Goal: Information Seeking & Learning: Learn about a topic

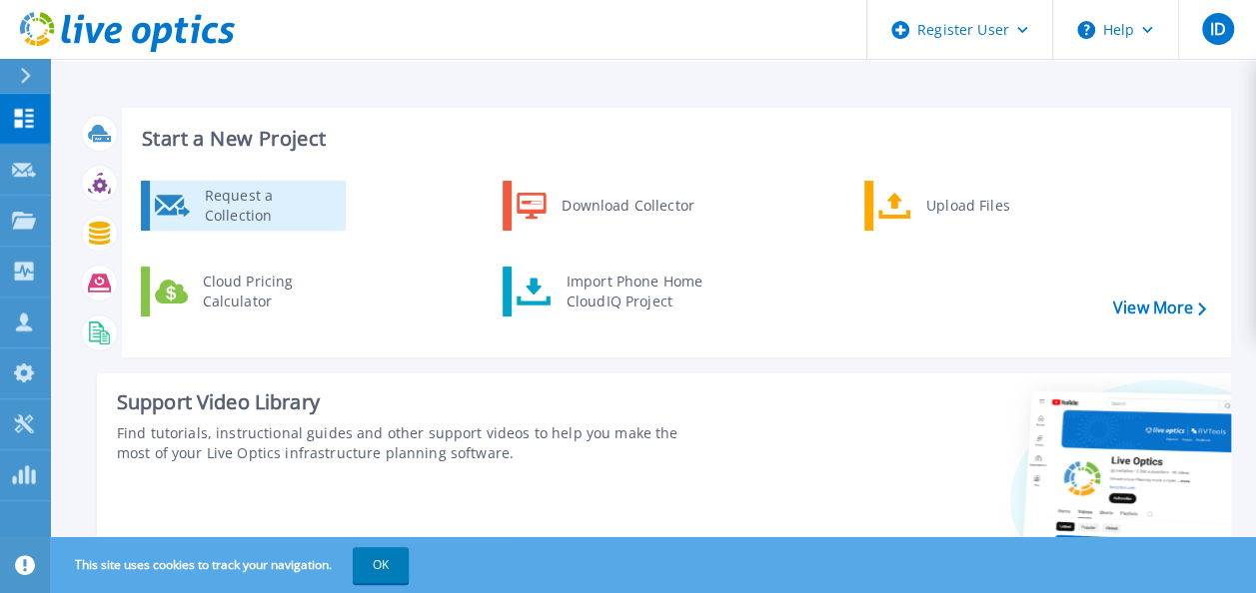
click at [268, 212] on div "Request a Collection" at bounding box center [268, 206] width 146 height 40
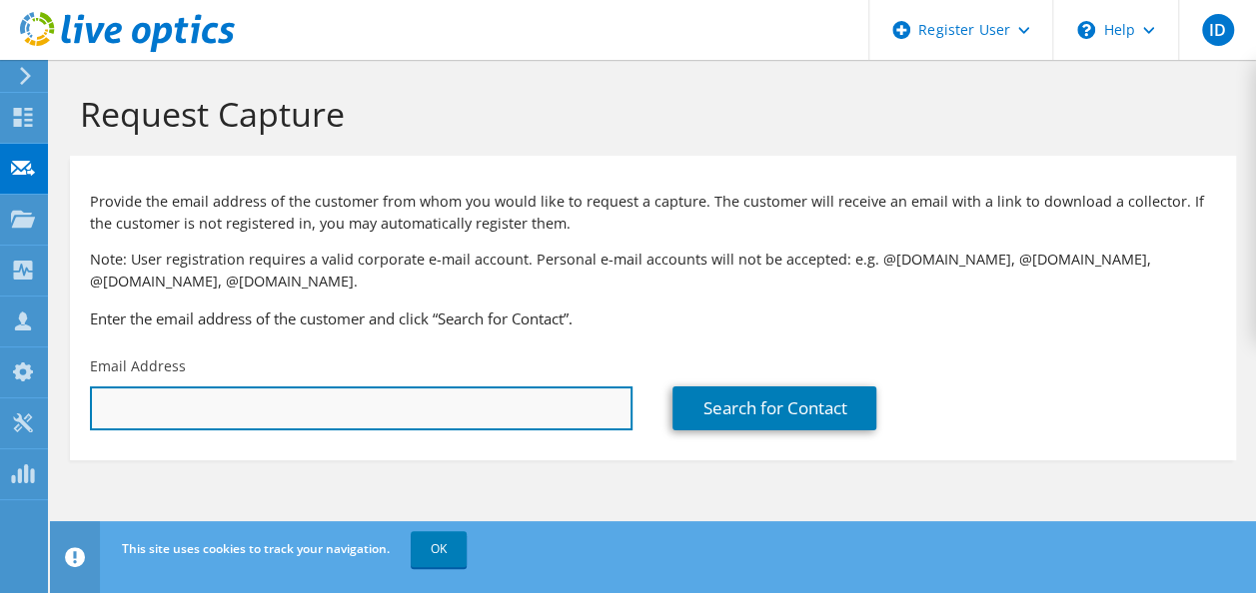
click at [287, 403] on input "text" at bounding box center [361, 409] width 542 height 44
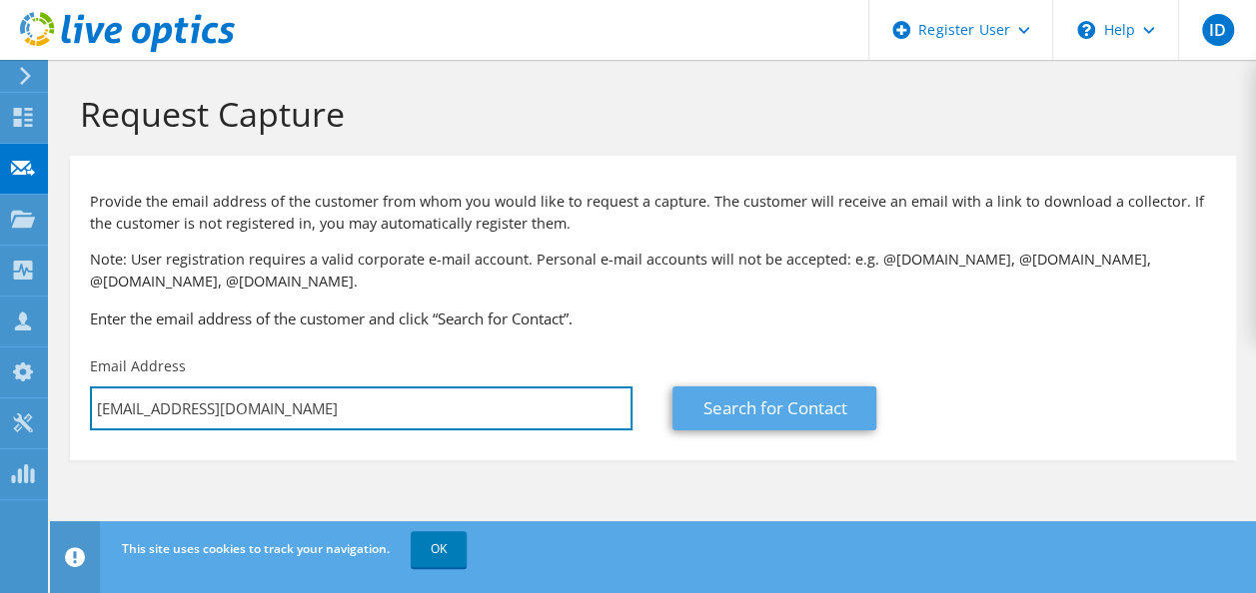
type input "hassanhankir@berkeley.edu"
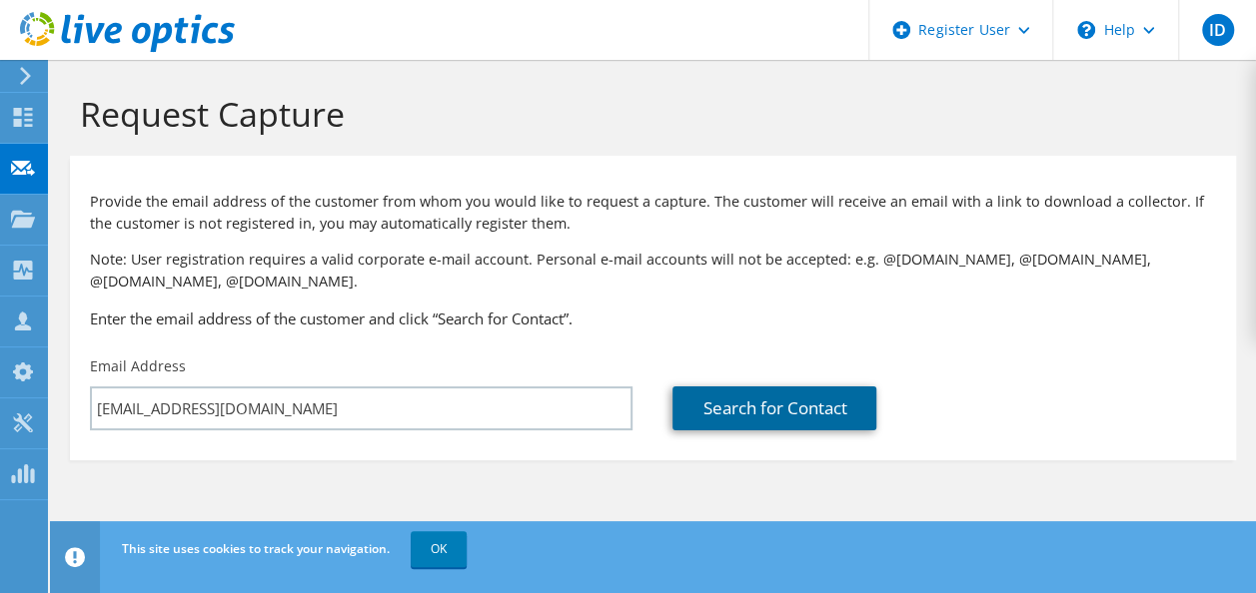
click at [755, 401] on link "Search for Contact" at bounding box center [774, 409] width 204 height 44
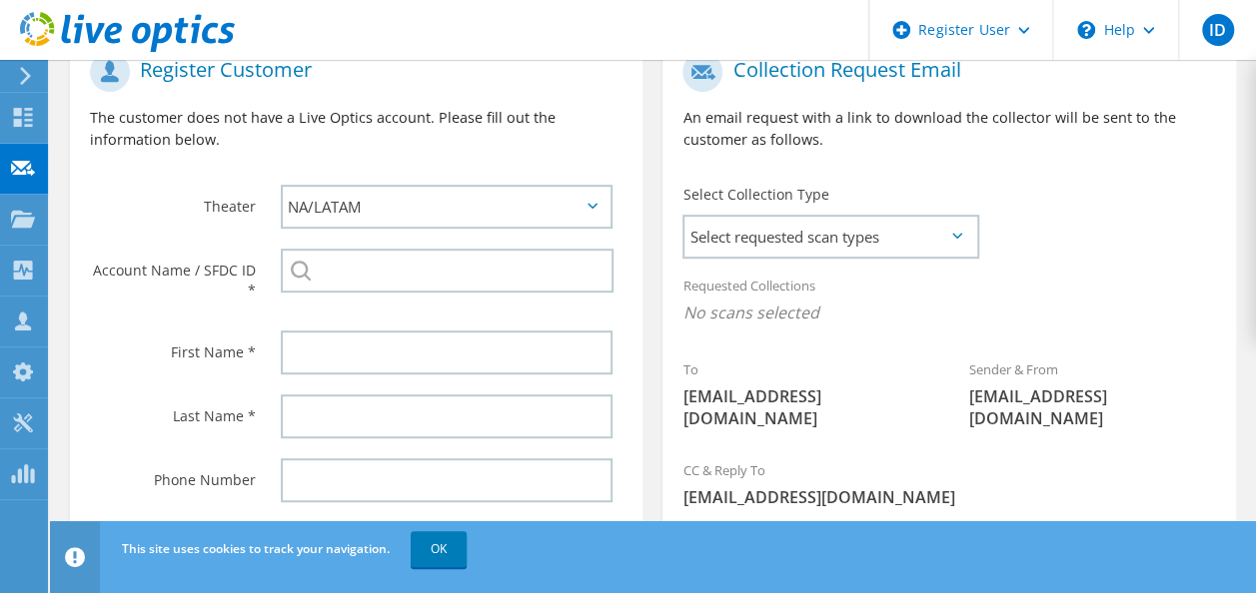
scroll to position [454, 0]
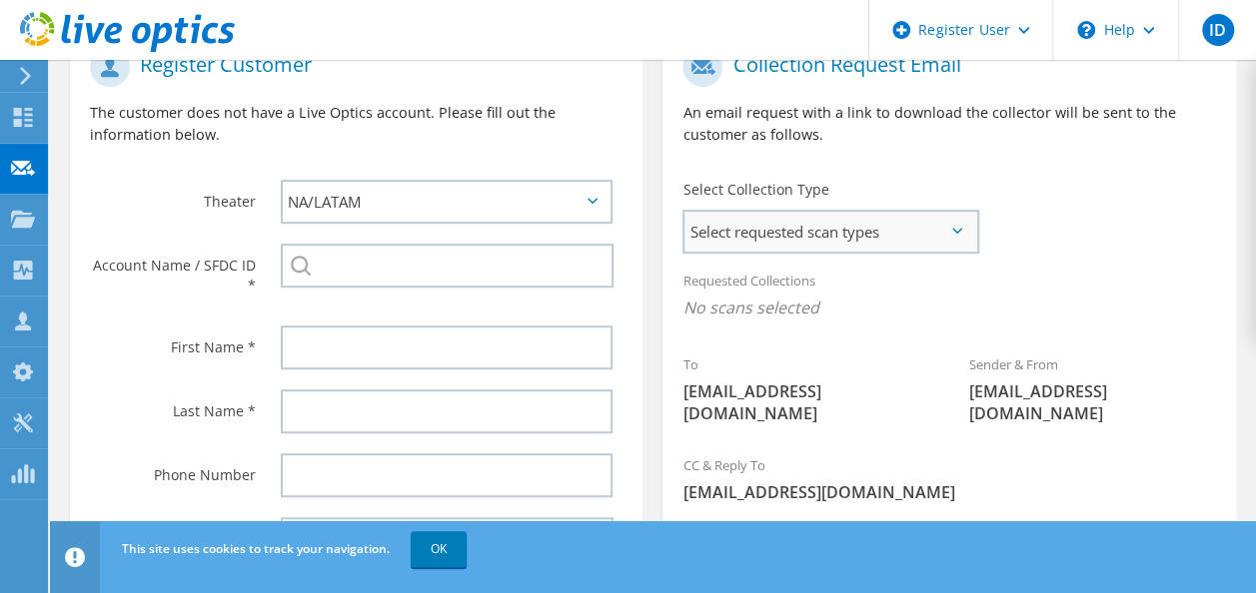
click at [867, 216] on span "Select requested scan types" at bounding box center [830, 232] width 292 height 40
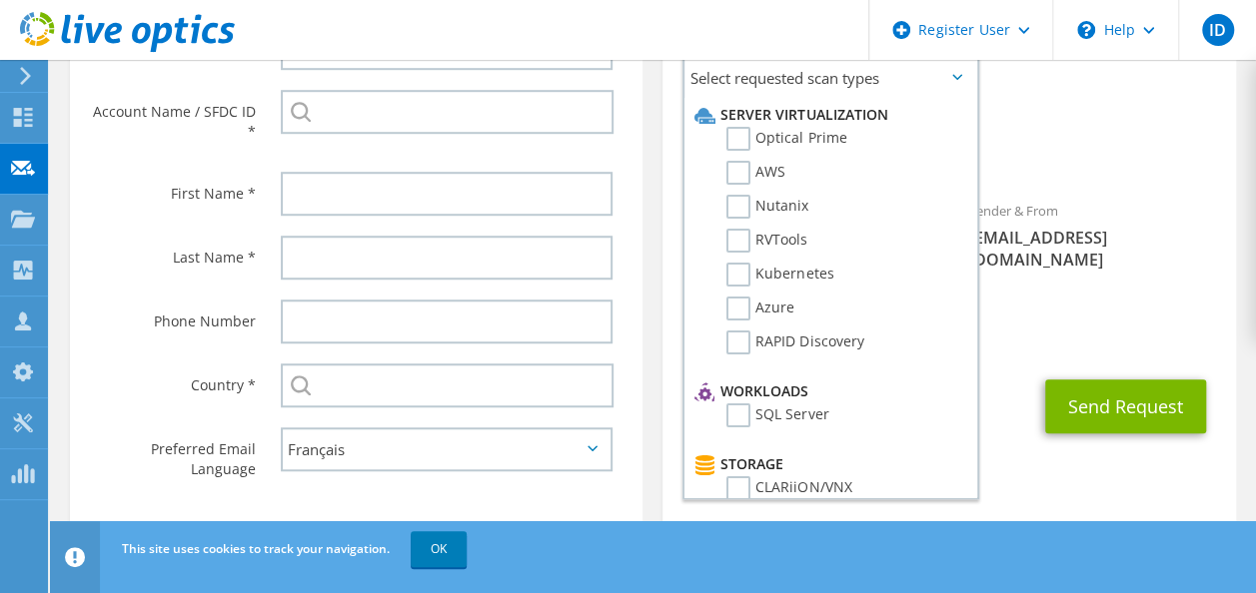
scroll to position [586, 0]
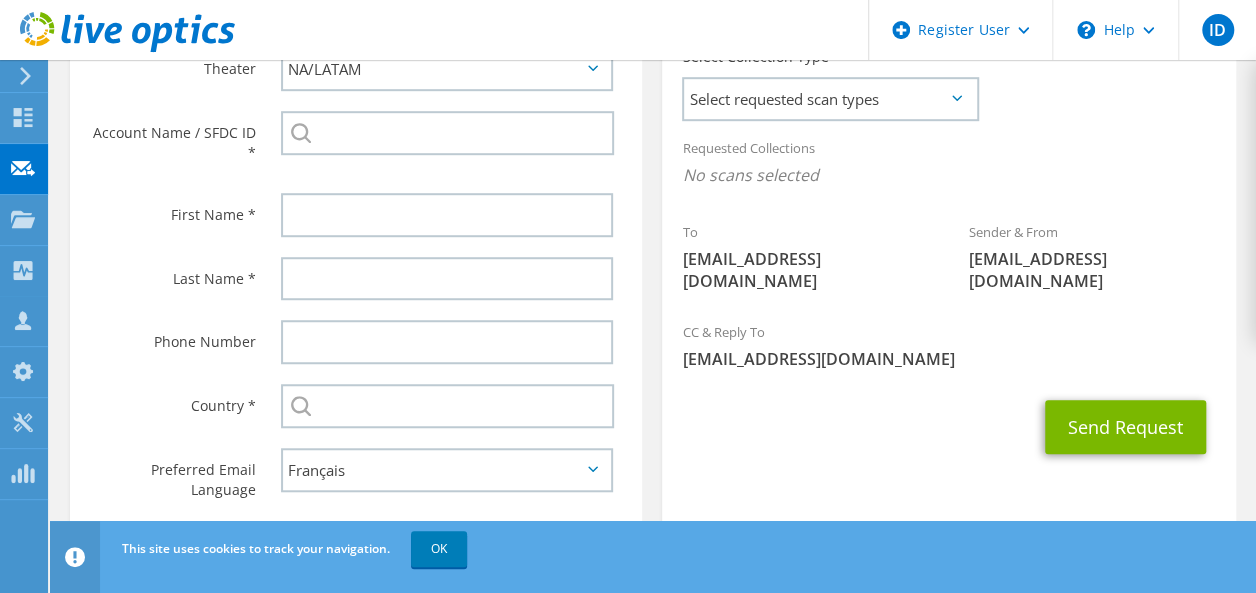
click at [955, 100] on icon at bounding box center [957, 98] width 10 height 6
click at [923, 106] on span "Select requested scan types" at bounding box center [830, 99] width 292 height 40
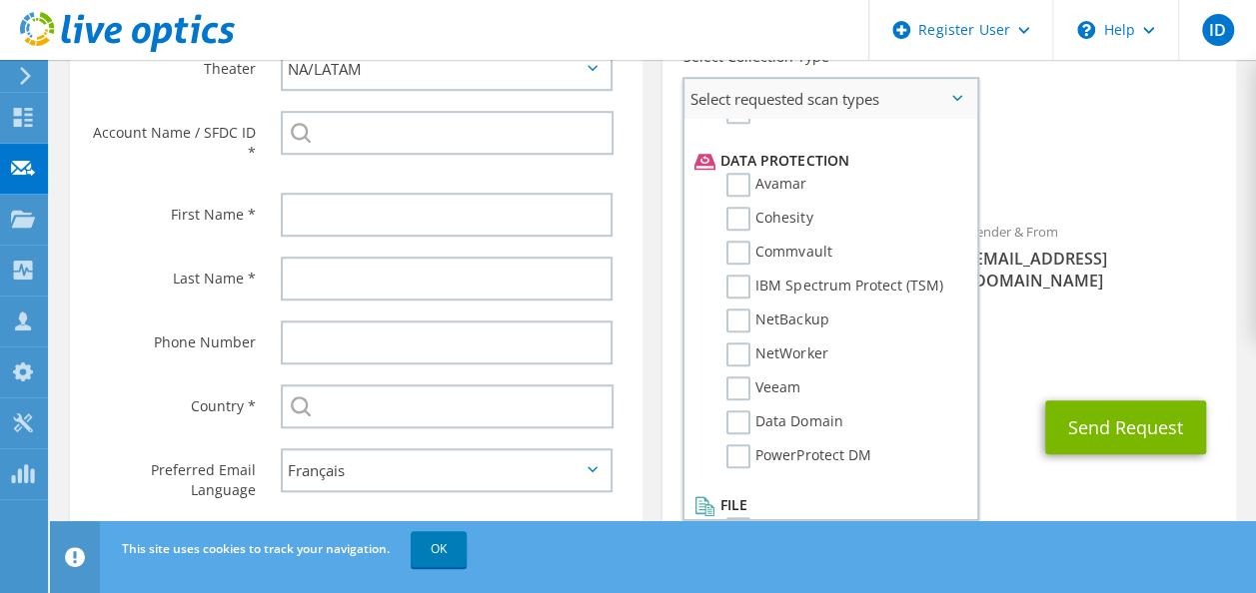
scroll to position [882, 0]
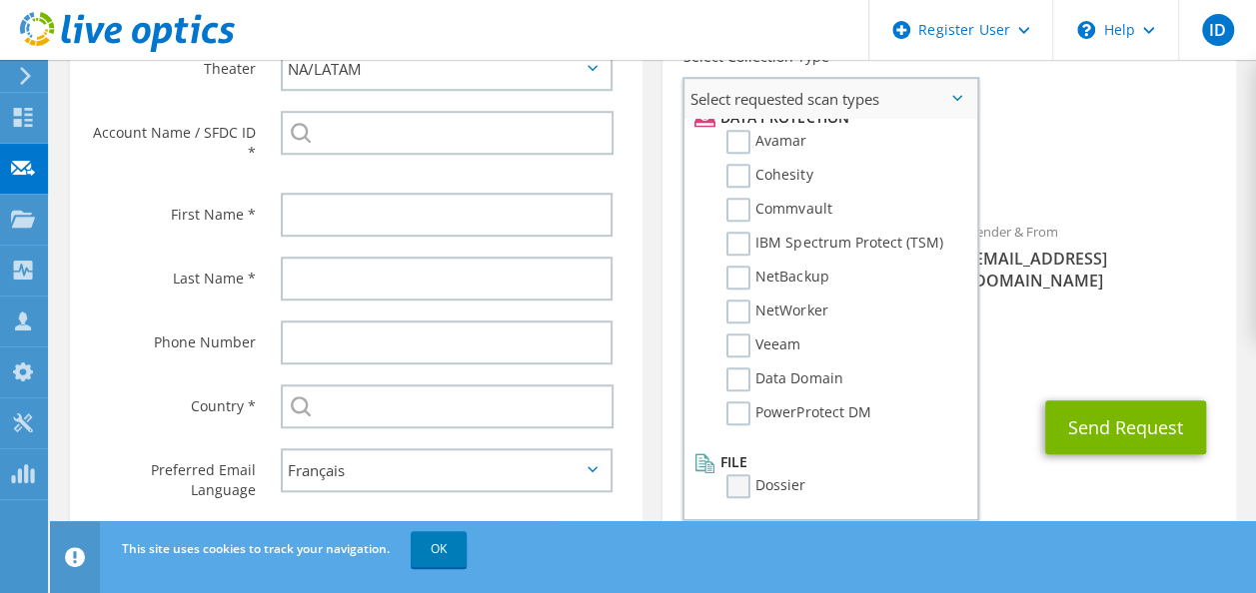
click at [733, 481] on label "Dossier" at bounding box center [765, 487] width 79 height 24
click at [0, 0] on input "Dossier" at bounding box center [0, 0] width 0 height 0
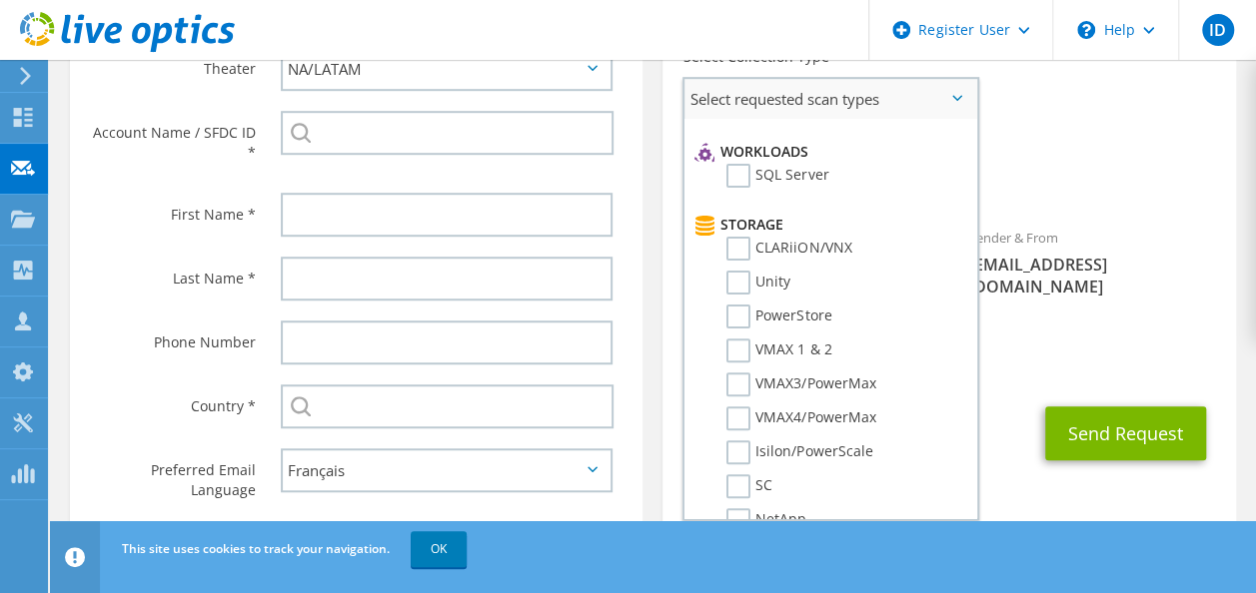
scroll to position [232, 0]
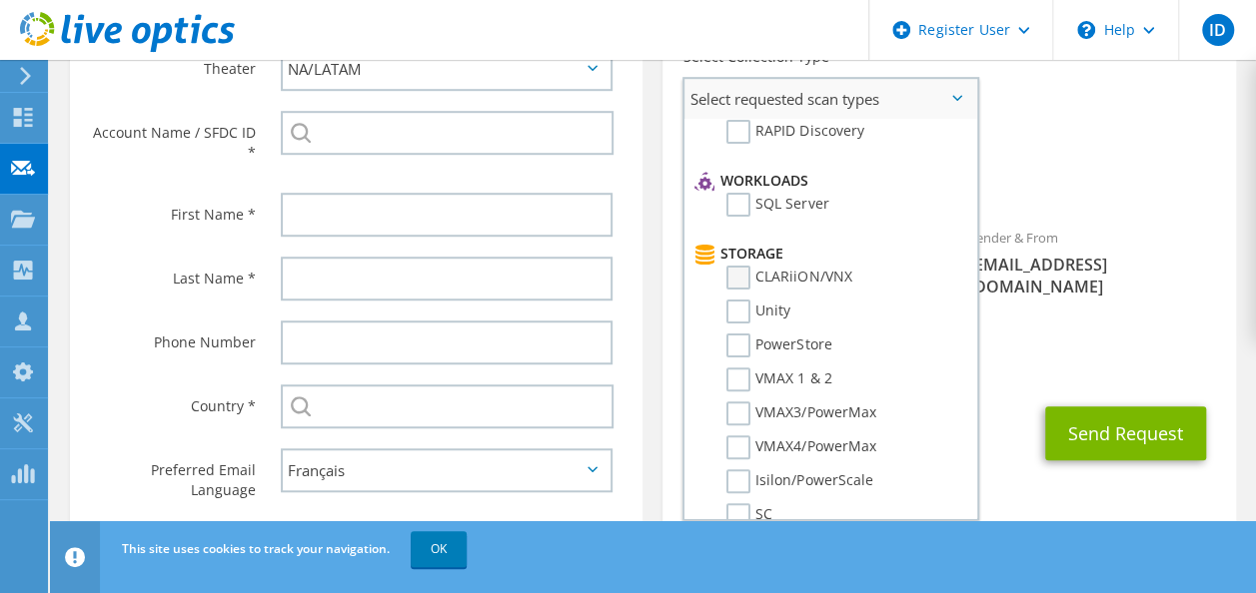
click at [745, 271] on label "CLARiiON/VNX" at bounding box center [788, 278] width 125 height 24
click at [0, 0] on input "CLARiiON/VNX" at bounding box center [0, 0] width 0 height 0
click at [737, 304] on label "Unity" at bounding box center [758, 312] width 64 height 24
click at [0, 0] on input "Unity" at bounding box center [0, 0] width 0 height 0
click at [737, 336] on label "PowerStore" at bounding box center [778, 346] width 105 height 24
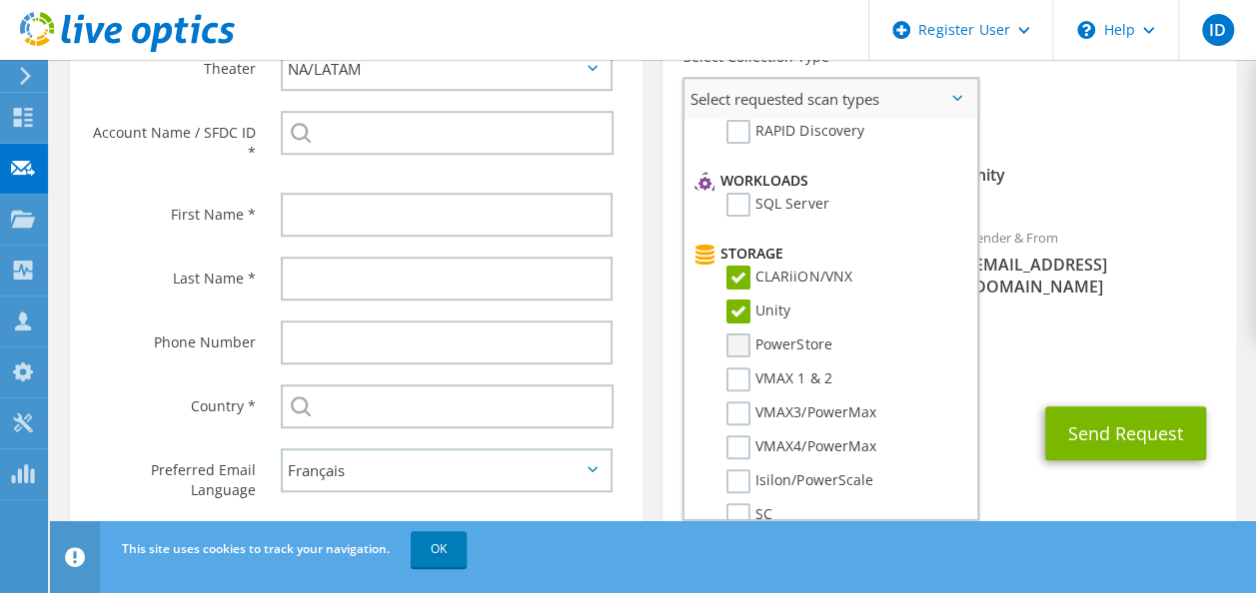
click at [0, 0] on input "PowerStore" at bounding box center [0, 0] width 0 height 0
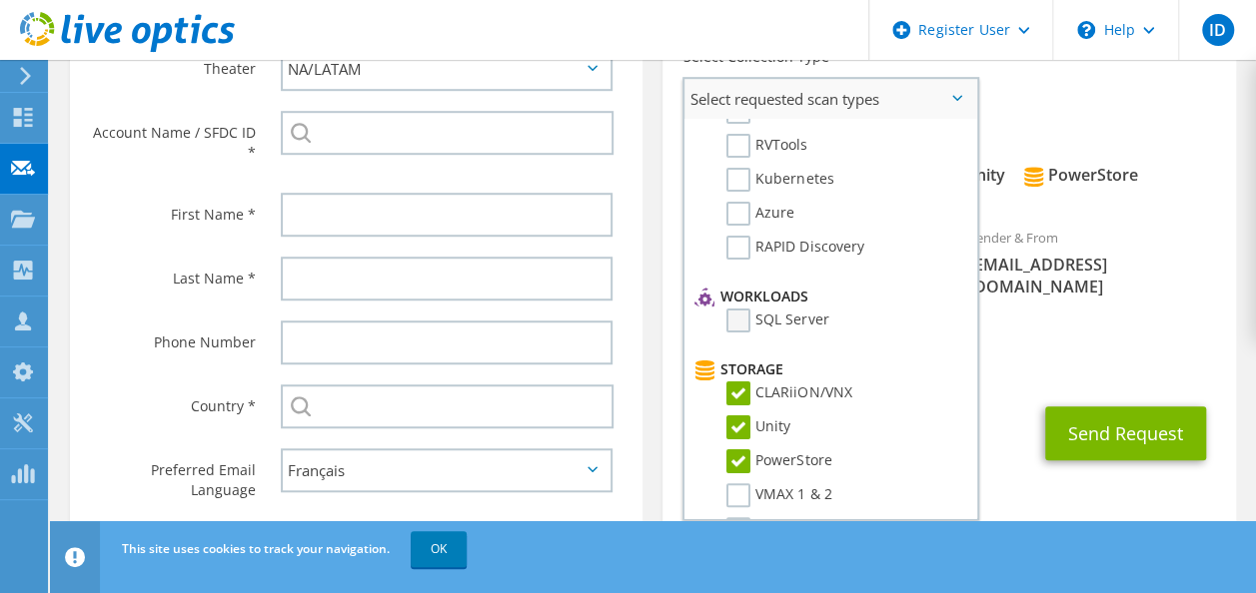
click at [736, 324] on label "SQL Server" at bounding box center [777, 321] width 102 height 24
click at [0, 0] on input "SQL Server" at bounding box center [0, 0] width 0 height 0
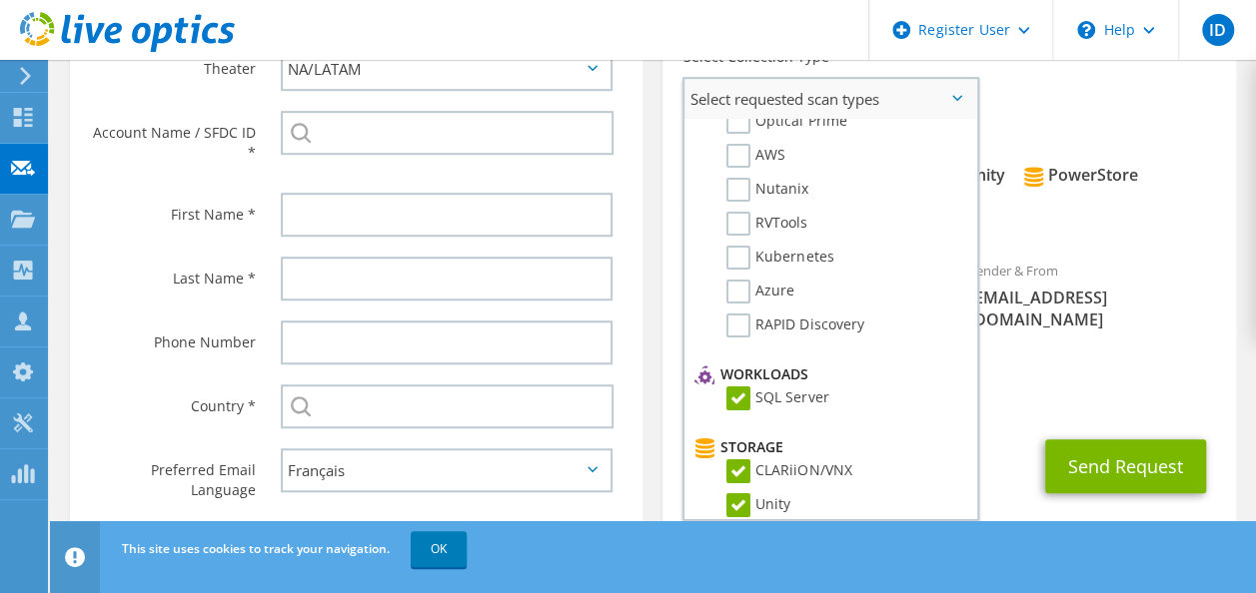
scroll to position [0, 0]
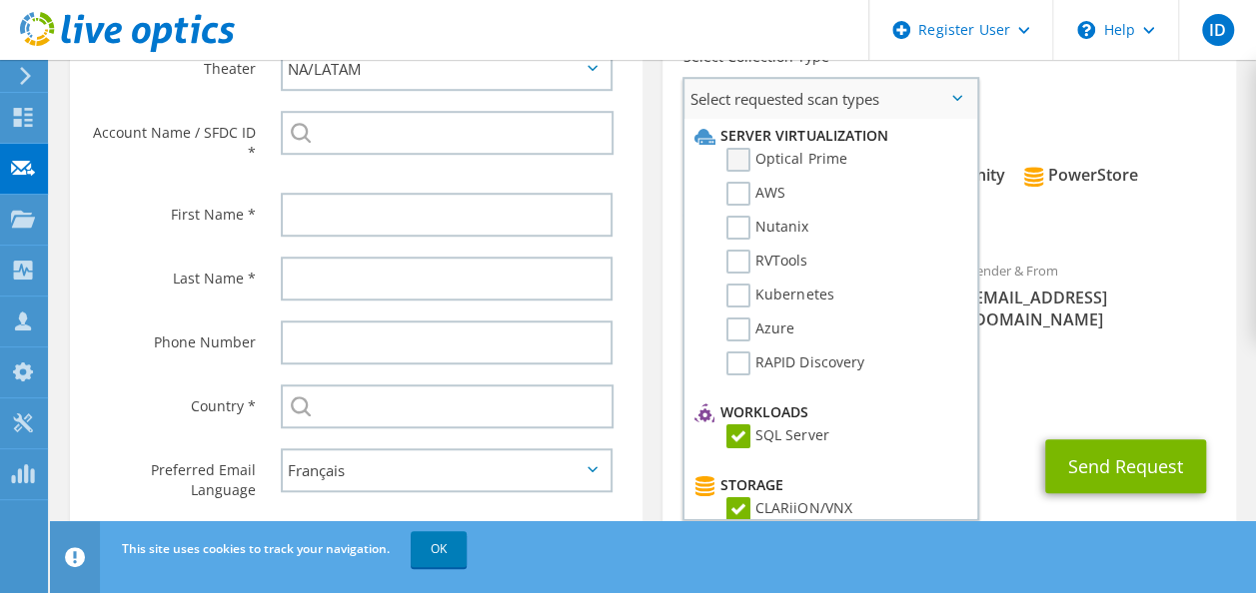
click at [735, 160] on label "Optical Prime" at bounding box center [786, 160] width 120 height 24
click at [0, 0] on input "Optical Prime" at bounding box center [0, 0] width 0 height 0
click at [1075, 362] on div "CC & Reply To Ikram.Daghay@dell.com" at bounding box center [948, 385] width 572 height 69
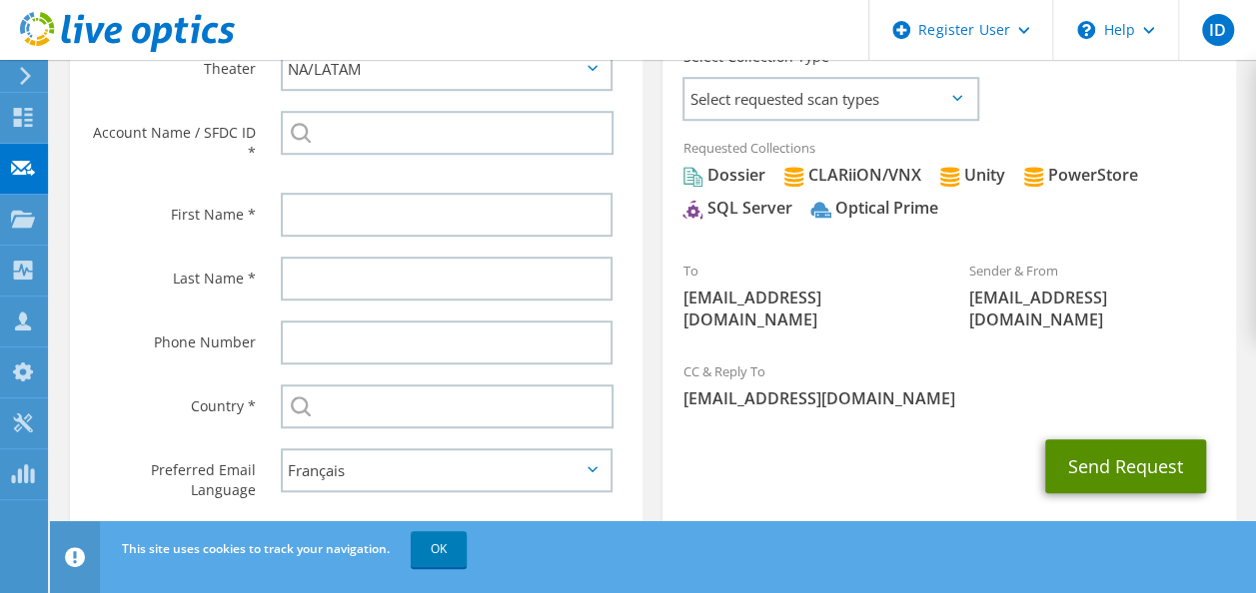
click at [1109, 448] on button "Send Request" at bounding box center [1125, 467] width 161 height 54
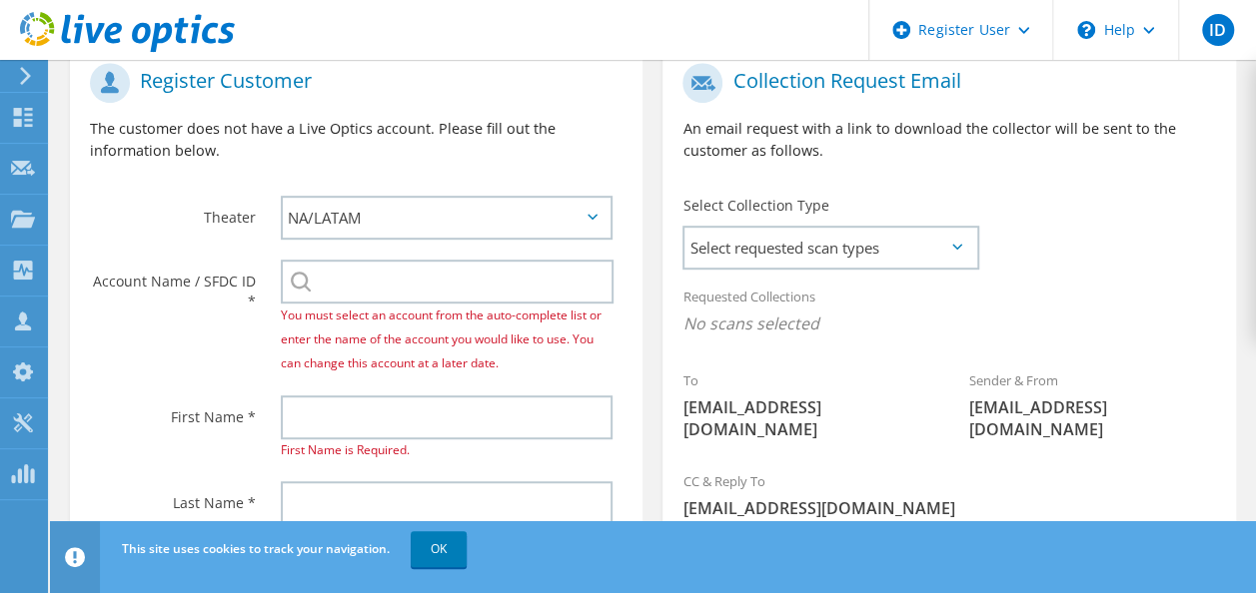
scroll to position [502, 0]
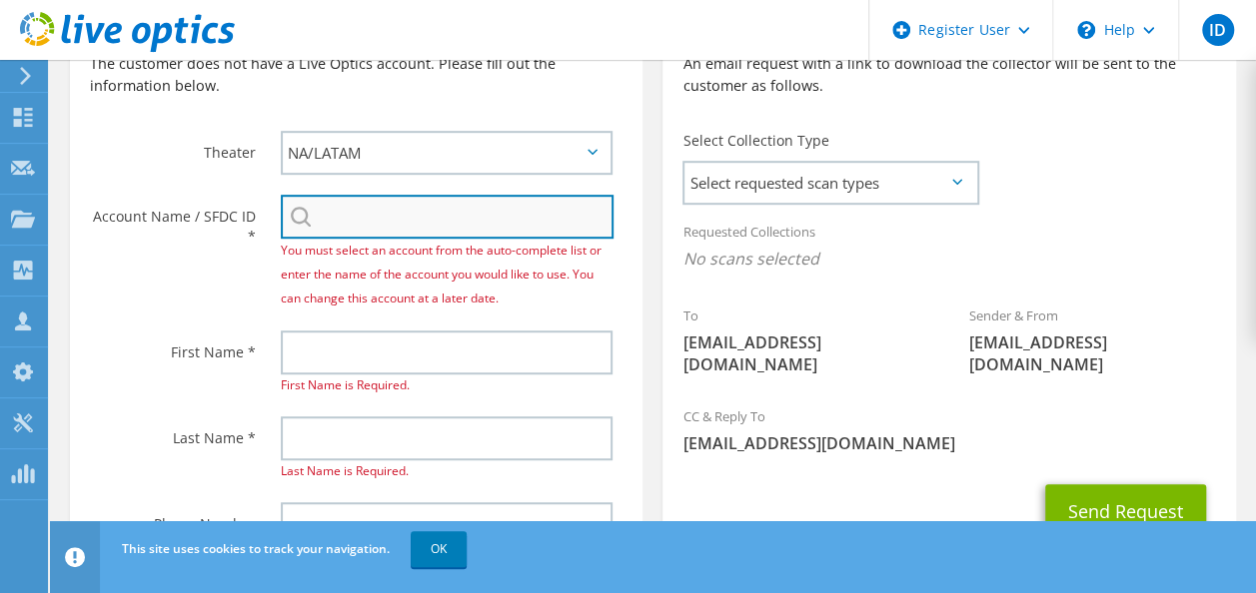
click at [344, 220] on input "search" at bounding box center [447, 217] width 333 height 44
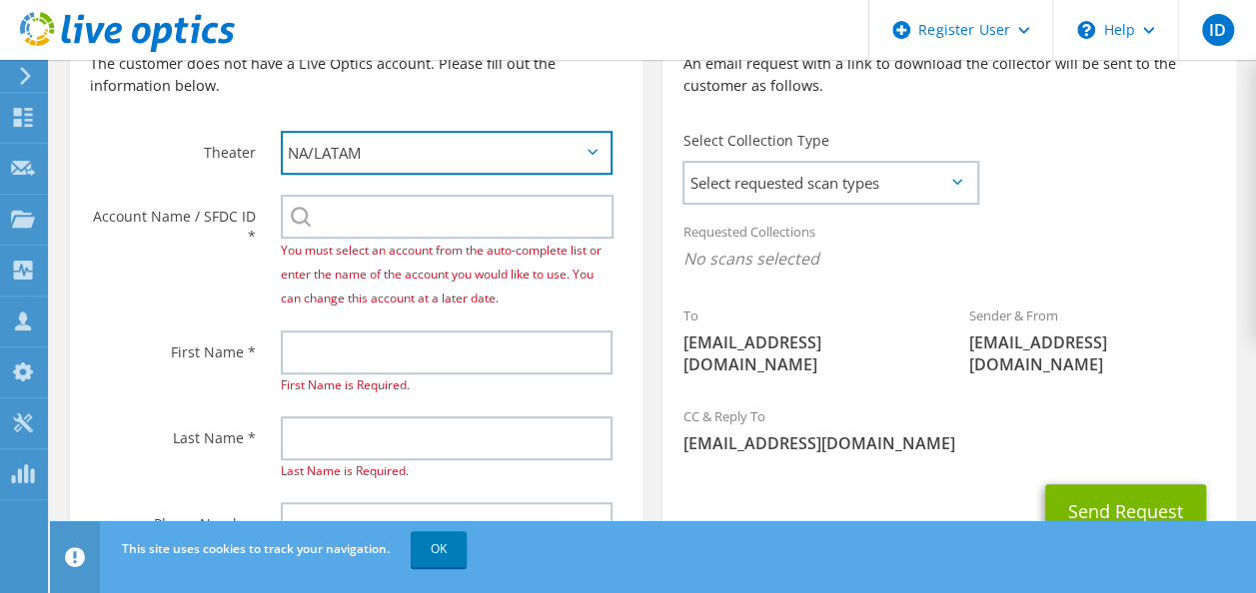
click at [437, 162] on select "APJ EMEA NA/LATAM" at bounding box center [447, 153] width 332 height 44
select select "2"
click at [281, 131] on select "APJ EMEA NA/LATAM" at bounding box center [447, 153] width 332 height 44
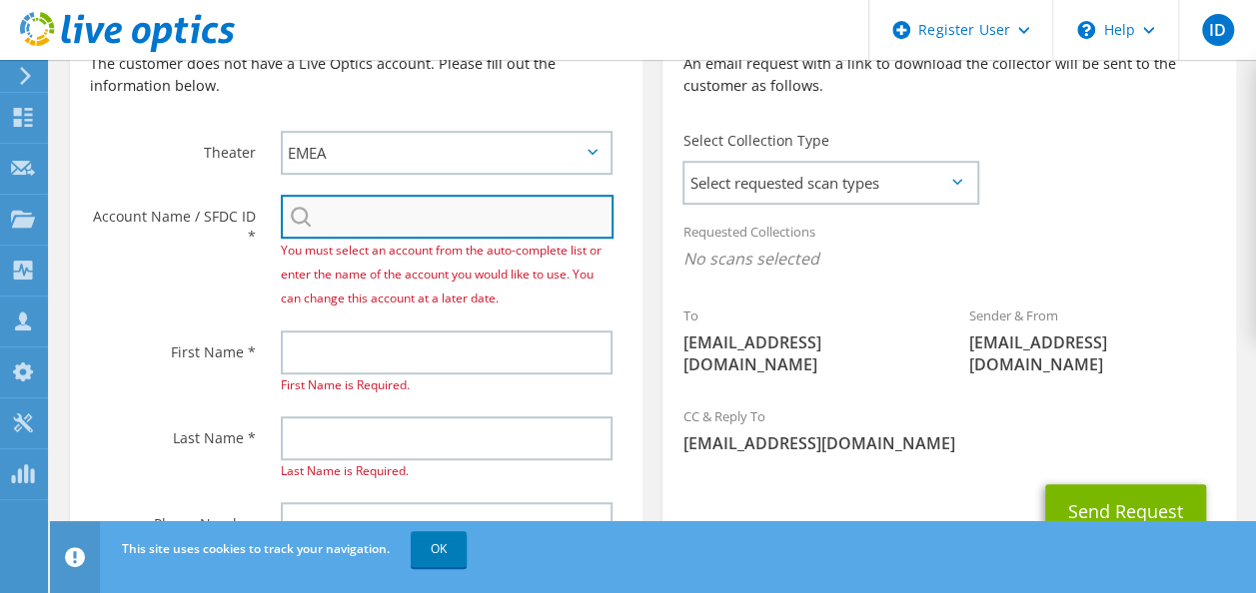
click at [430, 221] on input "search" at bounding box center [447, 217] width 333 height 44
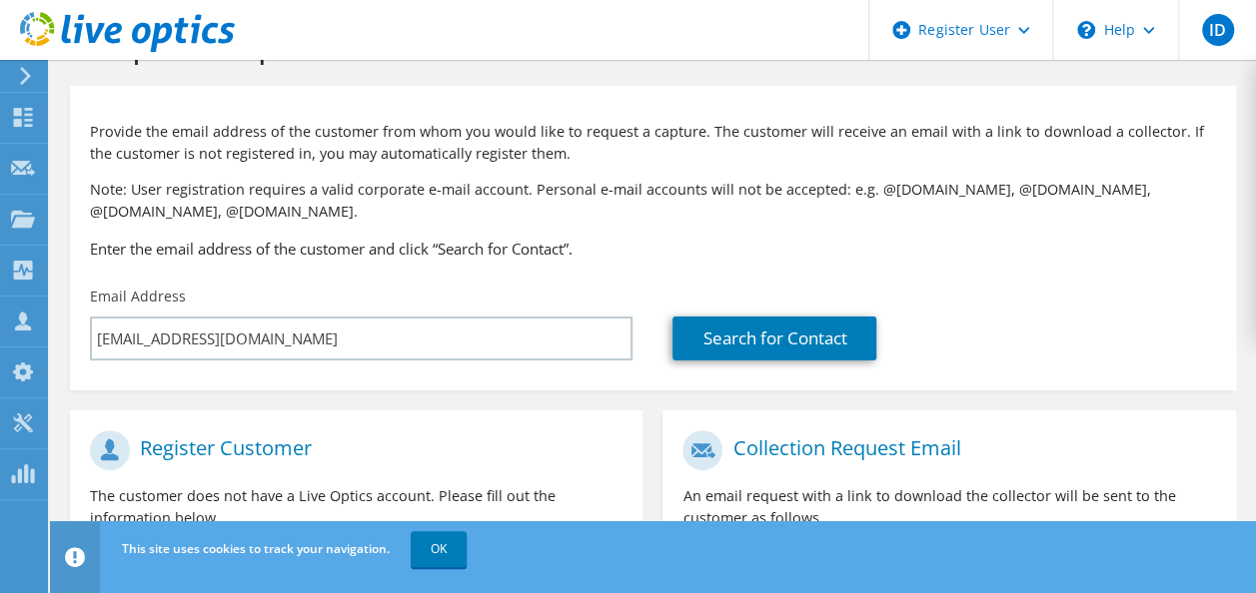
scroll to position [68, 0]
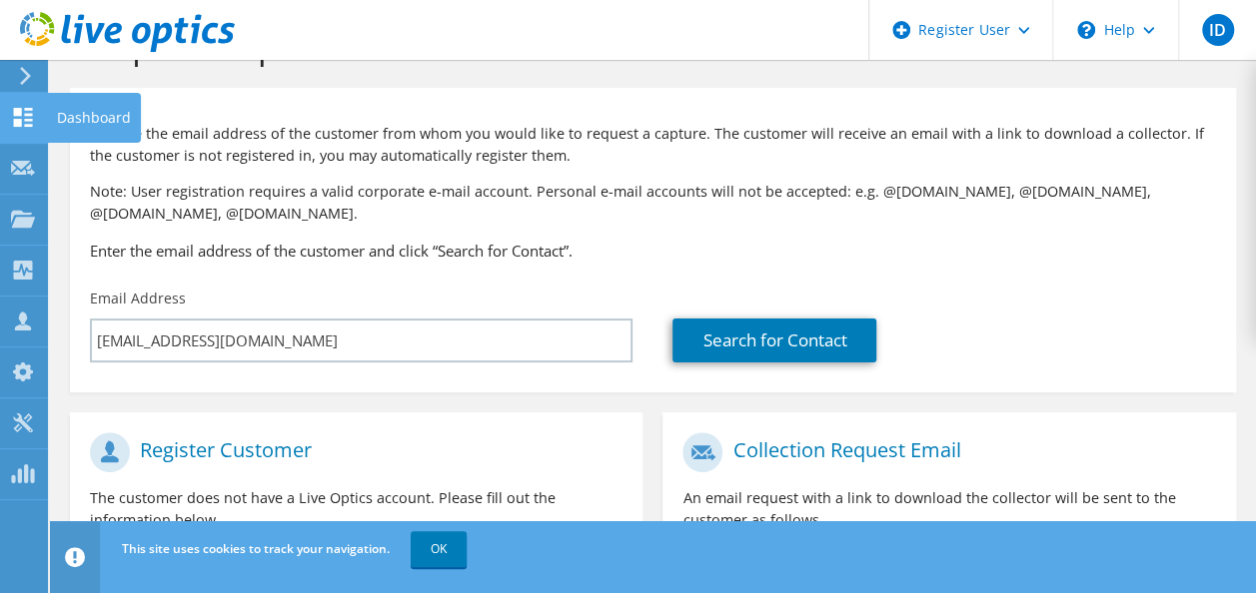
click at [24, 129] on div at bounding box center [23, 120] width 24 height 22
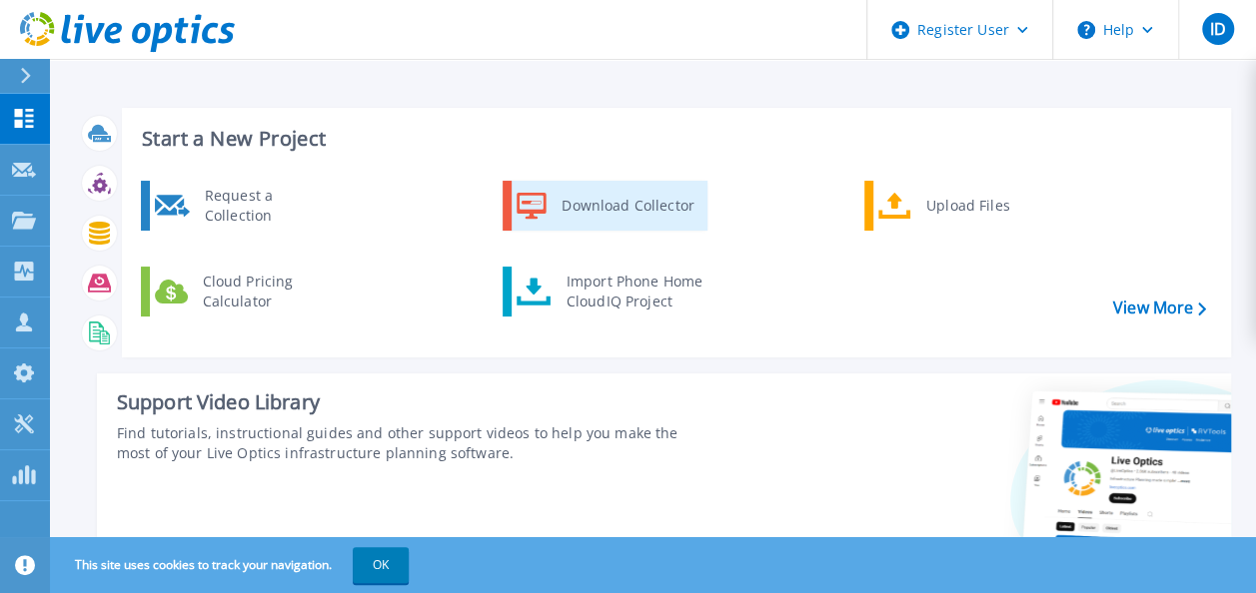
click at [635, 204] on div "Download Collector" at bounding box center [626, 206] width 151 height 40
click at [549, 204] on link "Download Collector" at bounding box center [604, 206] width 205 height 50
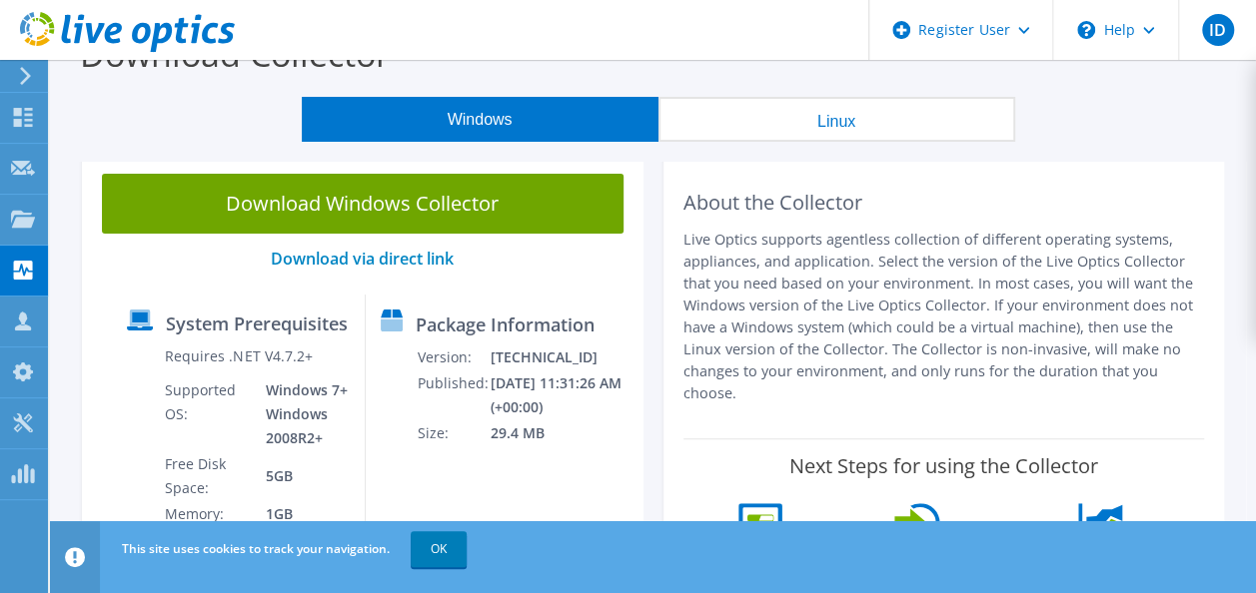
scroll to position [37, 0]
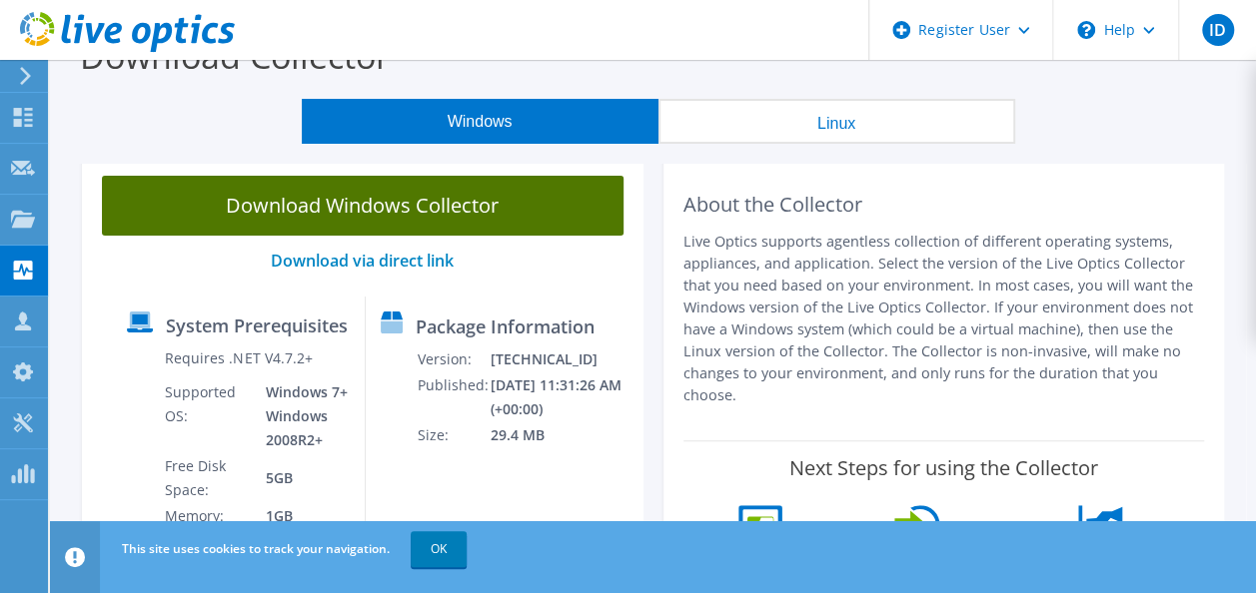
click at [319, 212] on link "Download Windows Collector" at bounding box center [362, 206] width 521 height 60
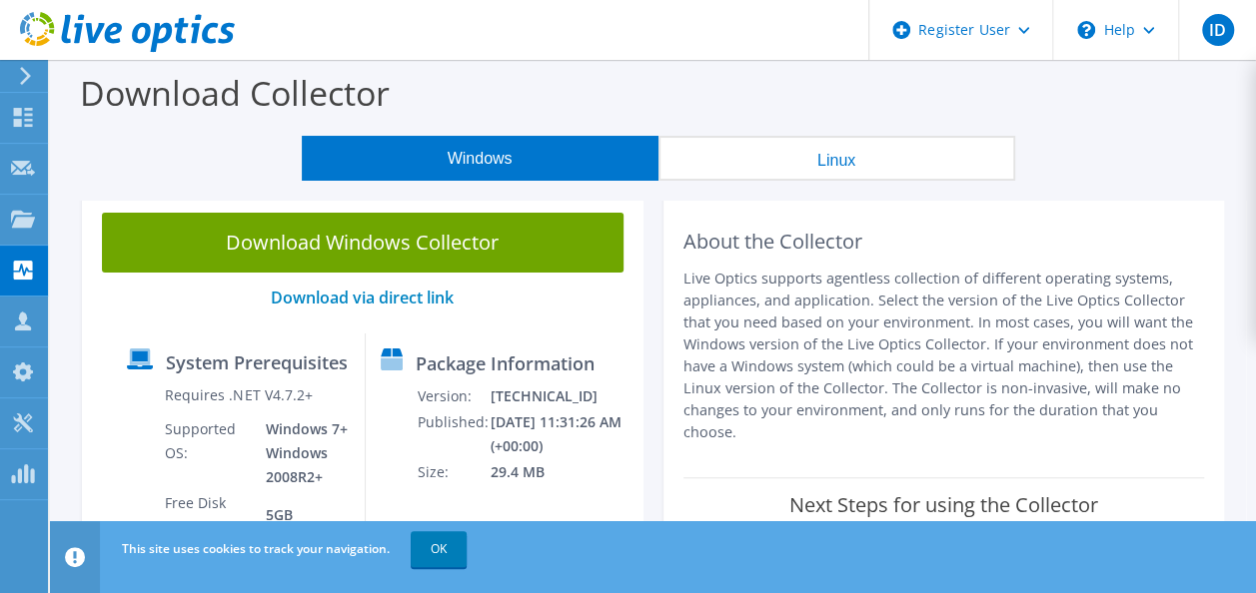
click at [26, 76] on icon at bounding box center [25, 76] width 15 height 18
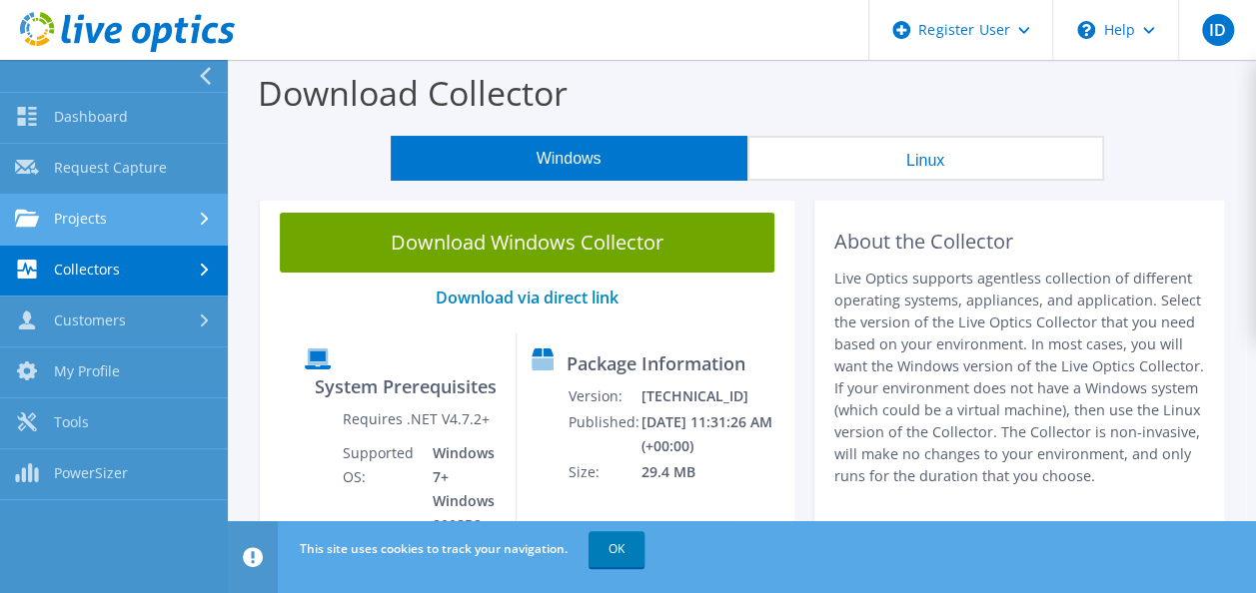
click at [122, 229] on link "Projects" at bounding box center [114, 220] width 228 height 51
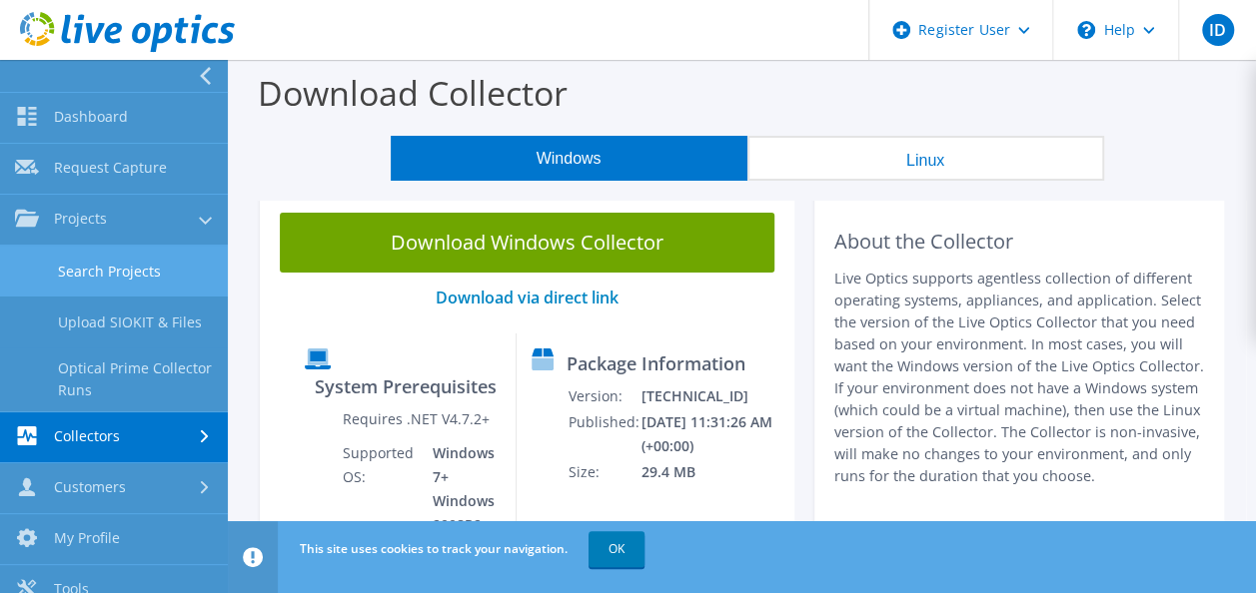
click at [140, 273] on link "Search Projects" at bounding box center [114, 271] width 228 height 51
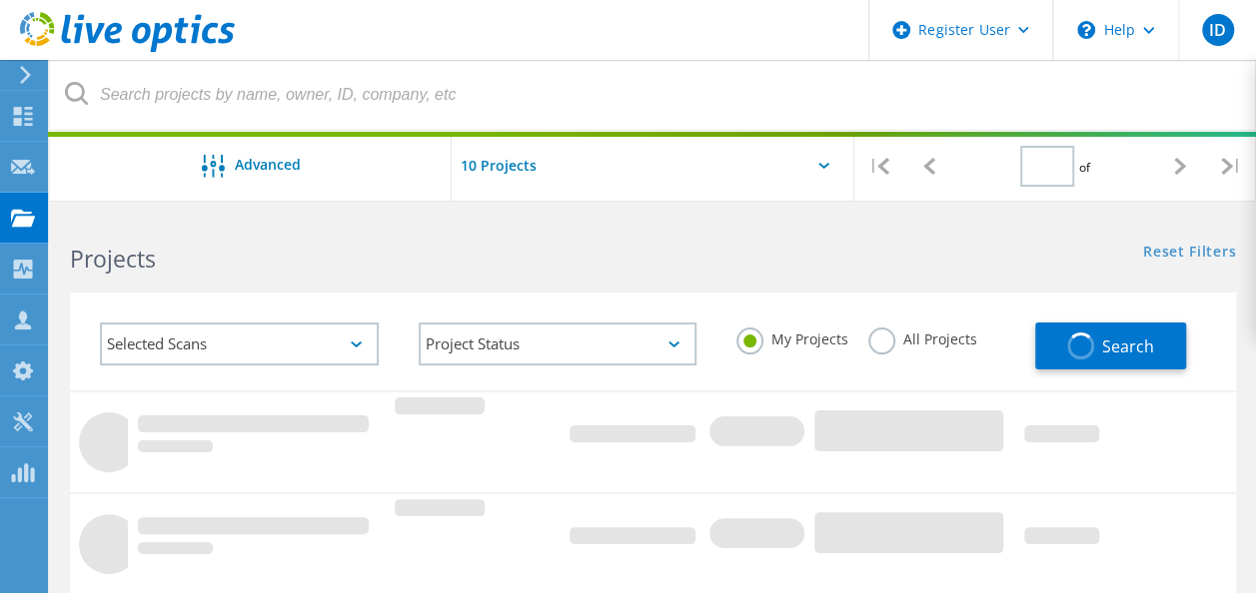
type input "1"
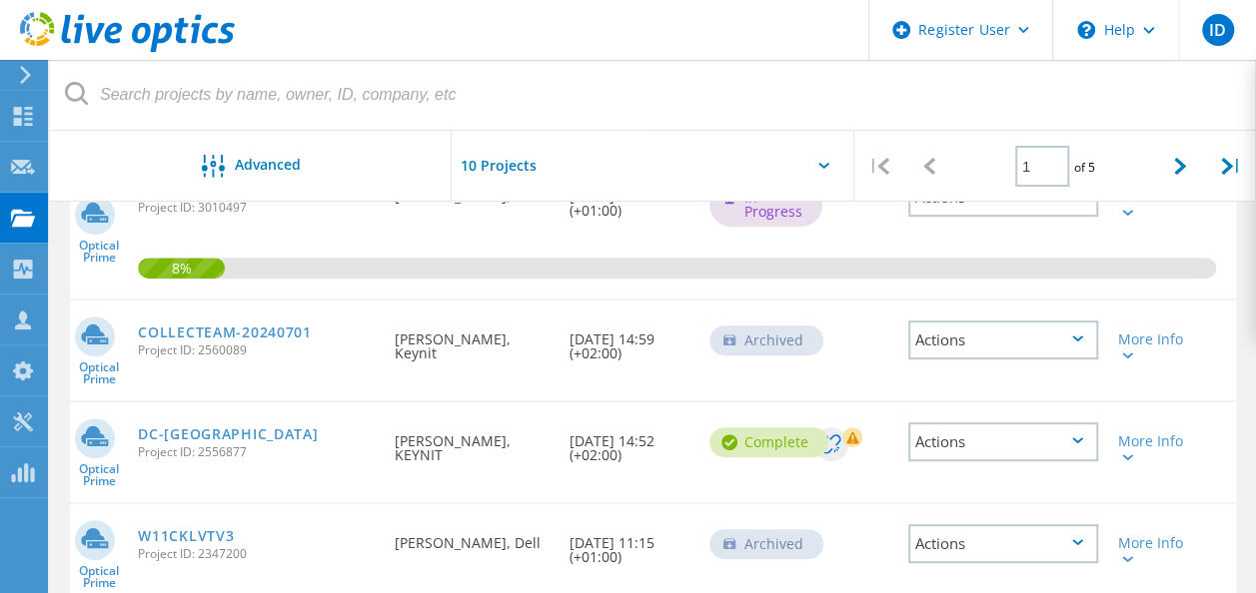
scroll to position [282, 0]
click at [177, 434] on link "DC-[GEOGRAPHIC_DATA]" at bounding box center [228, 434] width 180 height 14
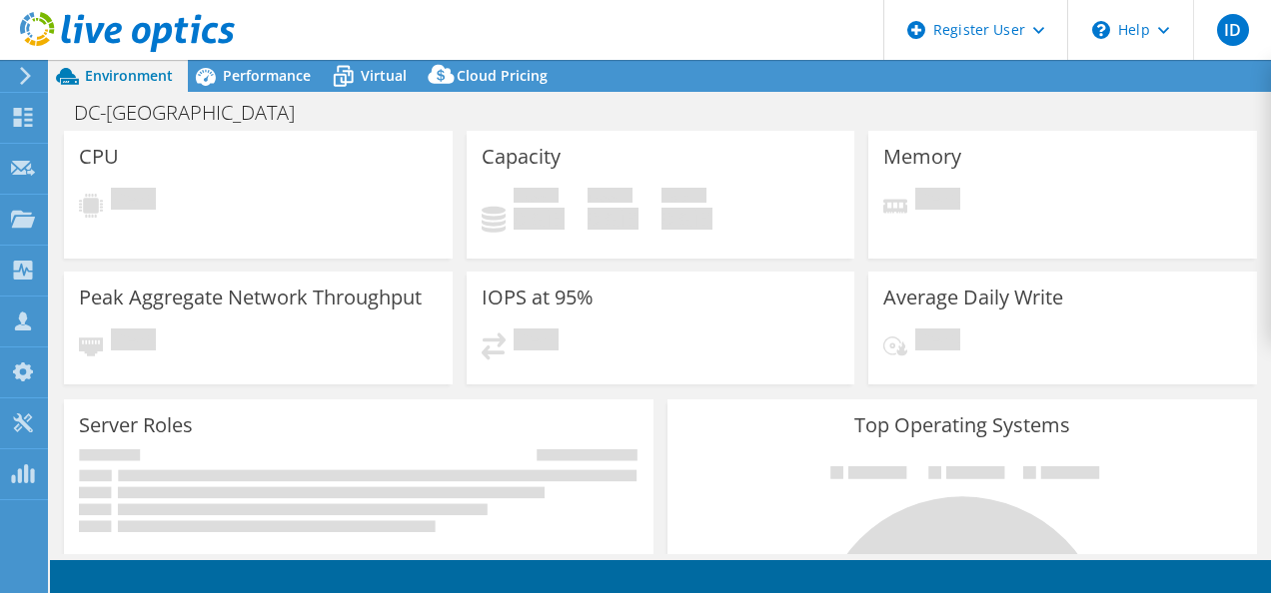
select select "EUFrankfurt"
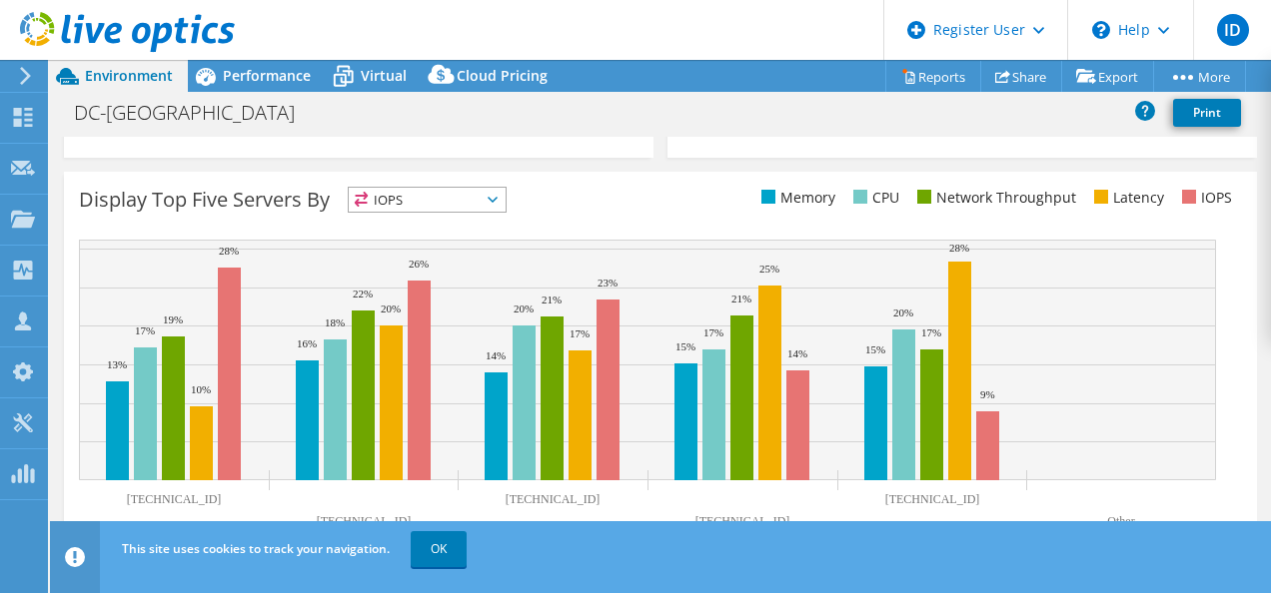
scroll to position [793, 0]
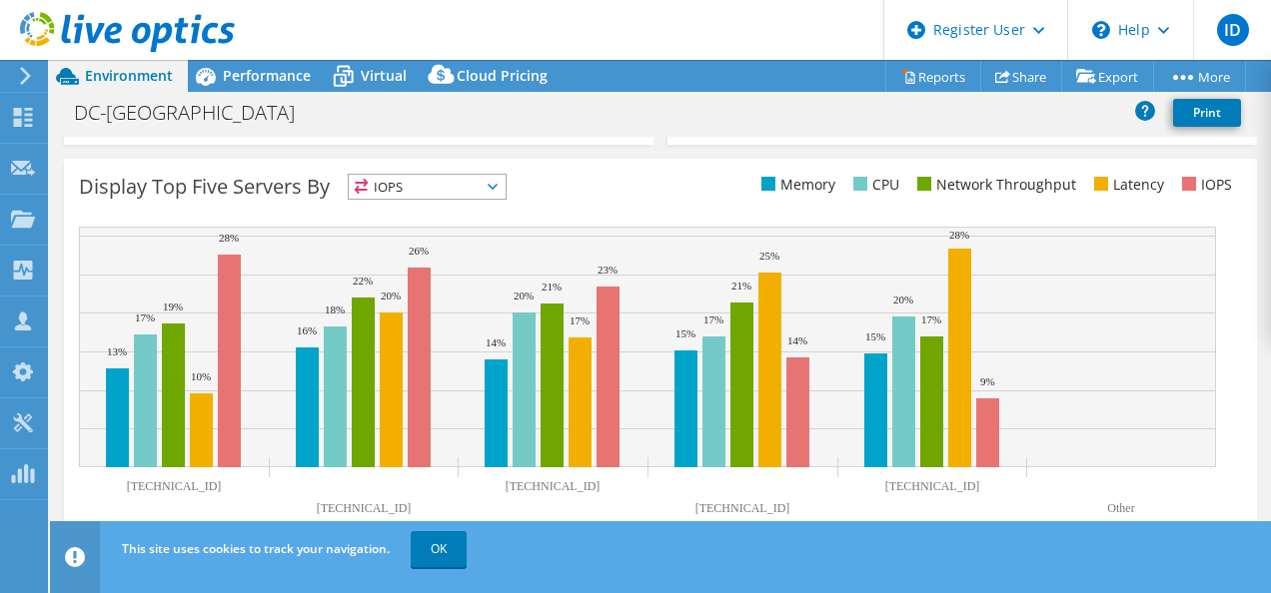
click at [487, 188] on span "IOPS" at bounding box center [427, 187] width 157 height 24
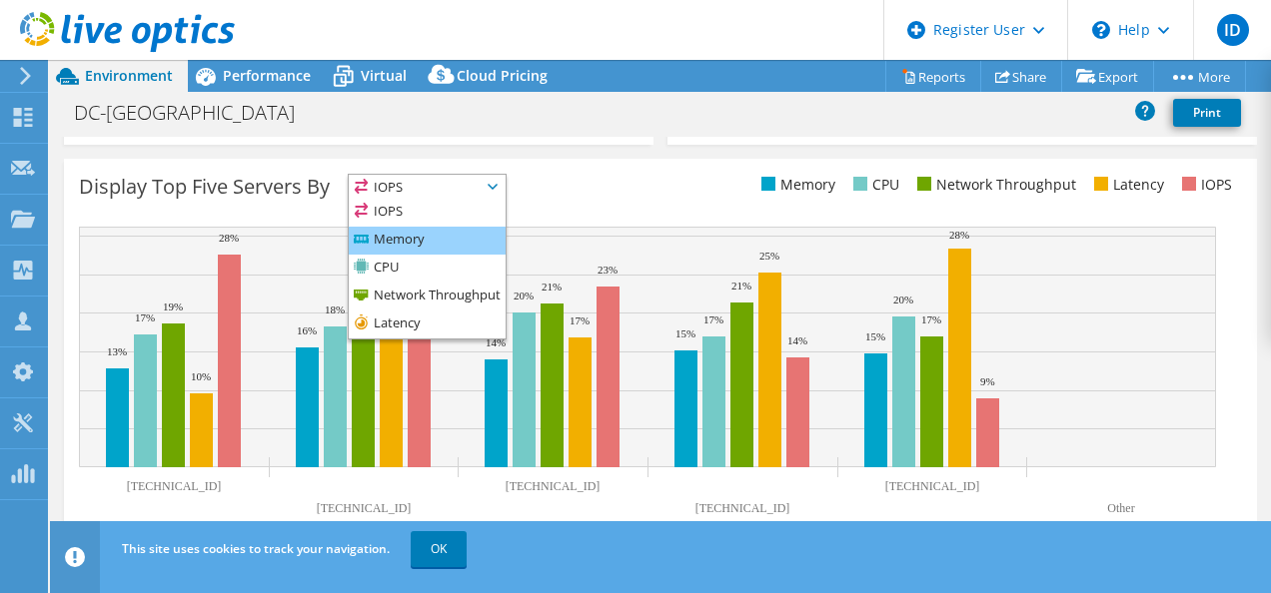
click at [422, 241] on li "Memory" at bounding box center [427, 241] width 157 height 28
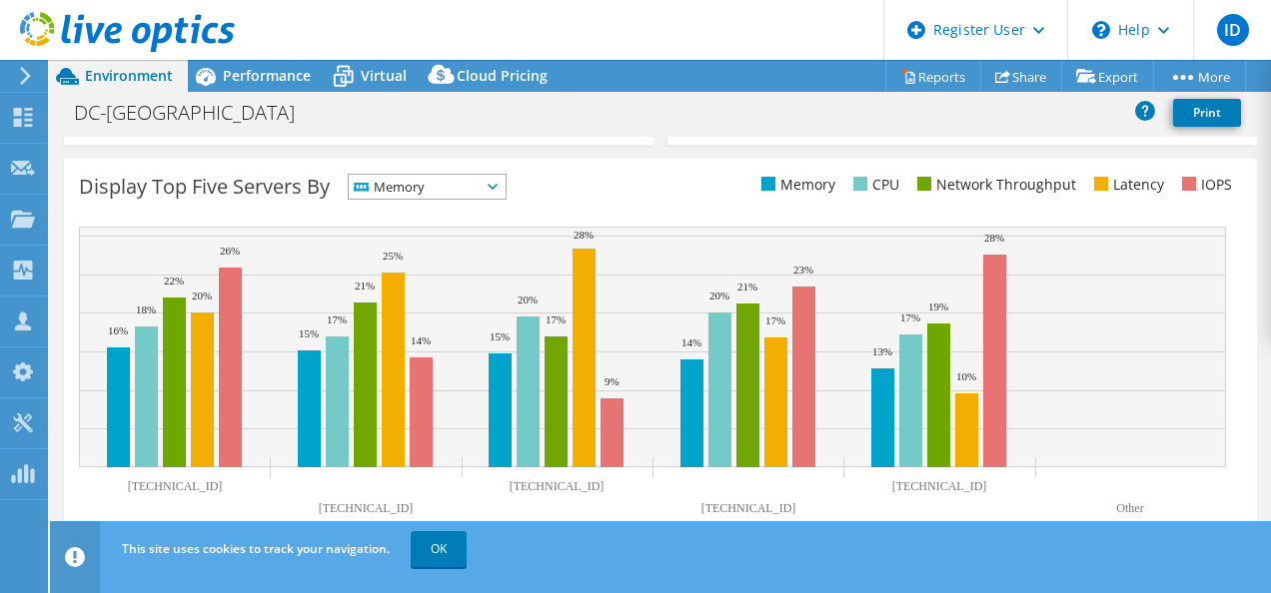
click at [480, 188] on span "Memory" at bounding box center [415, 187] width 132 height 24
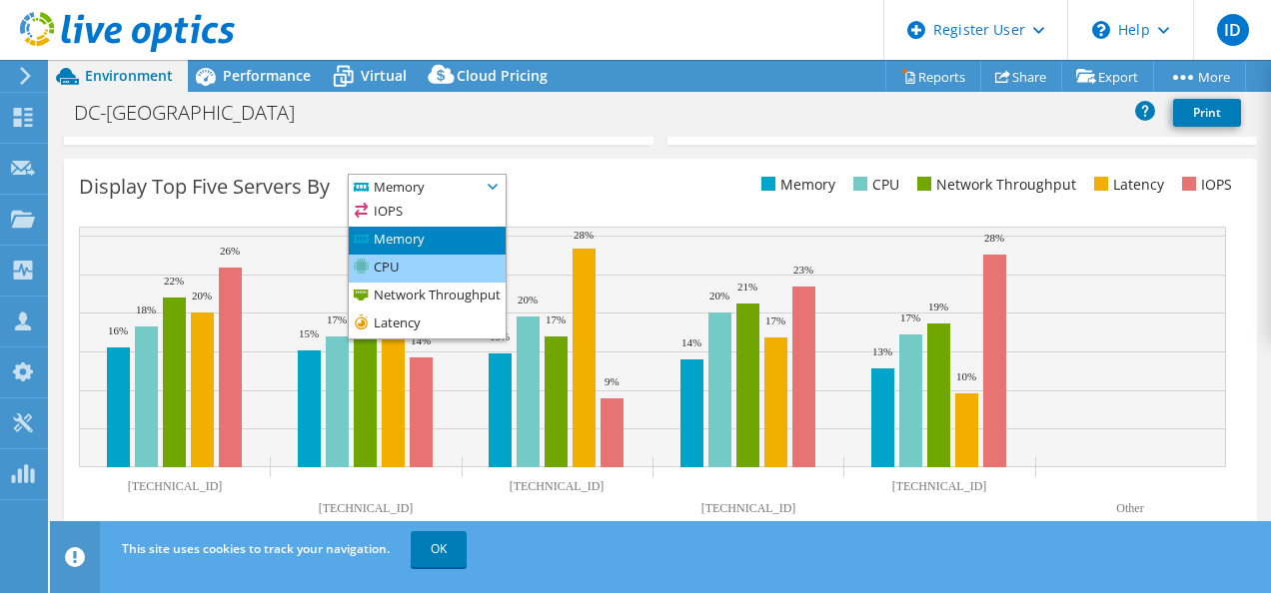
click at [392, 274] on li "CPU" at bounding box center [427, 269] width 157 height 28
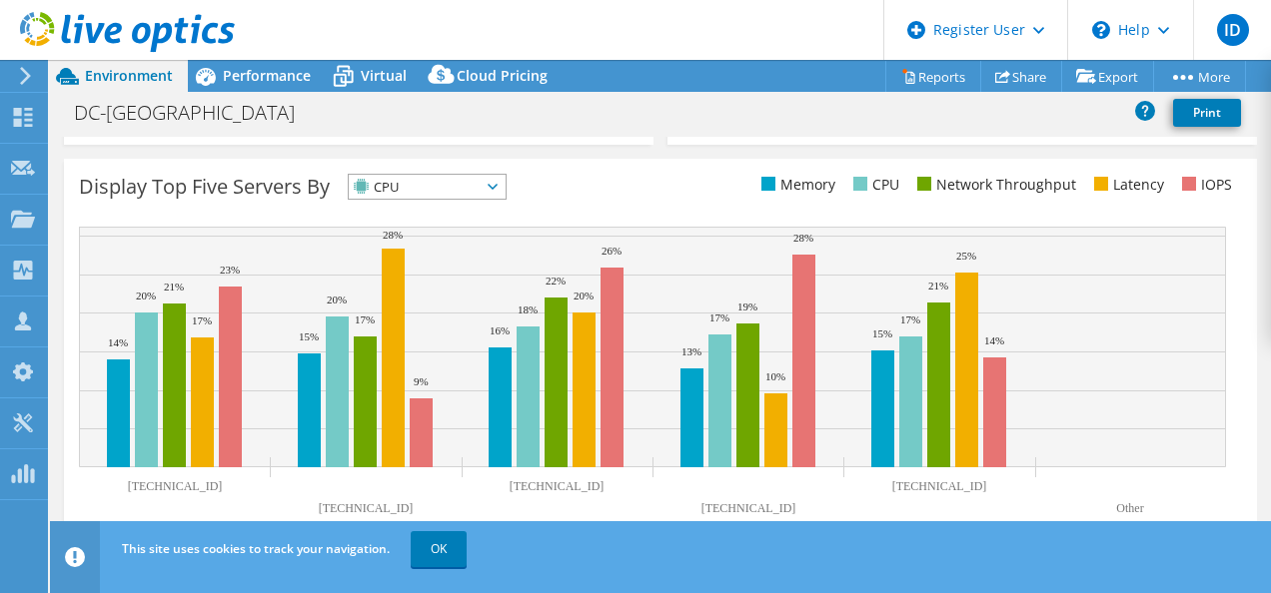
click at [501, 188] on span "CPU" at bounding box center [427, 187] width 157 height 24
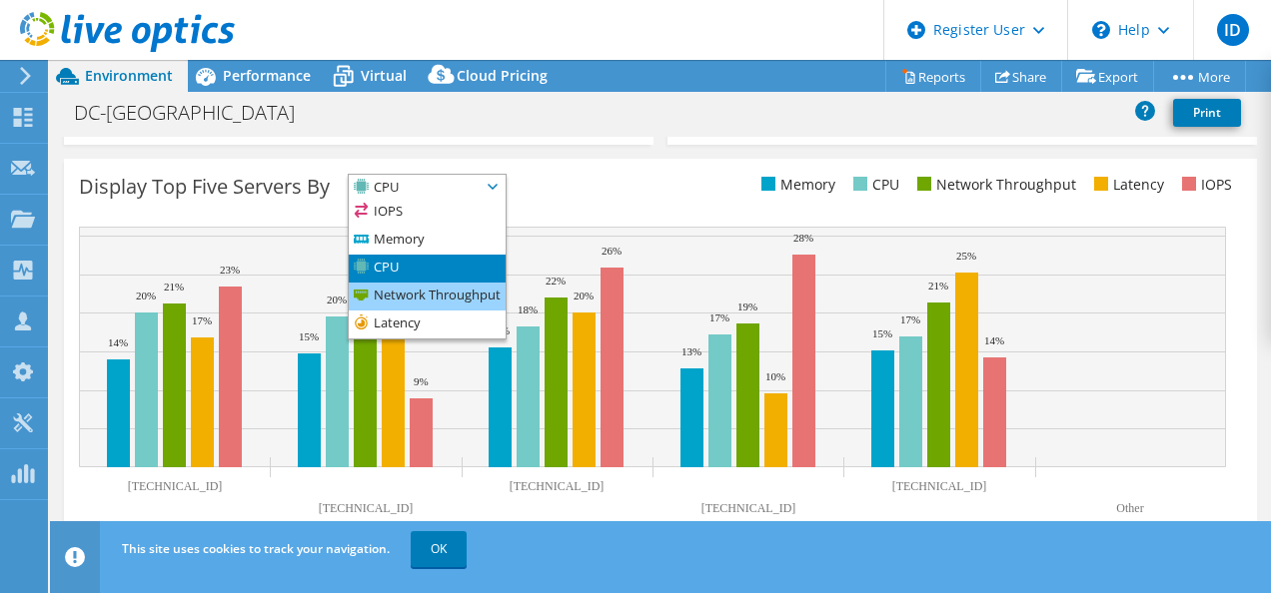
click at [429, 299] on li "Network Throughput" at bounding box center [427, 297] width 157 height 28
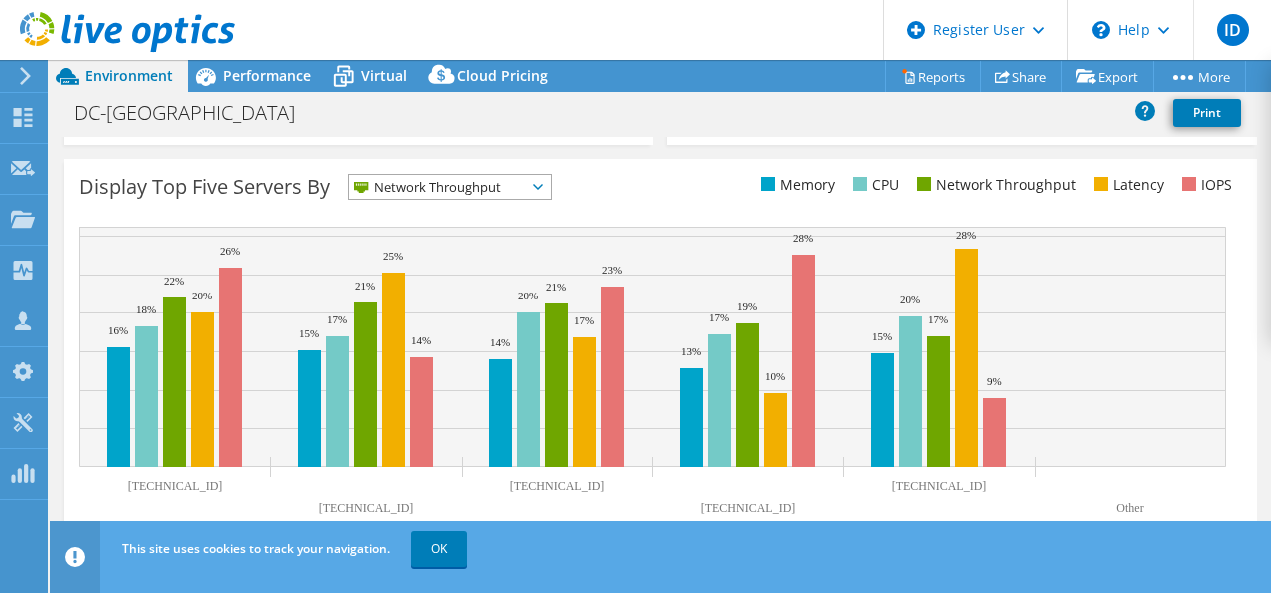
click at [523, 178] on span "Network Throughput" at bounding box center [437, 187] width 177 height 24
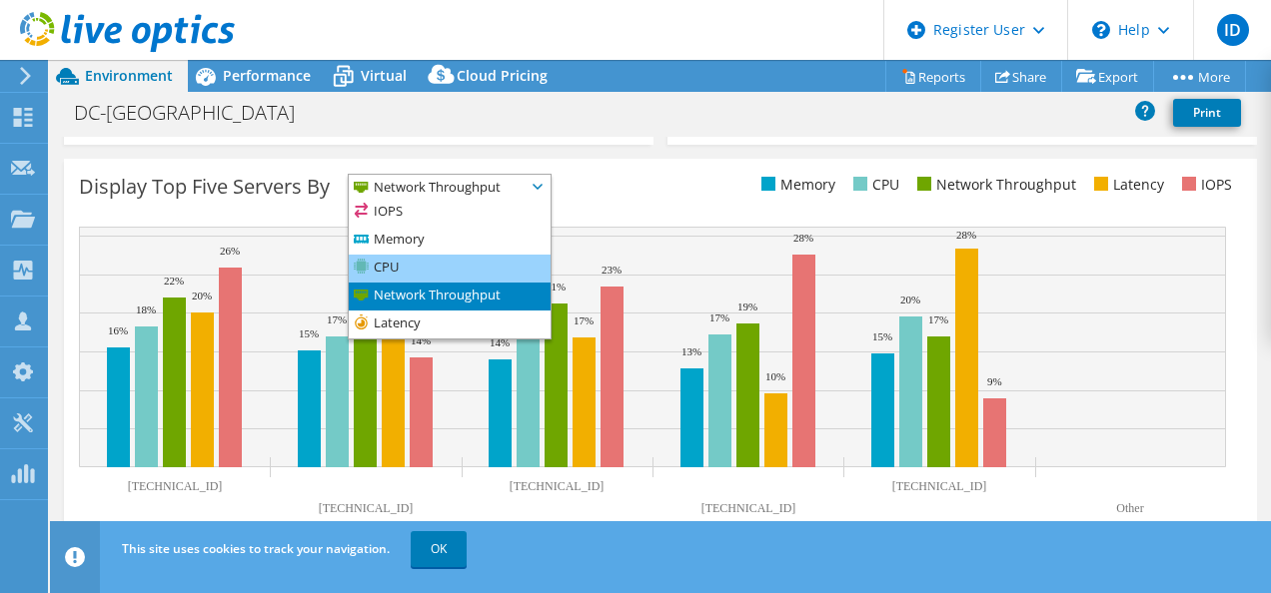
click at [412, 260] on li "CPU" at bounding box center [450, 269] width 202 height 28
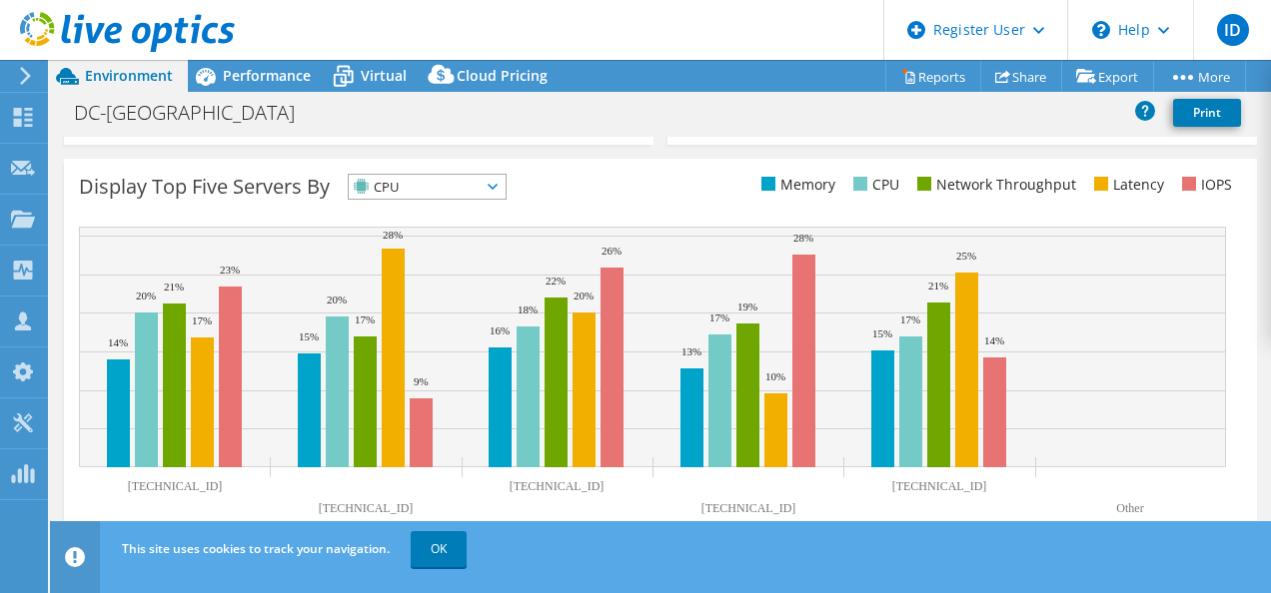
click at [473, 185] on span "CPU" at bounding box center [415, 187] width 132 height 24
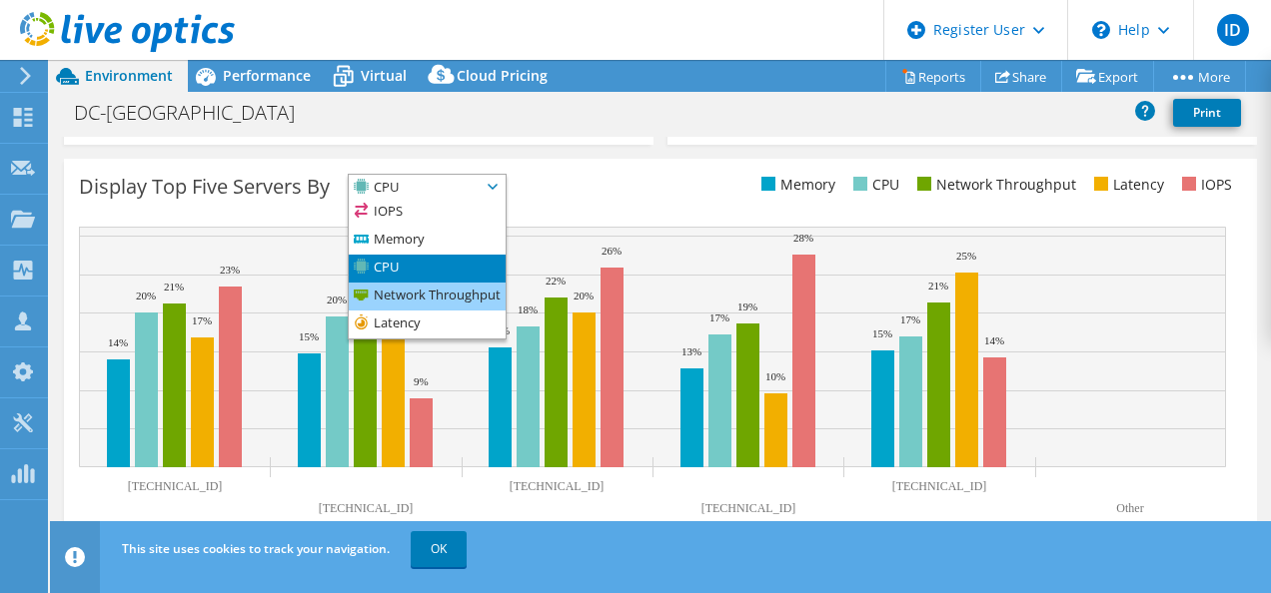
click at [436, 298] on li "Network Throughput" at bounding box center [427, 297] width 157 height 28
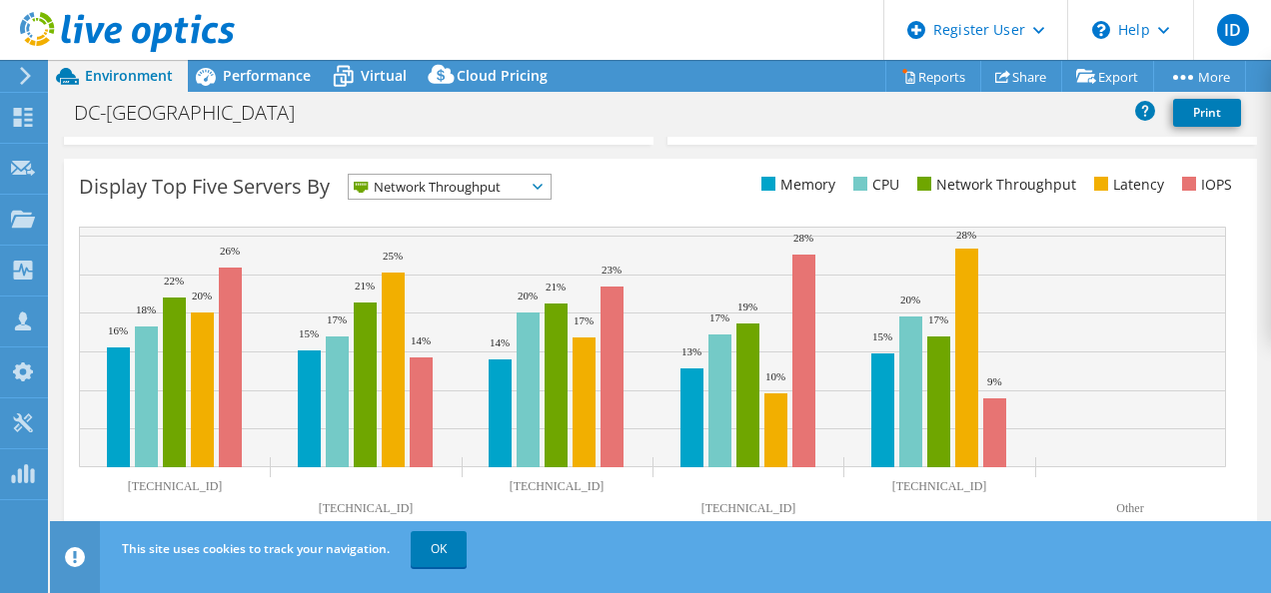
click at [534, 185] on span "Network Throughput" at bounding box center [450, 187] width 202 height 24
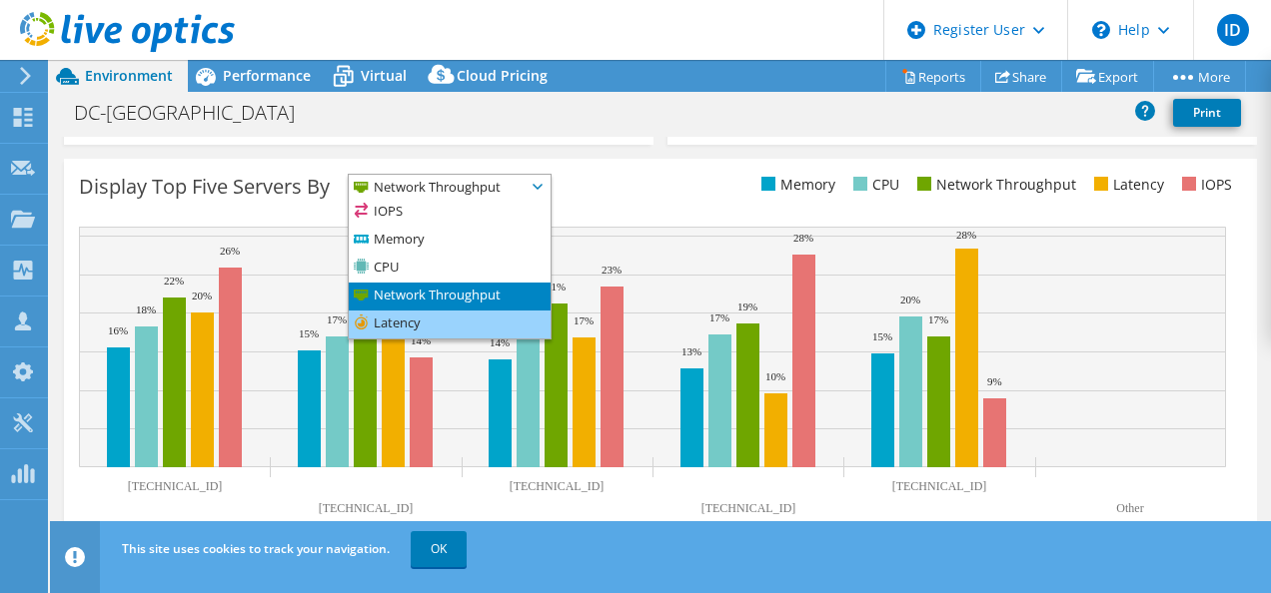
click at [472, 322] on li "Latency" at bounding box center [450, 325] width 202 height 28
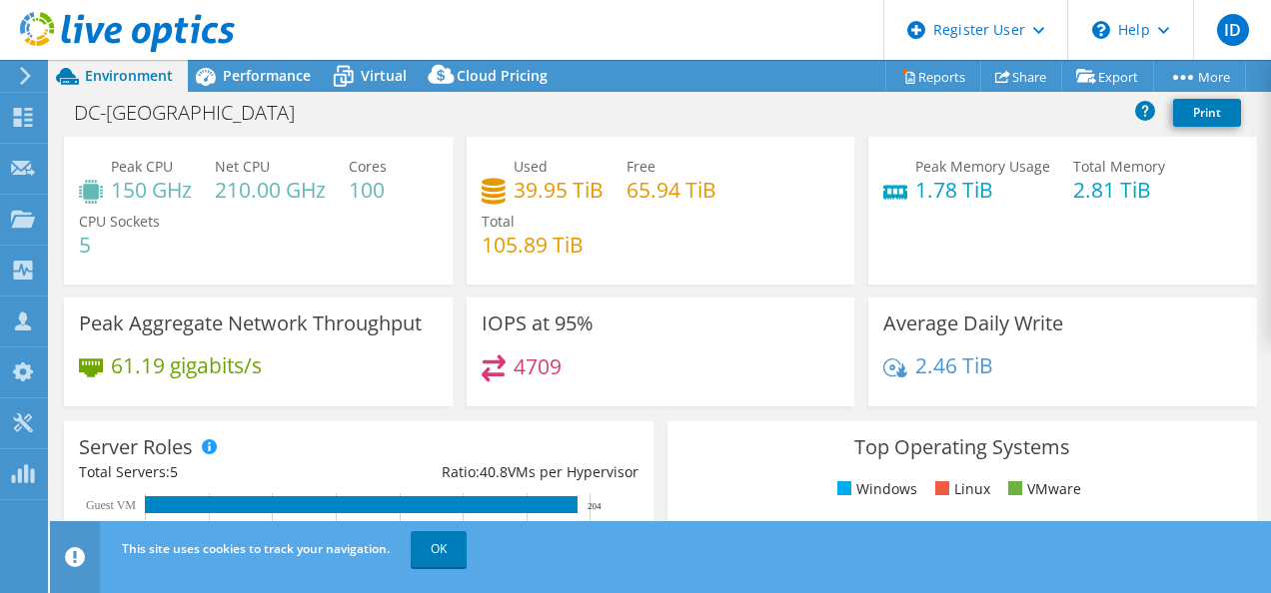
scroll to position [0, 0]
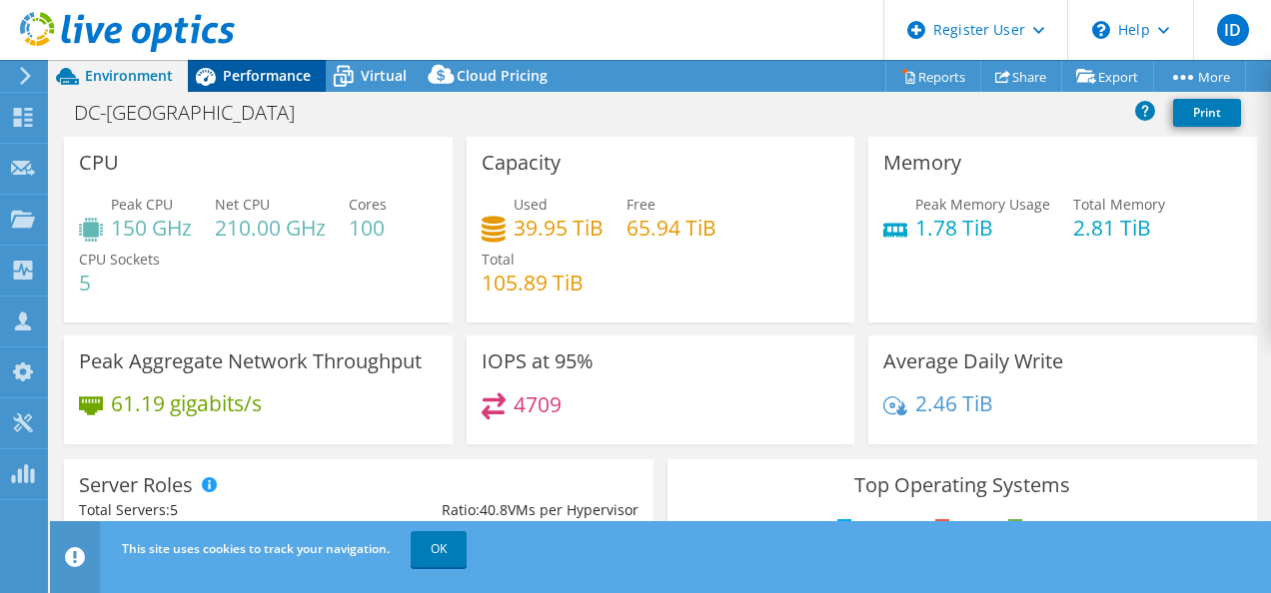
click at [273, 76] on span "Performance" at bounding box center [267, 75] width 88 height 19
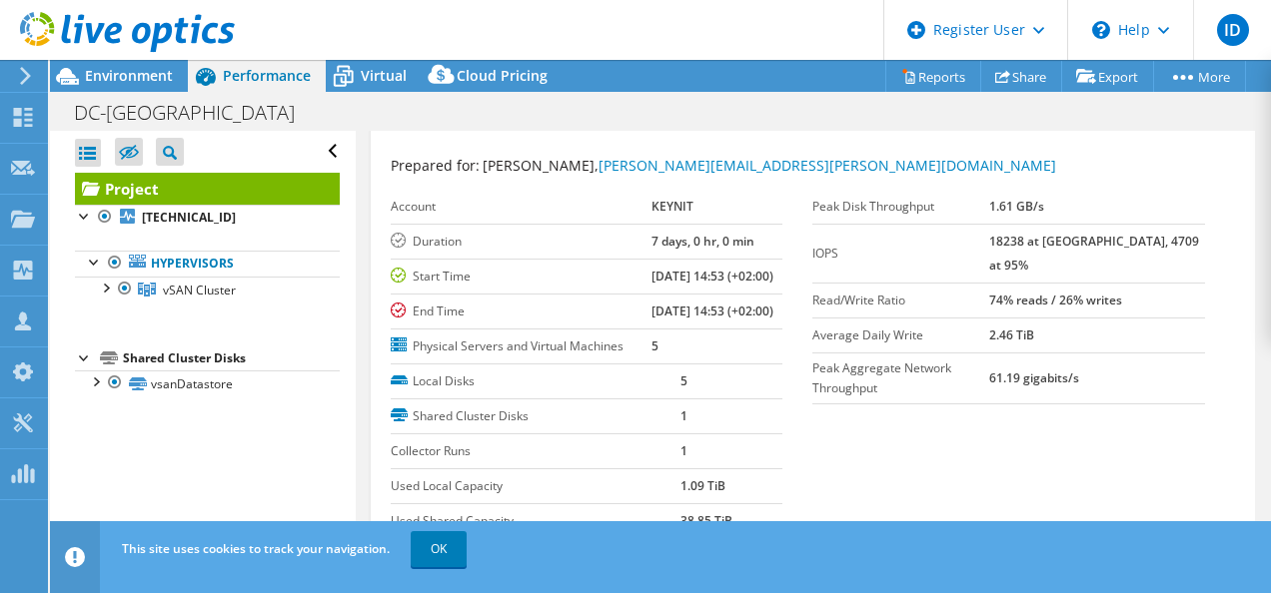
scroll to position [40, 0]
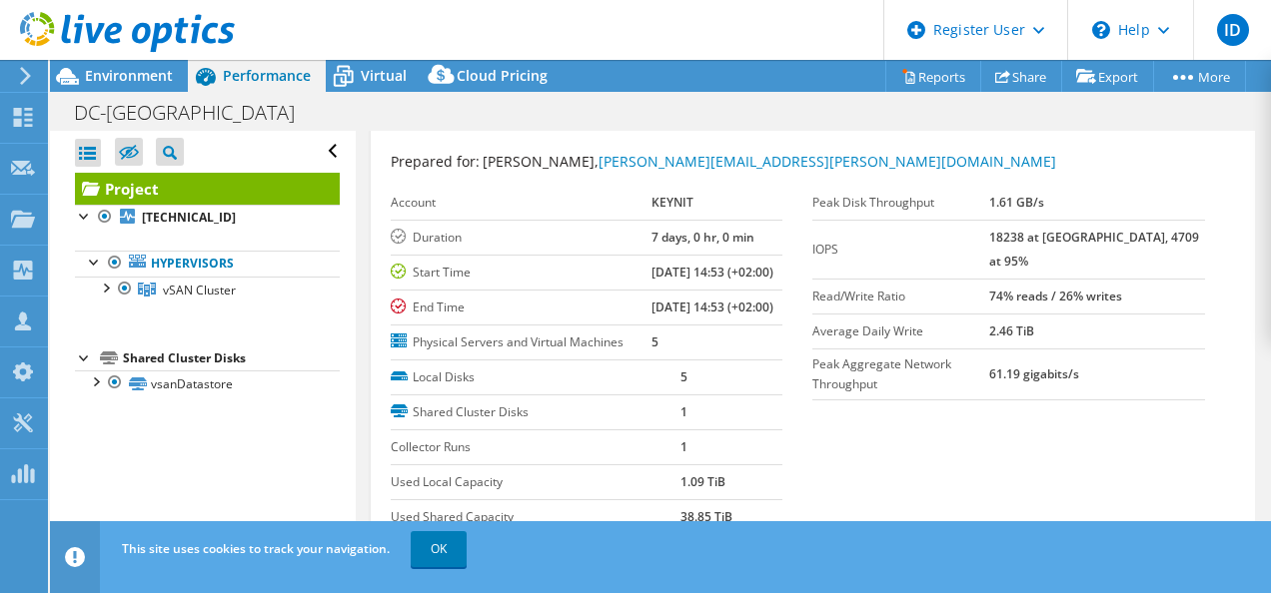
click at [1026, 391] on section "Prepared for: Franck VALOIS, franck.valois@keynit.com Account KEYNIT Duration 7…" at bounding box center [813, 371] width 845 height 441
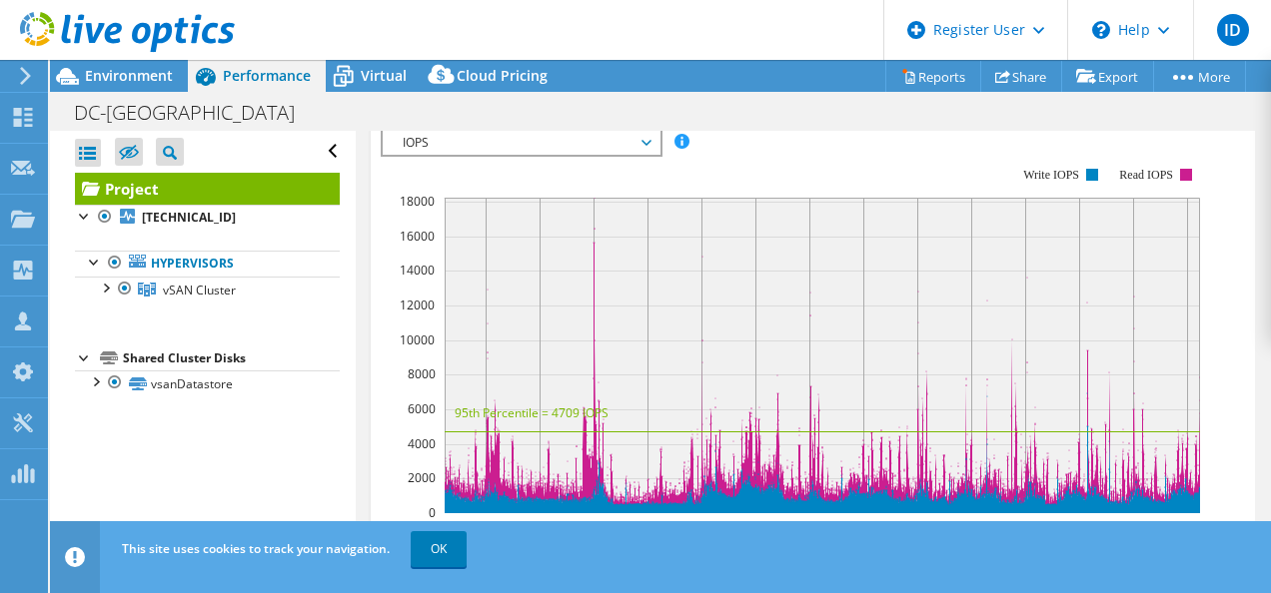
scroll to position [612, 0]
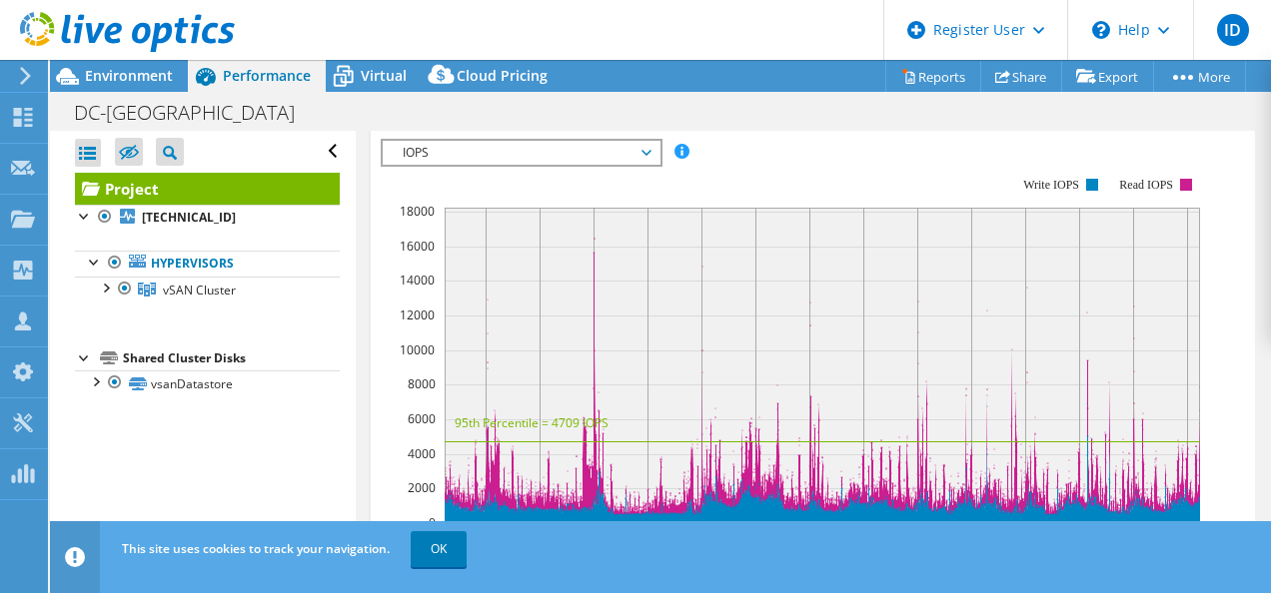
click at [629, 167] on div "IOPS IOPS Disk Throughput IO Size Latency Queue Depth CPU Percentage Memory Pag…" at bounding box center [522, 153] width 282 height 28
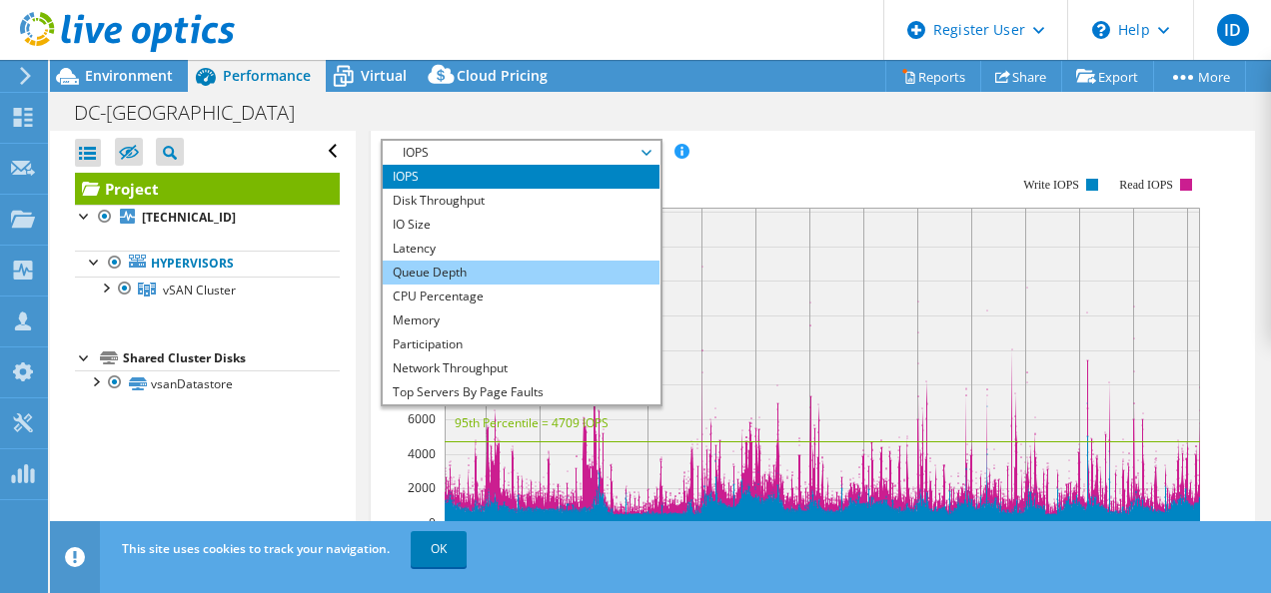
click at [442, 285] on li "Queue Depth" at bounding box center [521, 273] width 277 height 24
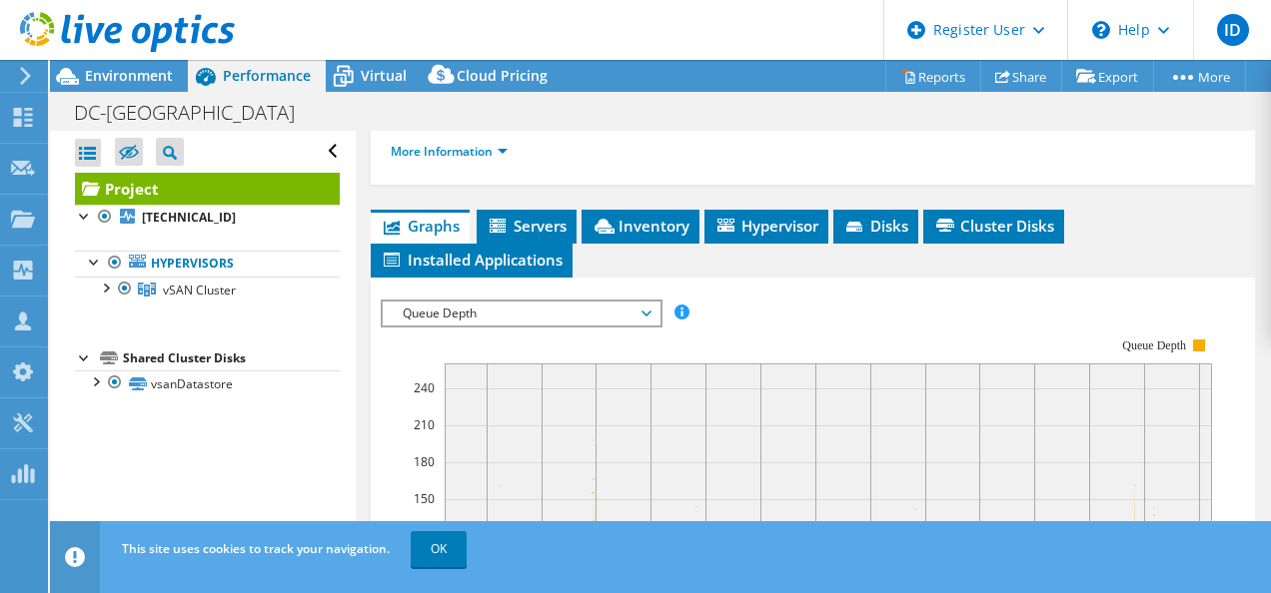
scroll to position [451, 0]
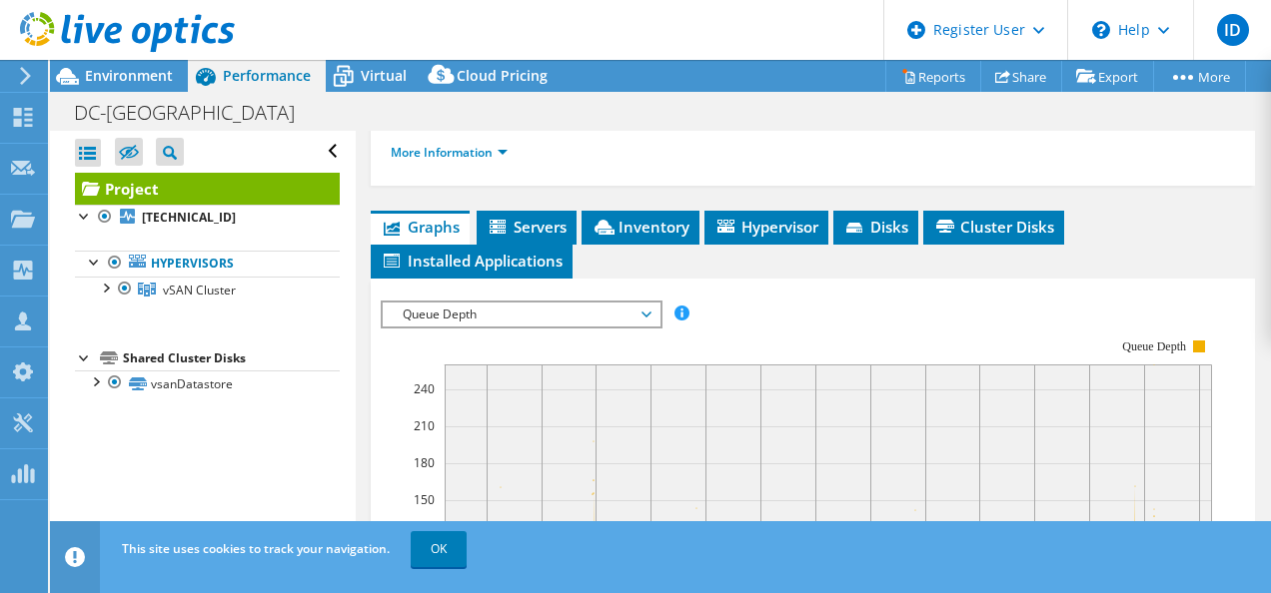
click at [561, 327] on span "Queue Depth" at bounding box center [521, 315] width 257 height 24
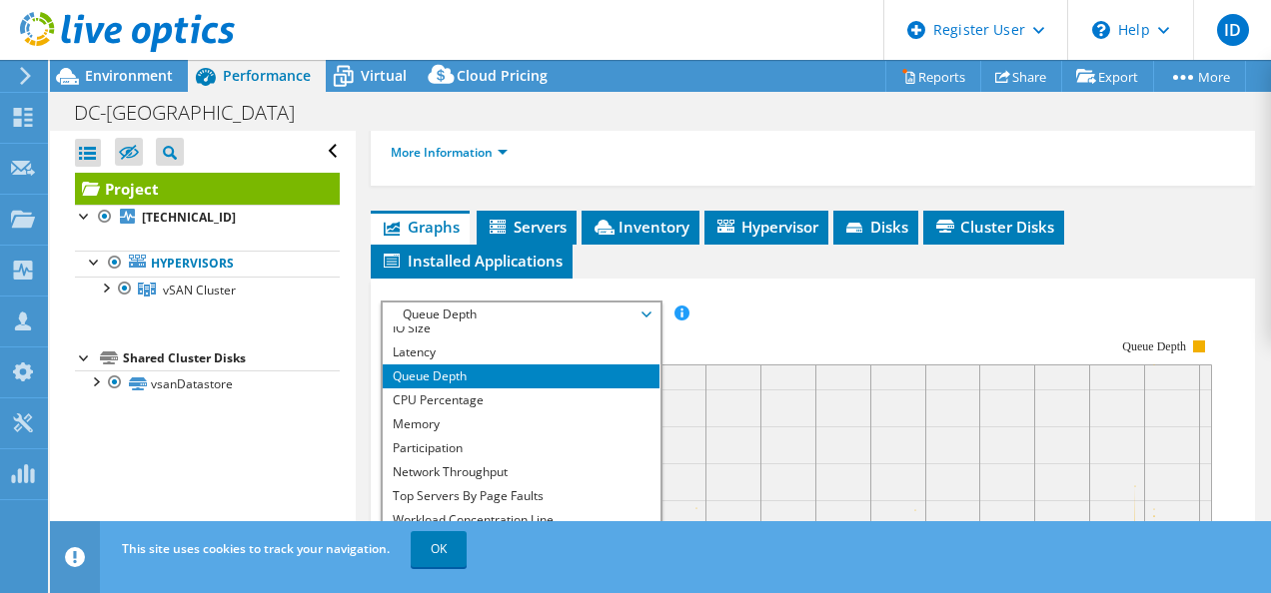
scroll to position [72, 0]
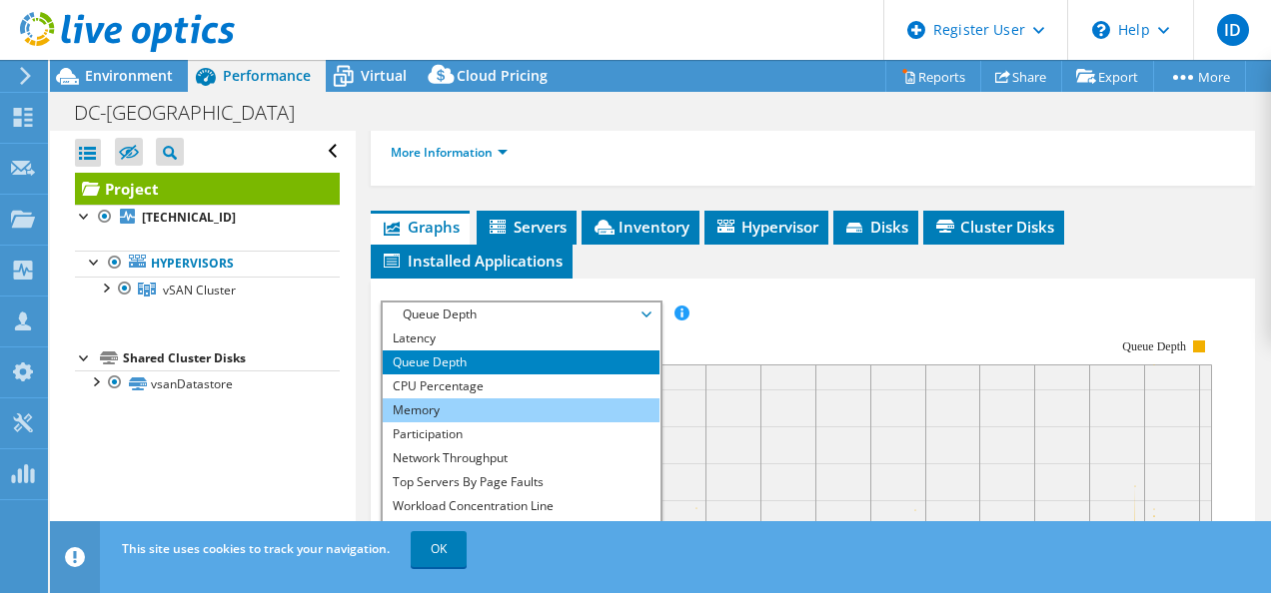
click at [474, 423] on li "Memory" at bounding box center [521, 411] width 277 height 24
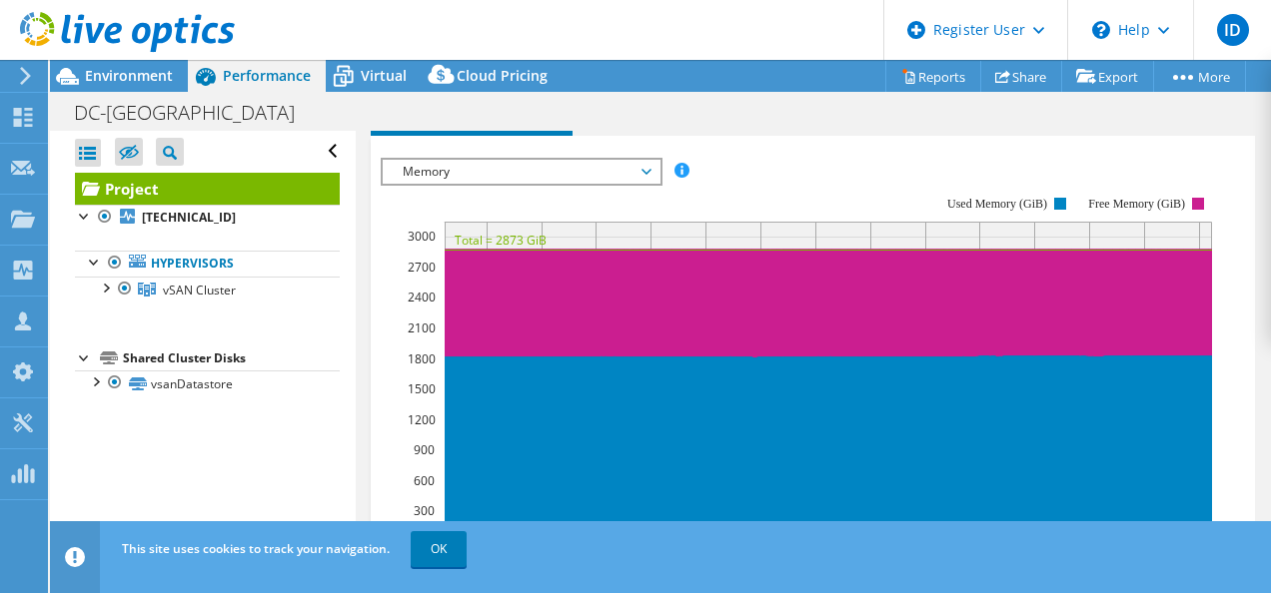
scroll to position [565, 0]
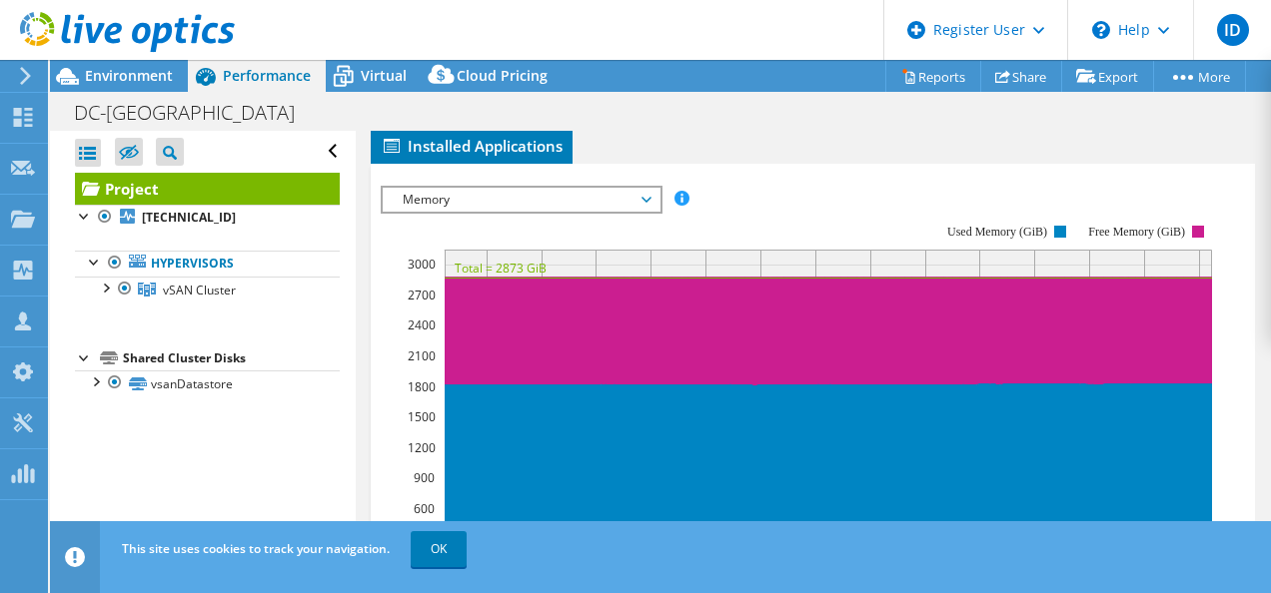
click at [611, 212] on span "Memory" at bounding box center [521, 200] width 257 height 24
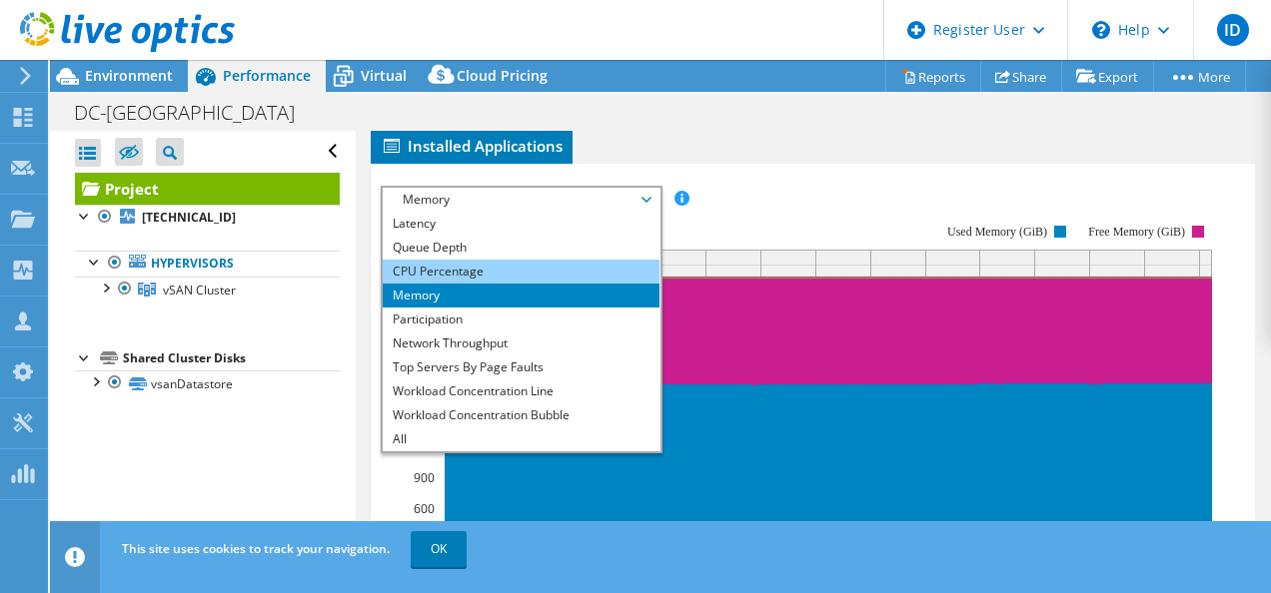
click at [454, 284] on li "CPU Percentage" at bounding box center [521, 272] width 277 height 24
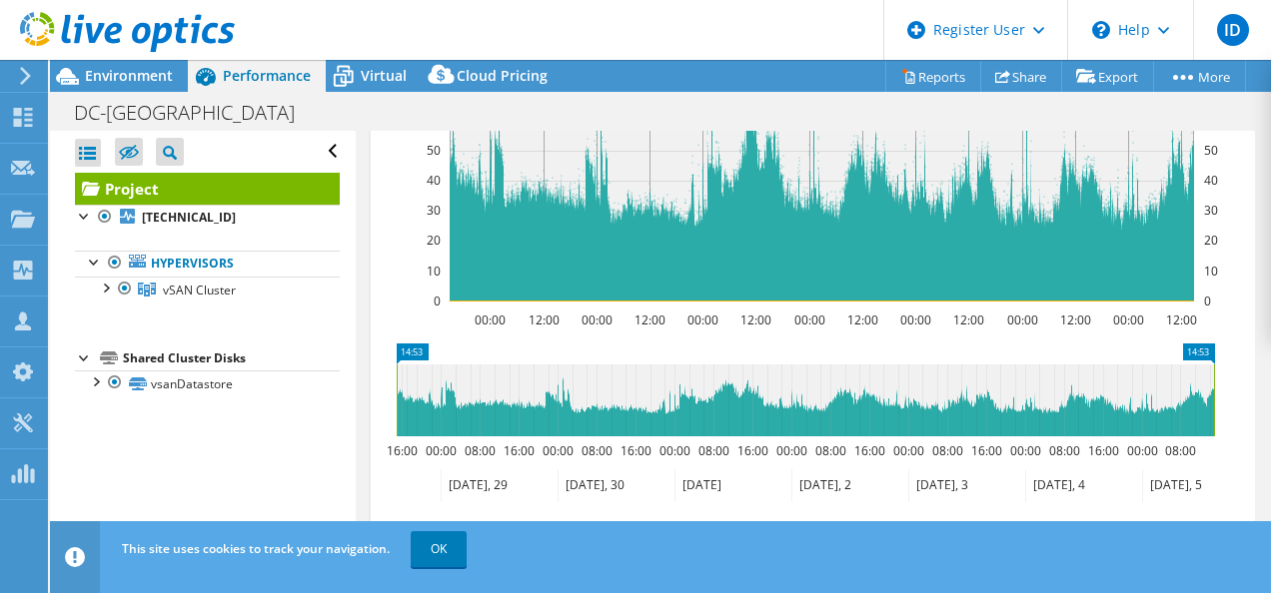
scroll to position [851, 0]
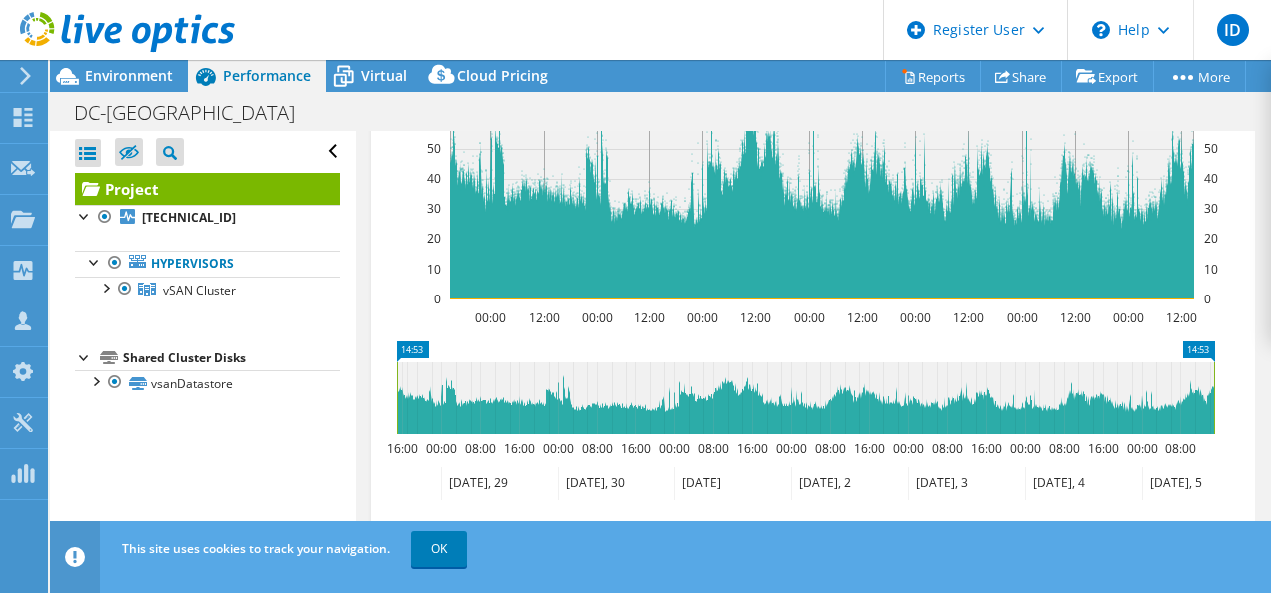
click at [745, 300] on icon at bounding box center [822, 192] width 744 height 216
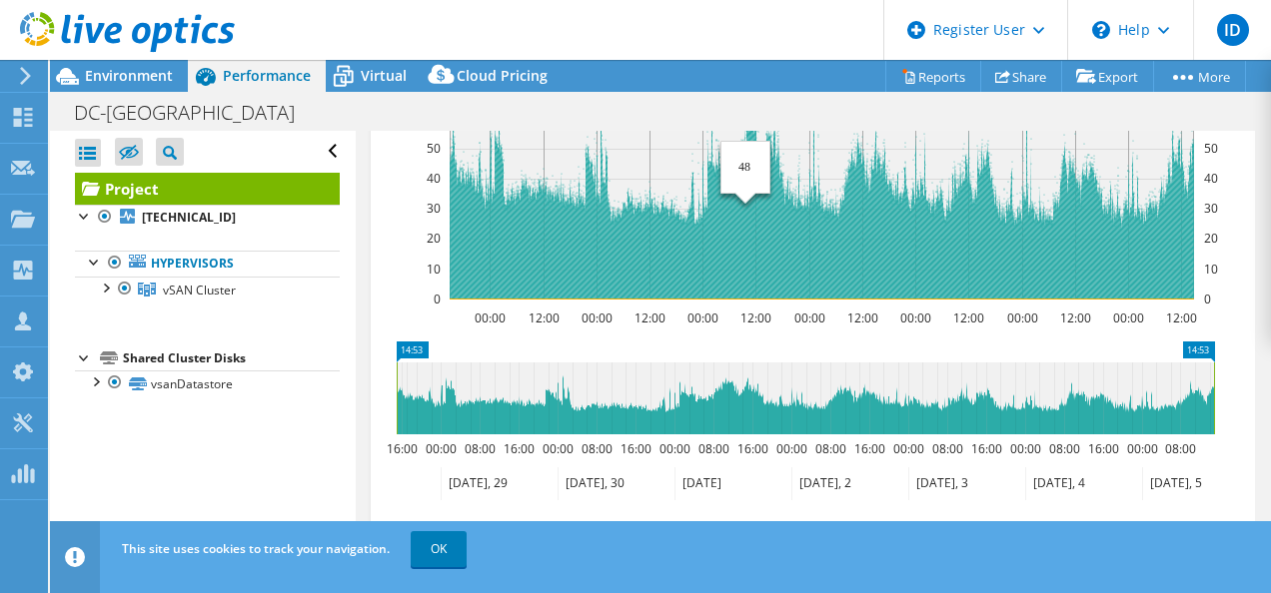
click at [742, 300] on icon at bounding box center [822, 192] width 744 height 216
click at [737, 300] on icon at bounding box center [822, 192] width 744 height 216
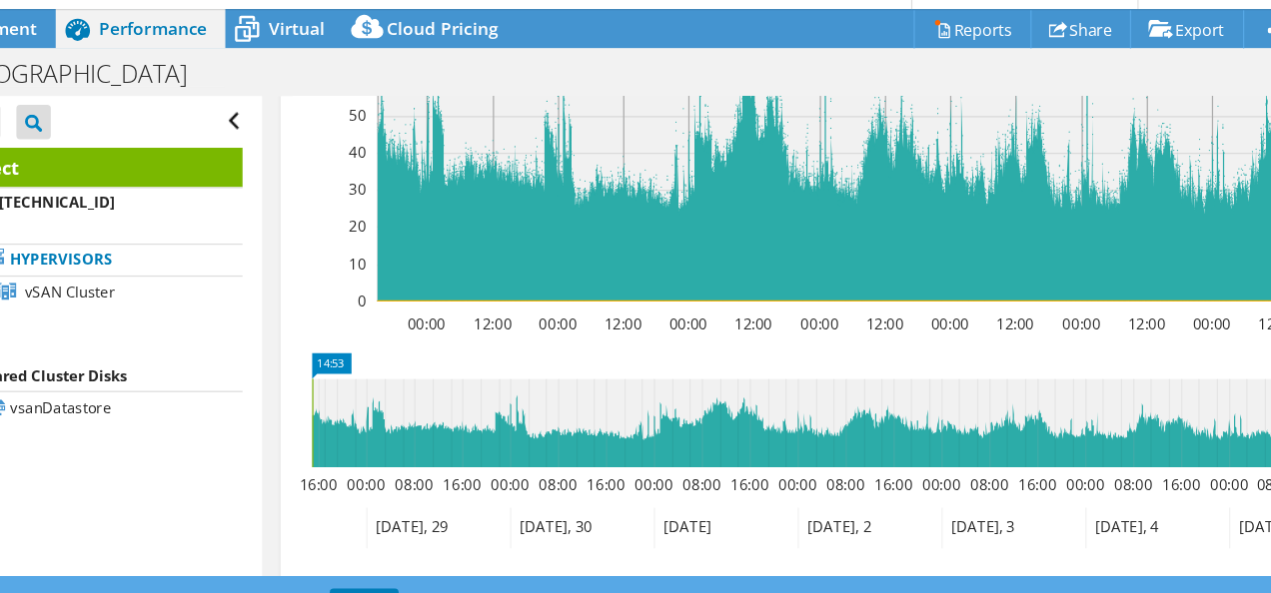
scroll to position [853, 0]
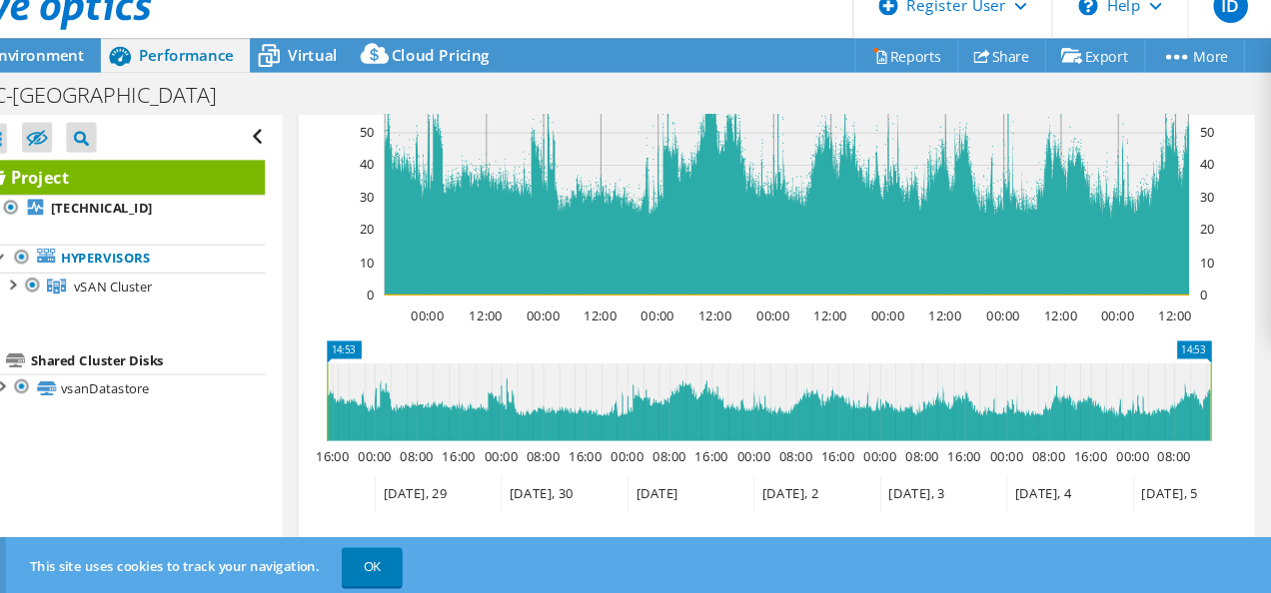
click at [705, 325] on rect at bounding box center [822, 125] width 806 height 400
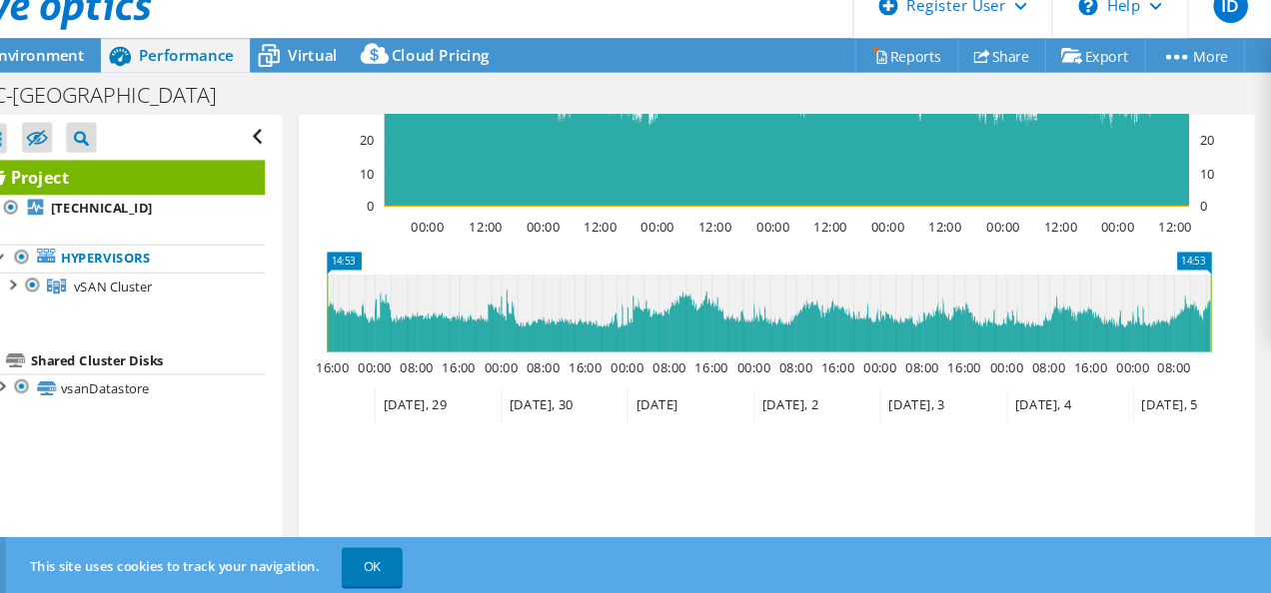
scroll to position [943, 0]
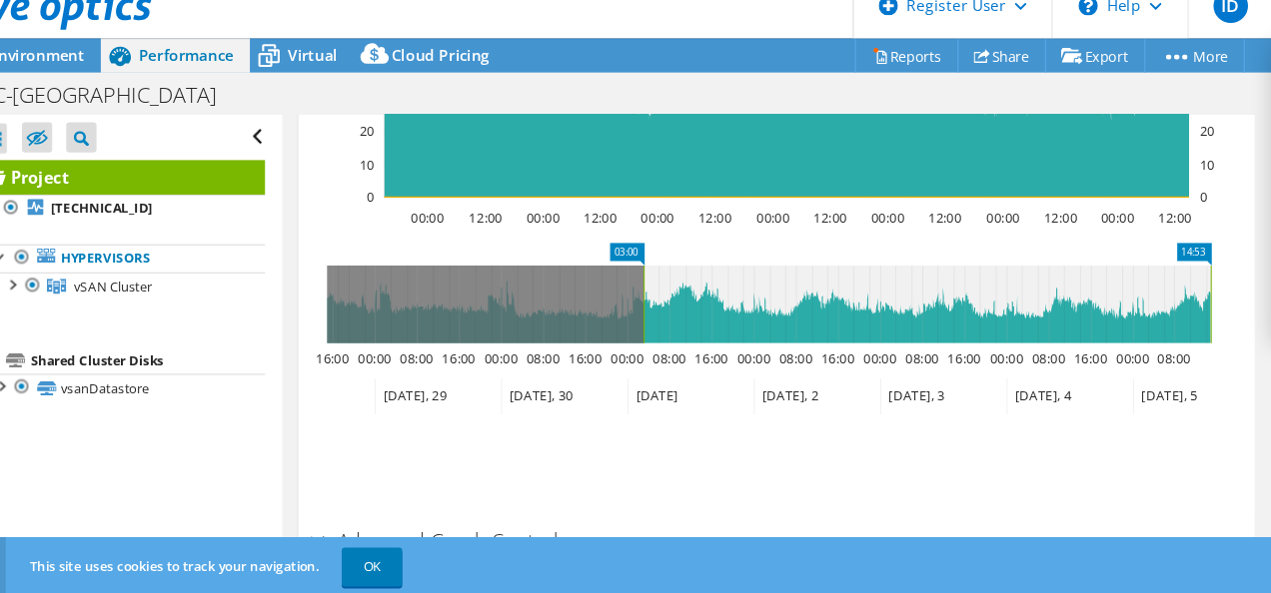
drag, startPoint x: 409, startPoint y: 319, endPoint x: 701, endPoint y: 298, distance: 293.4
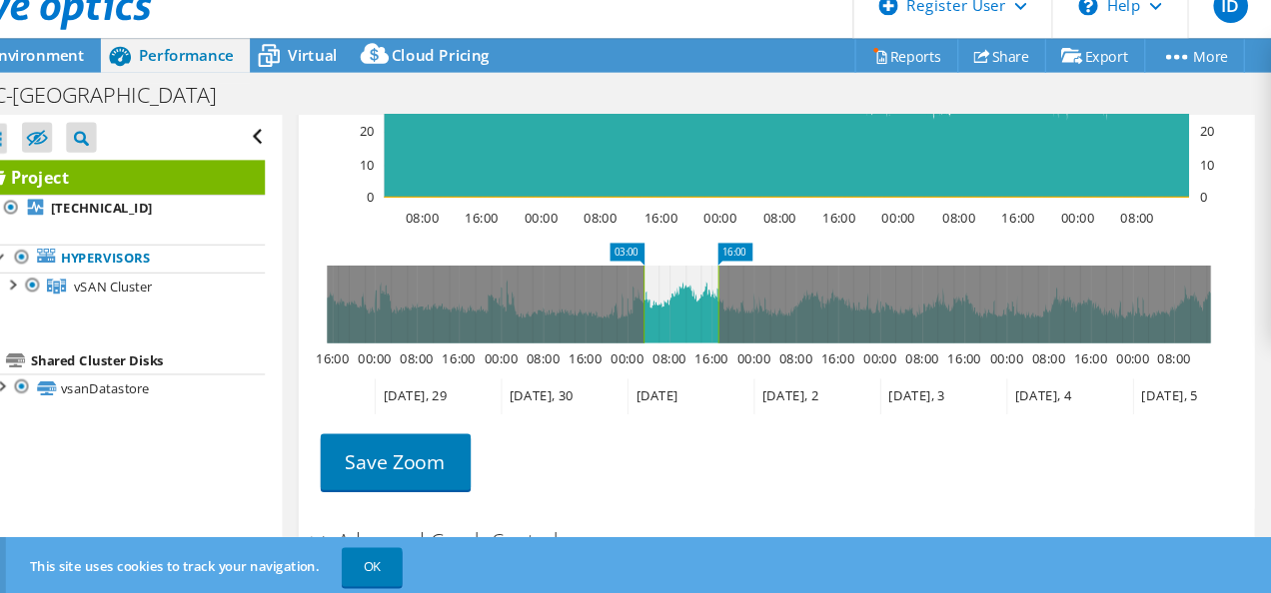
drag, startPoint x: 1201, startPoint y: 318, endPoint x: 745, endPoint y: 368, distance: 458.3
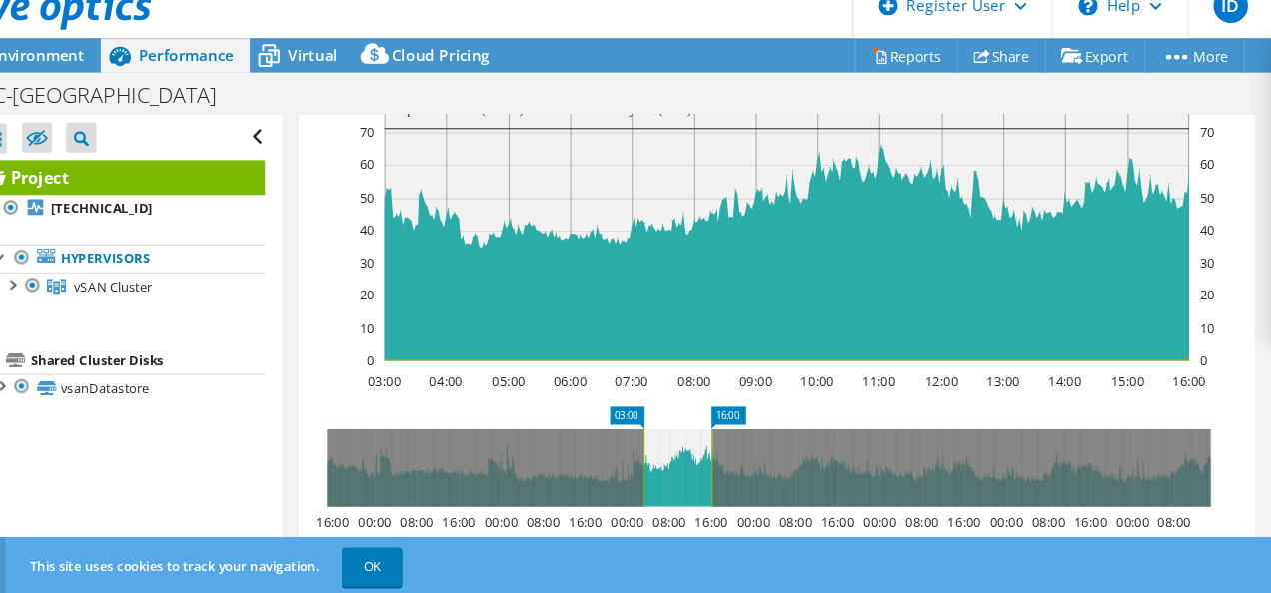
scroll to position [814, 0]
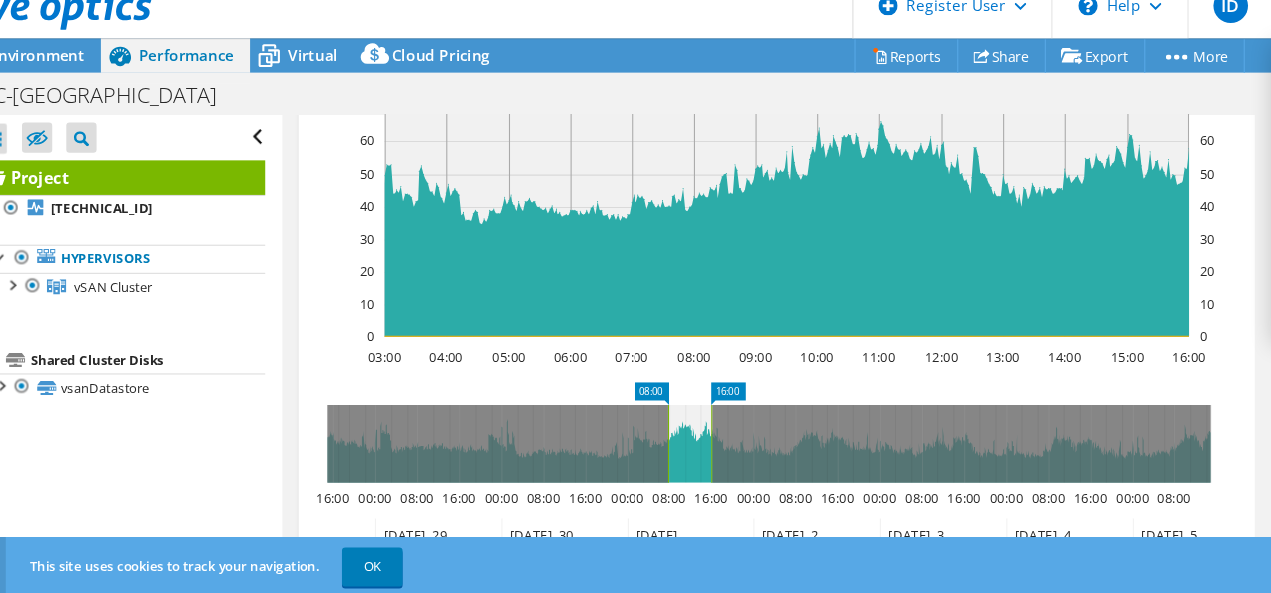
drag, startPoint x: 676, startPoint y: 442, endPoint x: 699, endPoint y: 444, distance: 23.1
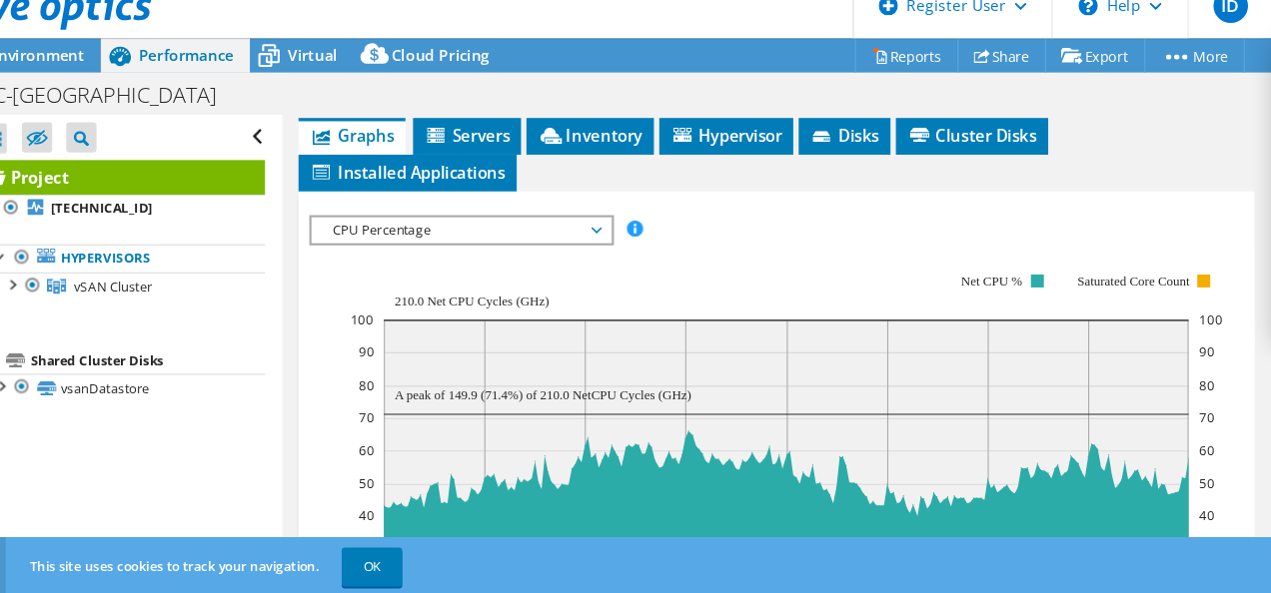
scroll to position [519, 0]
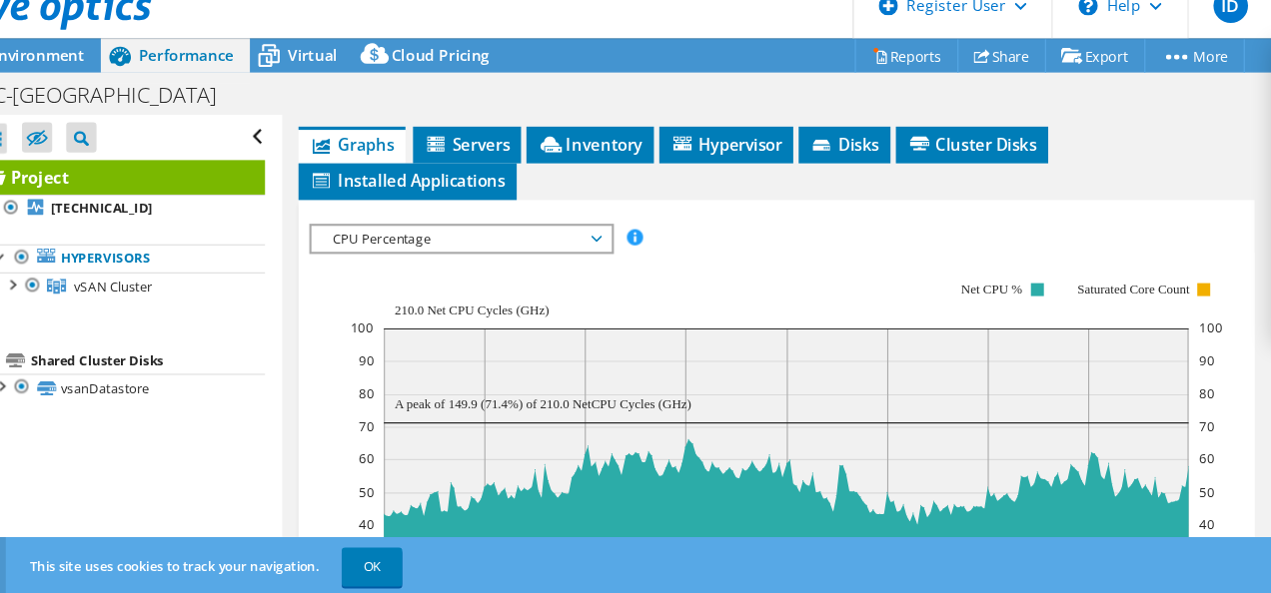
click at [544, 258] on span "CPU Percentage" at bounding box center [521, 246] width 257 height 24
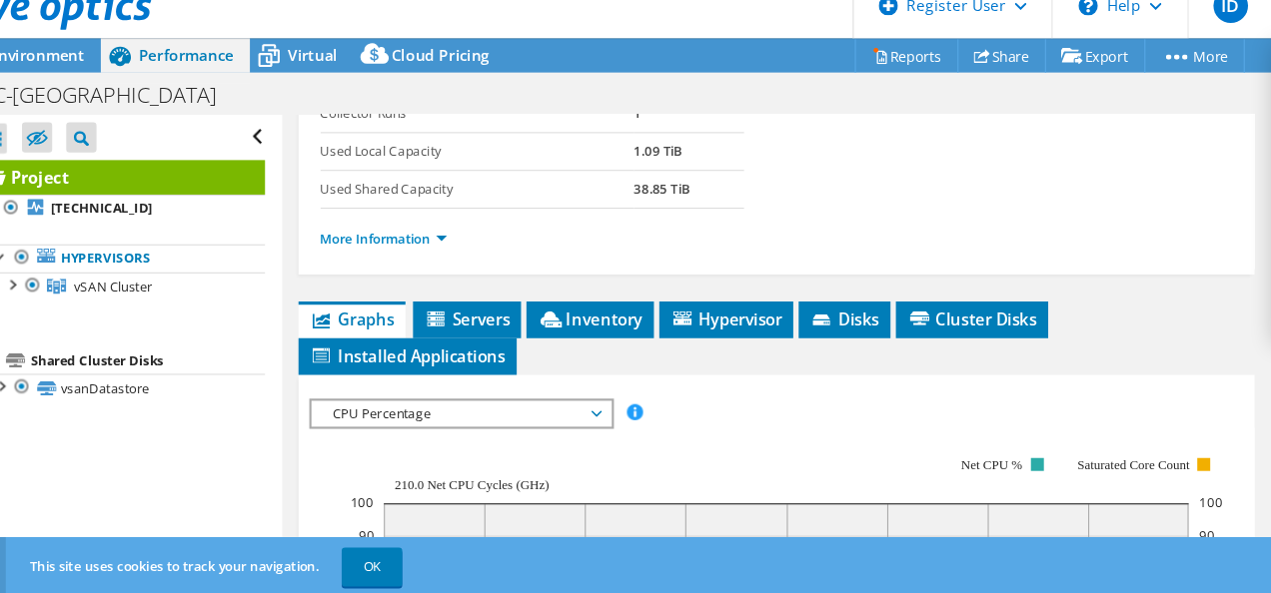
scroll to position [343, 0]
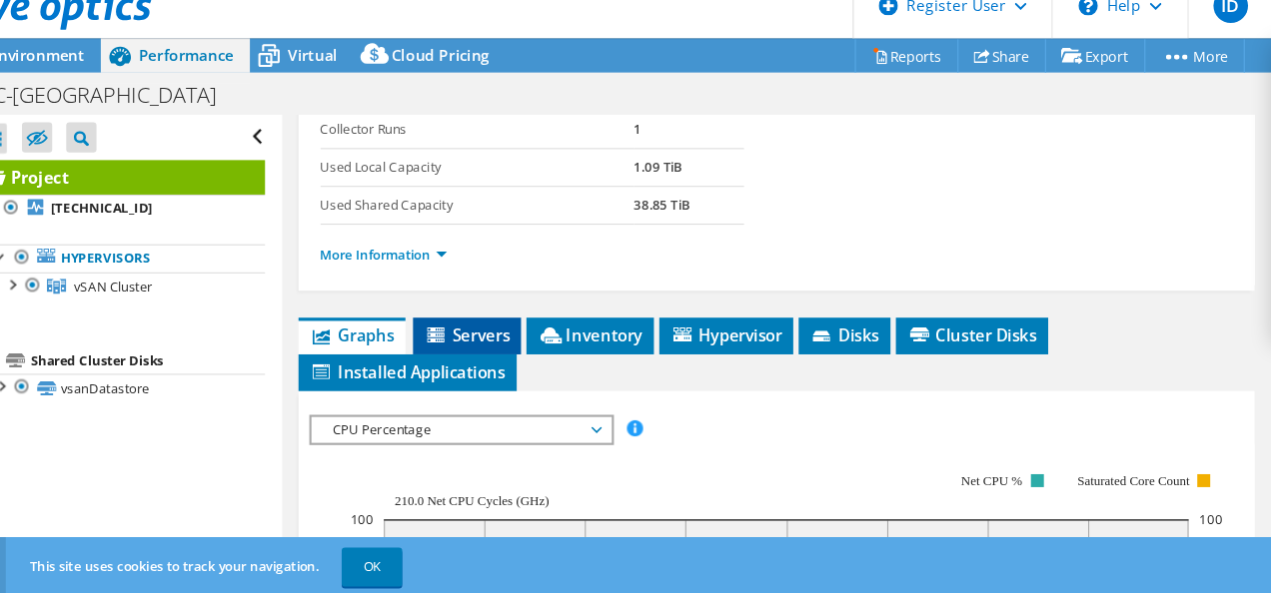
click at [537, 345] on span "Servers" at bounding box center [526, 335] width 80 height 20
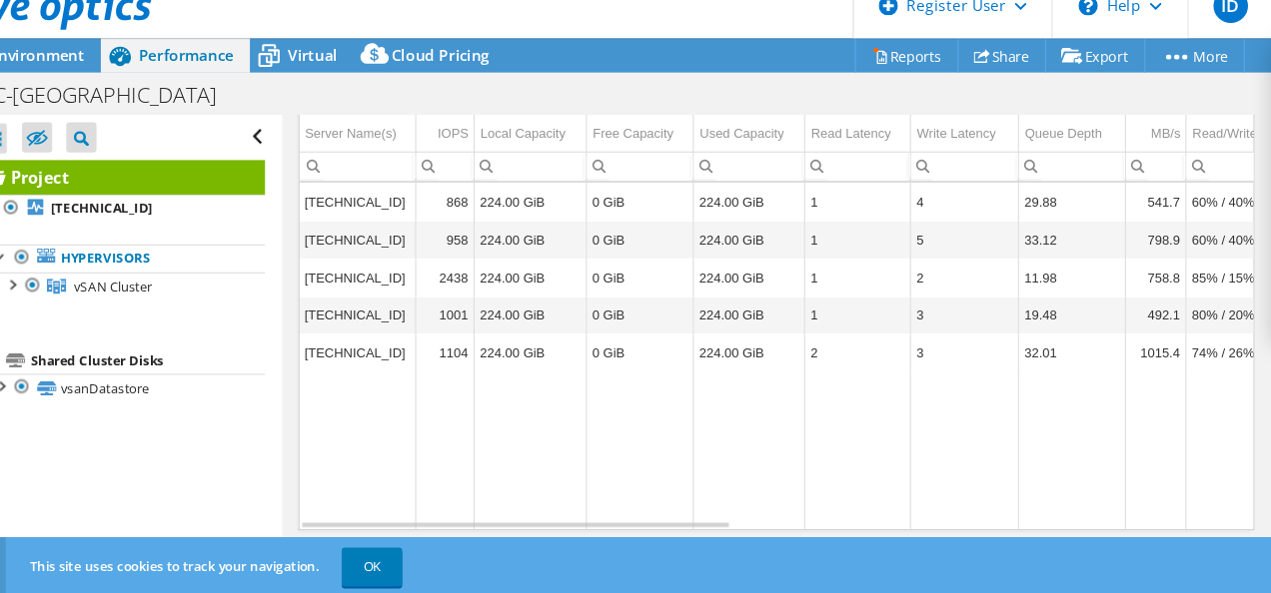
scroll to position [700, 0]
click at [856, 520] on div "Project Details Prepared for: Franck VALOIS, franck.valois@keynit.com Account K…" at bounding box center [813, 22] width 915 height 1065
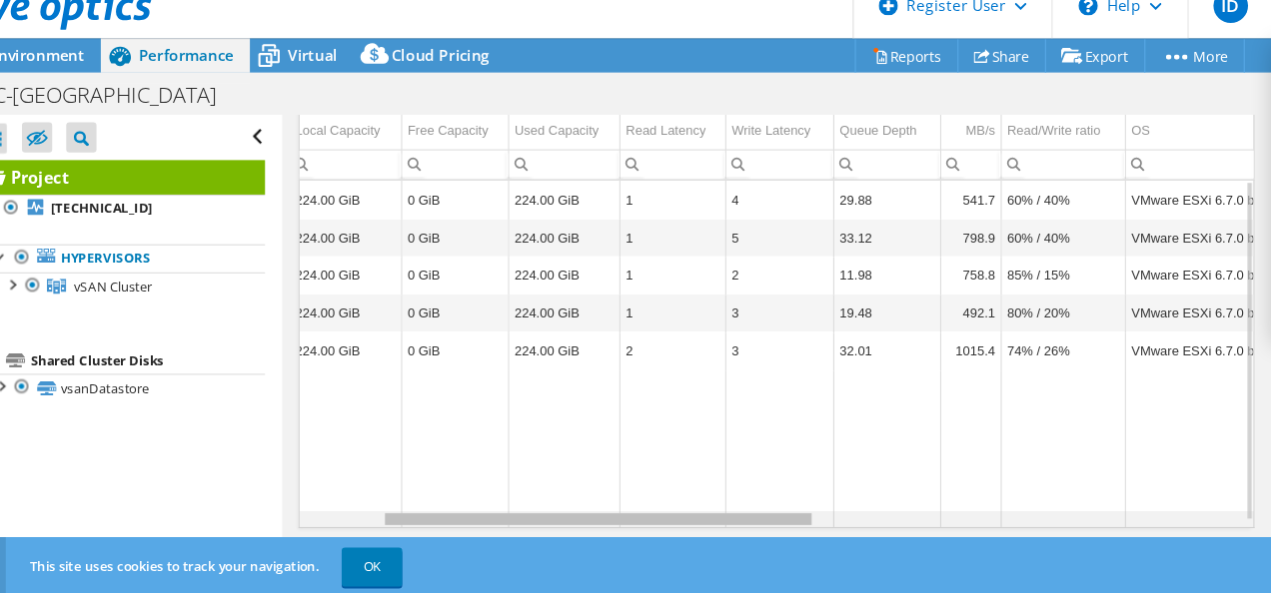
scroll to position [0, 179]
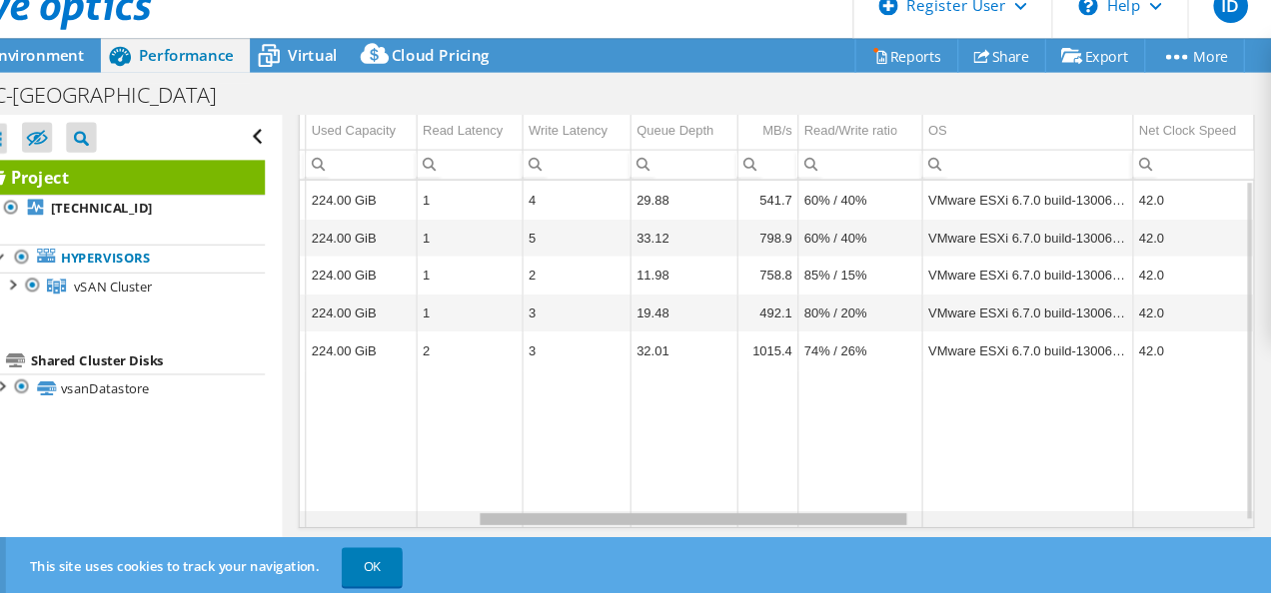
drag, startPoint x: 631, startPoint y: 505, endPoint x: 815, endPoint y: 488, distance: 184.6
click at [815, 488] on body "ID Dell User Ikram Daghay Ikram.Daghay@dell.com Dell My Profile Log Out \n Help…" at bounding box center [635, 296] width 1271 height 593
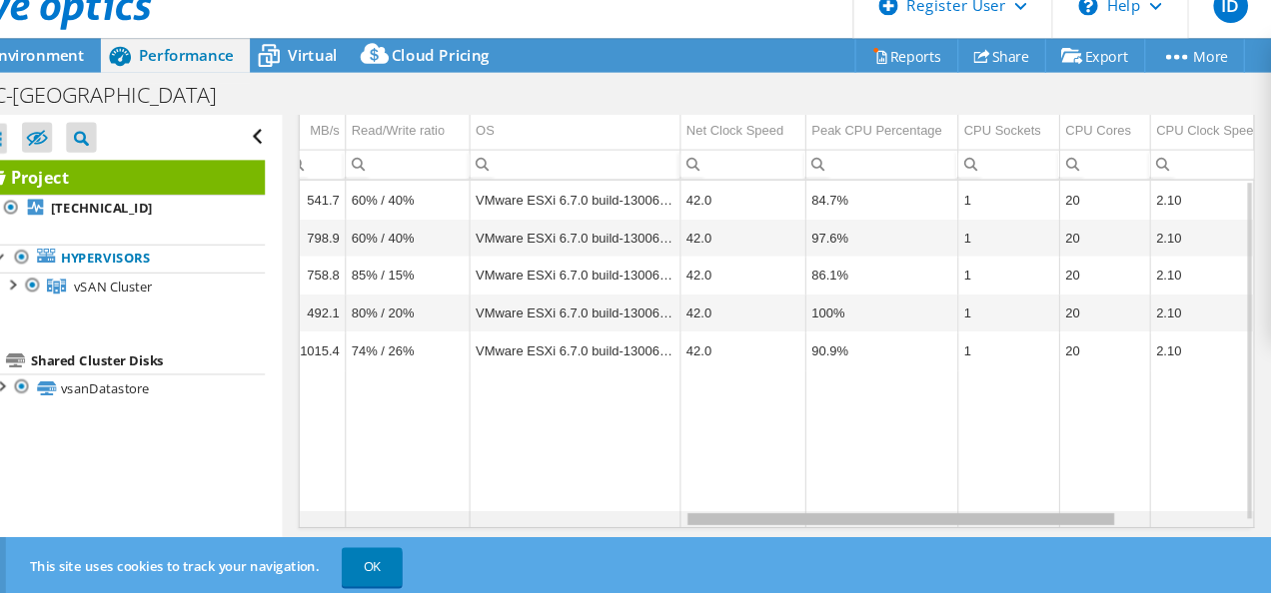
drag, startPoint x: 869, startPoint y: 504, endPoint x: 1077, endPoint y: 479, distance: 209.3
click at [1077, 479] on body "ID Dell User Ikram Daghay Ikram.Daghay@dell.com Dell My Profile Log Out \n Help…" at bounding box center [635, 296] width 1271 height 593
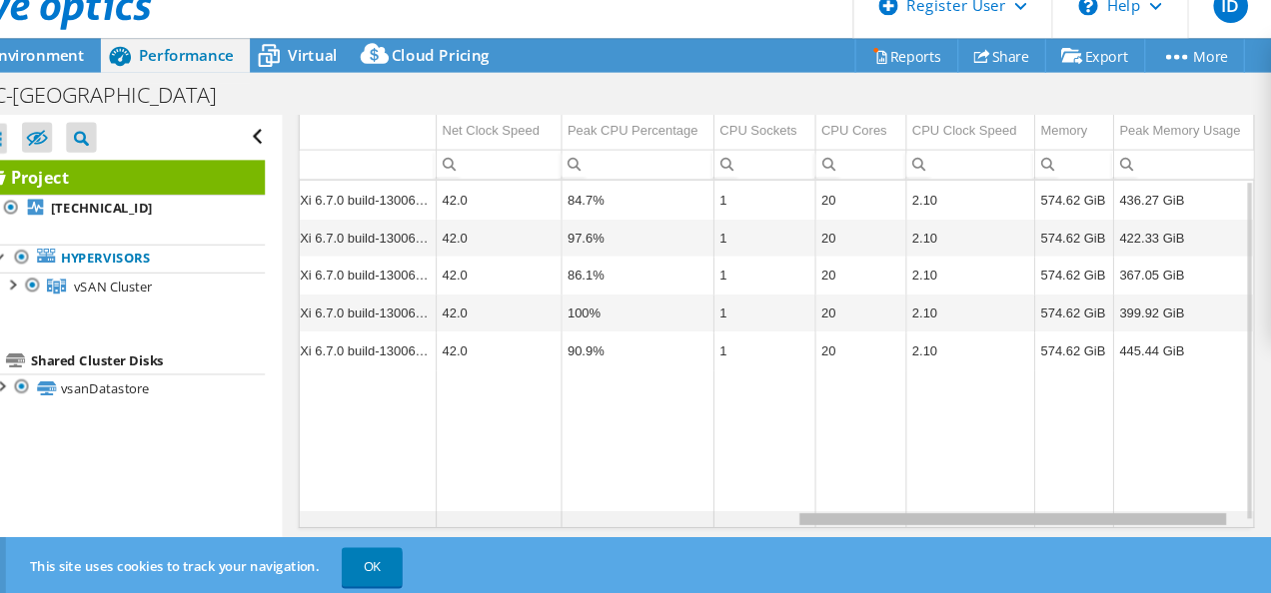
drag, startPoint x: 936, startPoint y: 507, endPoint x: 1050, endPoint y: 498, distance: 114.2
click at [1050, 498] on body "ID Dell User Ikram Daghay Ikram.Daghay@dell.com Dell My Profile Log Out \n Help…" at bounding box center [635, 296] width 1271 height 593
click at [1050, 499] on div "Data grid" at bounding box center [1030, 504] width 395 height 11
drag, startPoint x: 1050, startPoint y: 498, endPoint x: 1105, endPoint y: 475, distance: 59.9
click at [1105, 475] on body "ID Dell User Ikram Daghay Ikram.Daghay@dell.com Dell My Profile Log Out \n Help…" at bounding box center [635, 296] width 1271 height 593
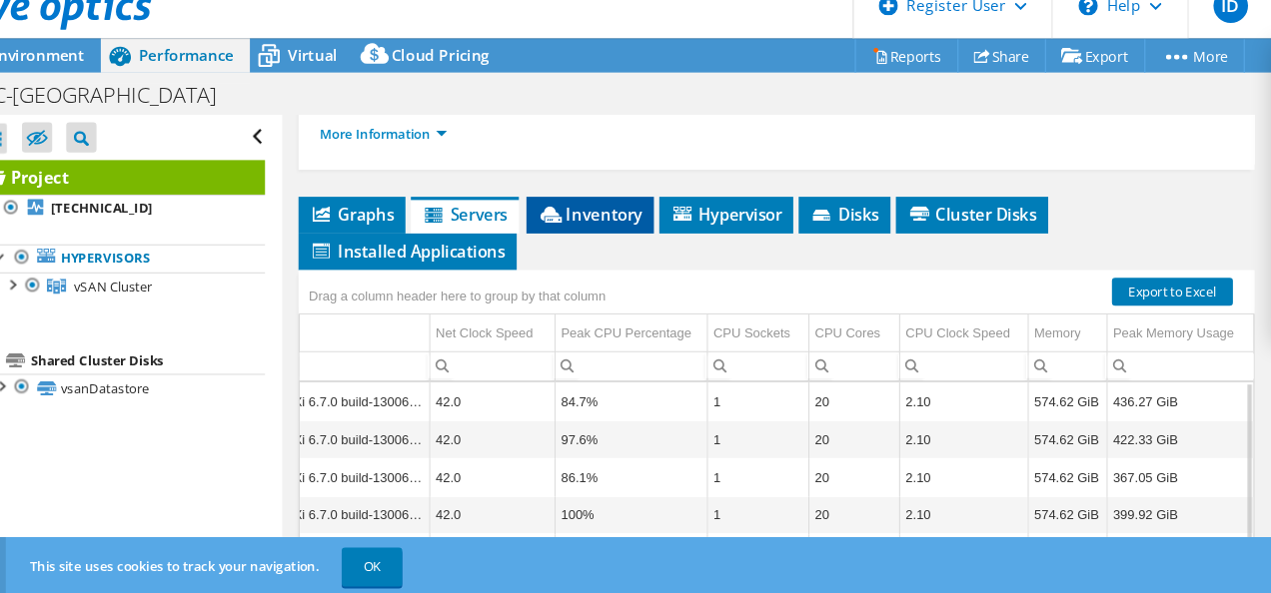
click at [637, 241] on li "Inventory" at bounding box center [640, 224] width 118 height 34
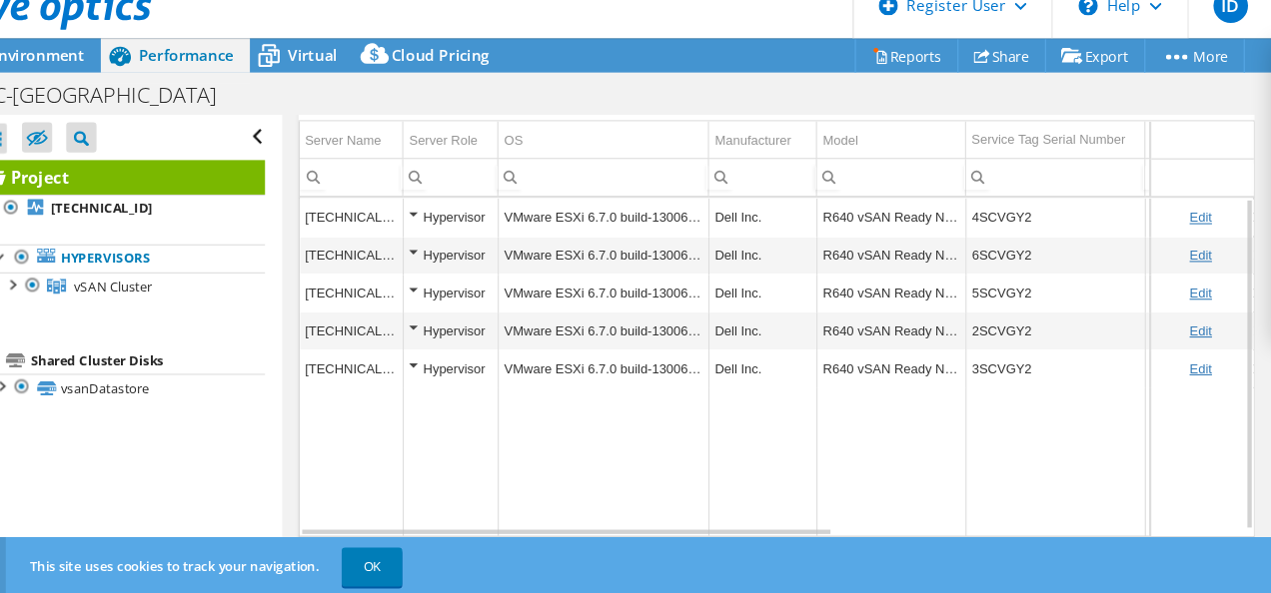
click at [477, 238] on div "Hypervisor" at bounding box center [511, 226] width 77 height 24
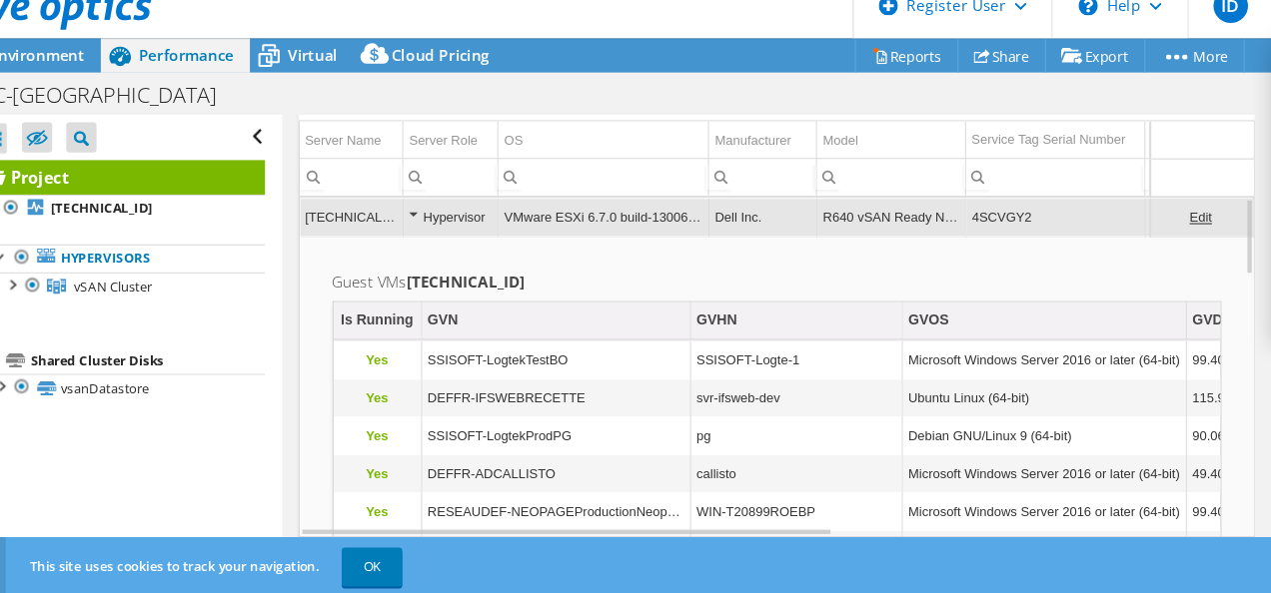
click at [477, 238] on div "Hypervisor" at bounding box center [511, 226] width 77 height 24
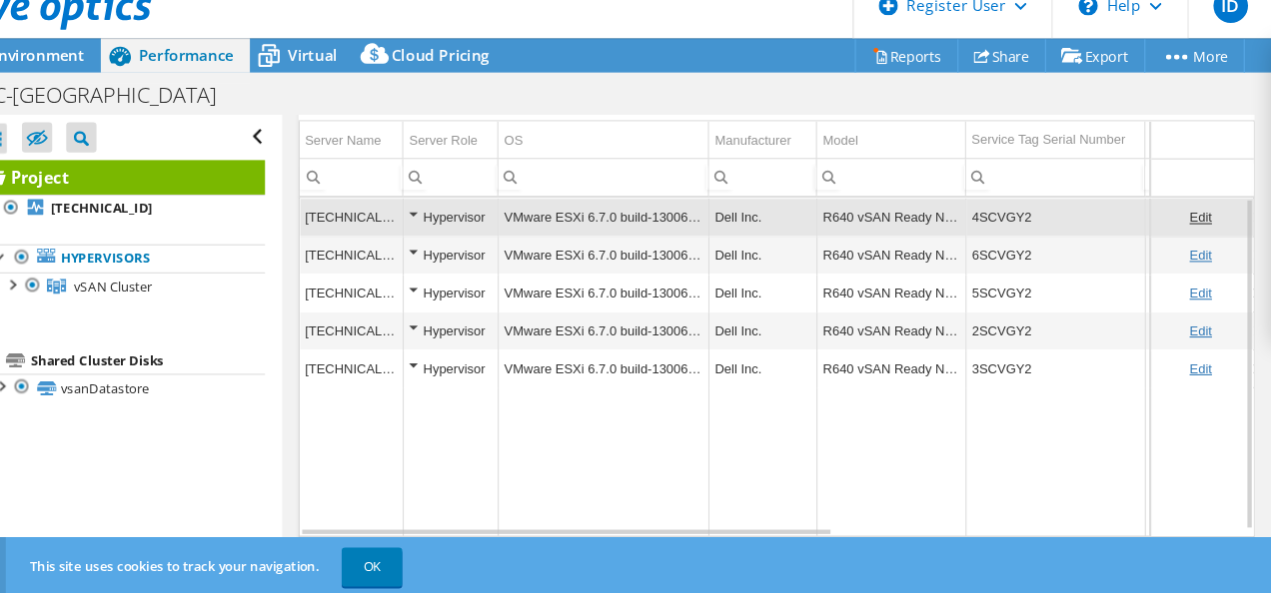
click at [477, 238] on div "Hypervisor" at bounding box center [511, 226] width 77 height 24
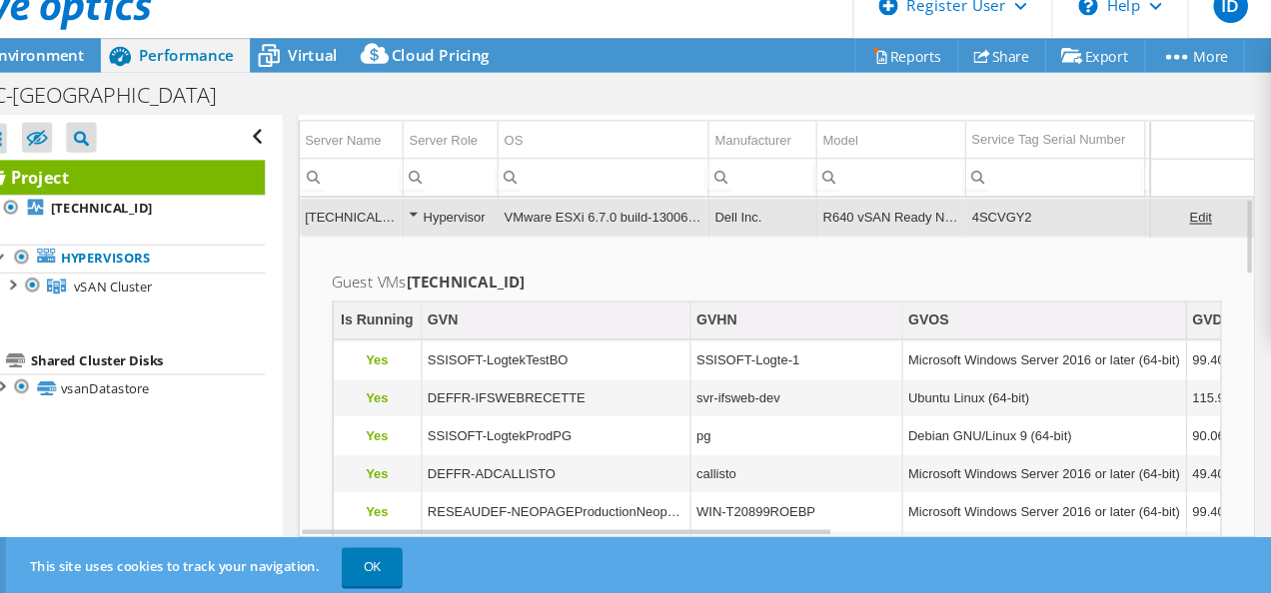
scroll to position [700, 0]
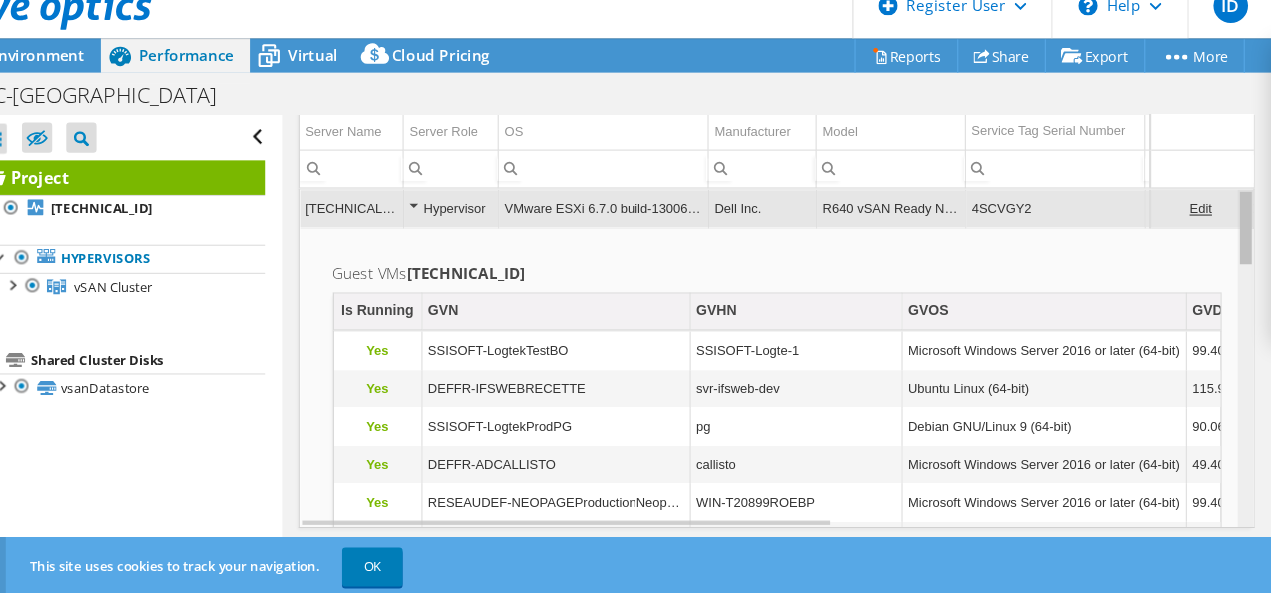
click at [1241, 249] on div "Data grid" at bounding box center [1246, 235] width 11 height 67
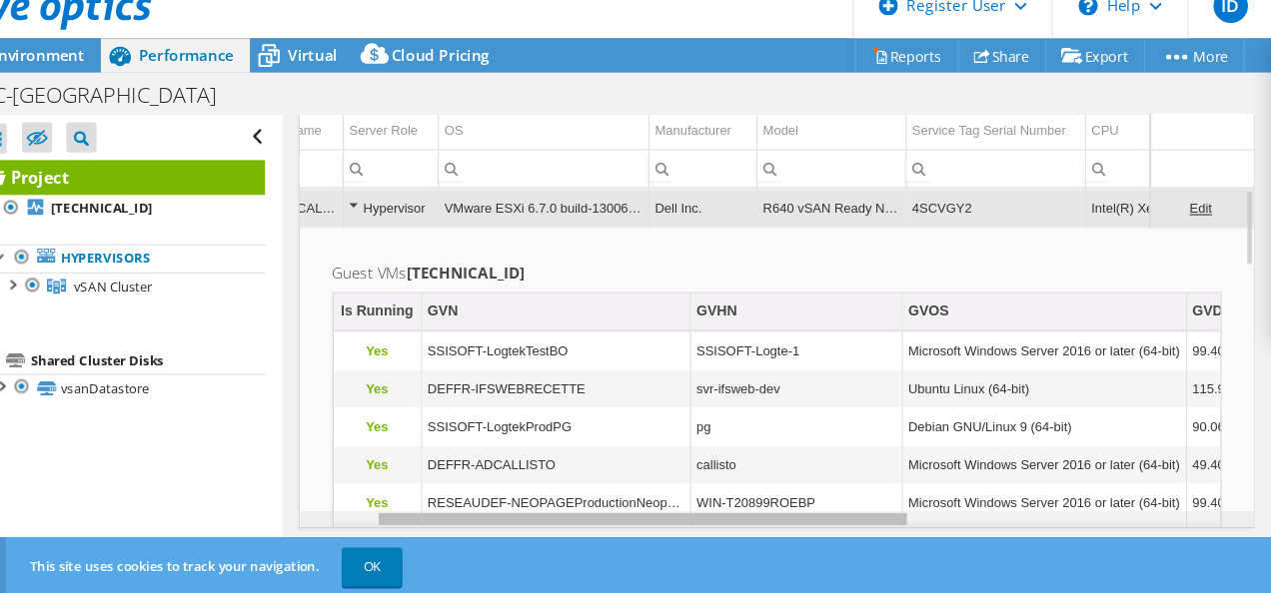
scroll to position [0, 125]
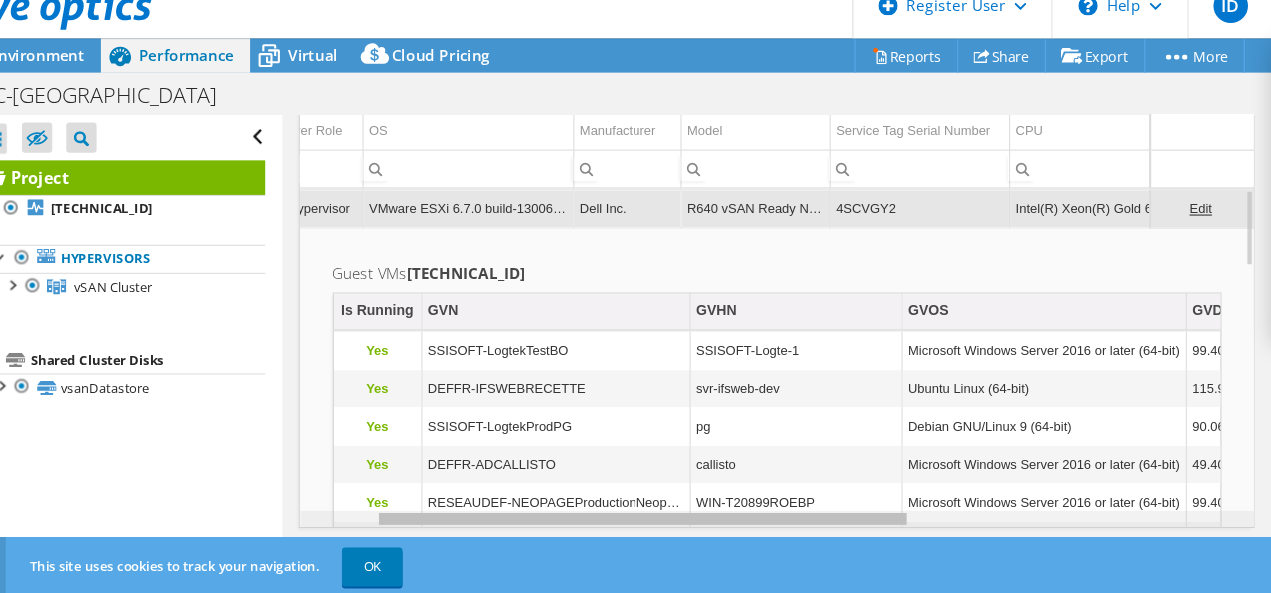
drag, startPoint x: 830, startPoint y: 508, endPoint x: 908, endPoint y: 469, distance: 87.6
click at [908, 469] on body "ID Dell User Ikram Daghay Ikram.Daghay@dell.com Dell My Profile Log Out \n Help…" at bounding box center [635, 296] width 1271 height 593
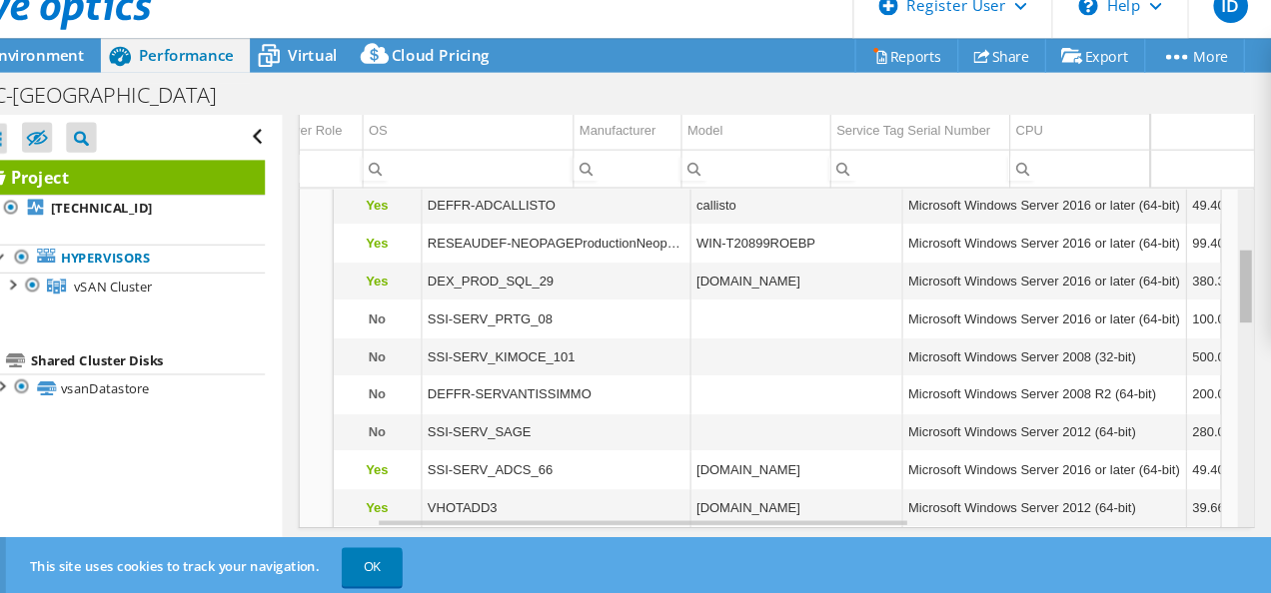
scroll to position [278, 125]
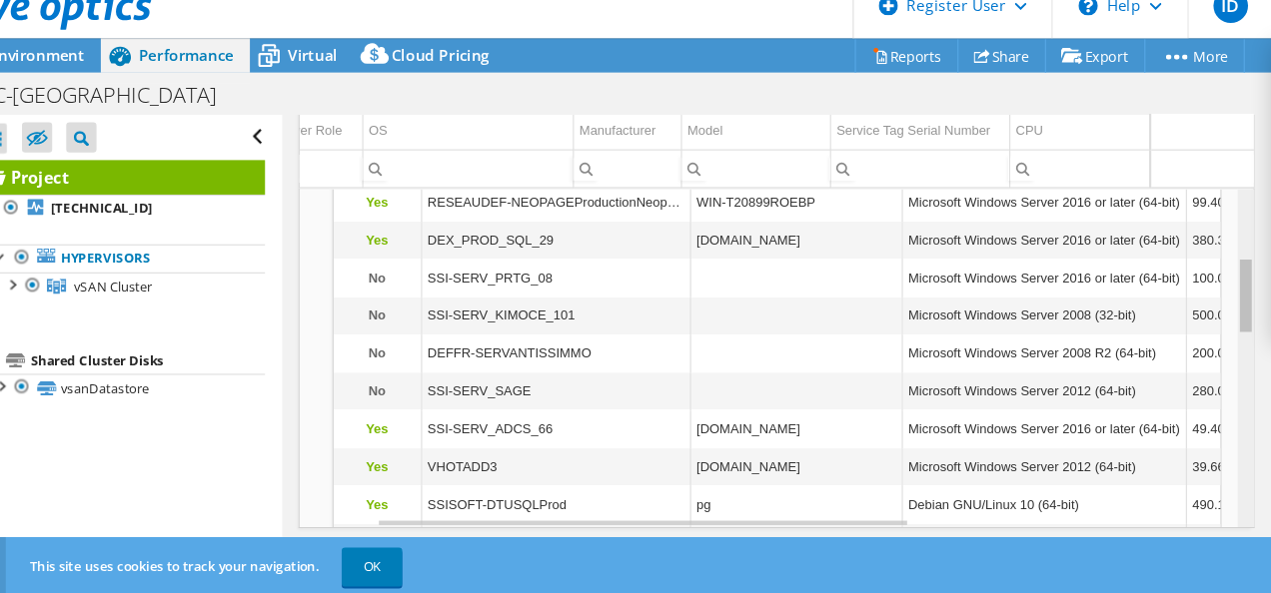
drag, startPoint x: 1233, startPoint y: 230, endPoint x: 1238, endPoint y: 305, distance: 75.1
click at [1238, 305] on body "ID Dell User Ikram Daghay Ikram.Daghay@dell.com Dell My Profile Log Out \n Help…" at bounding box center [635, 296] width 1271 height 593
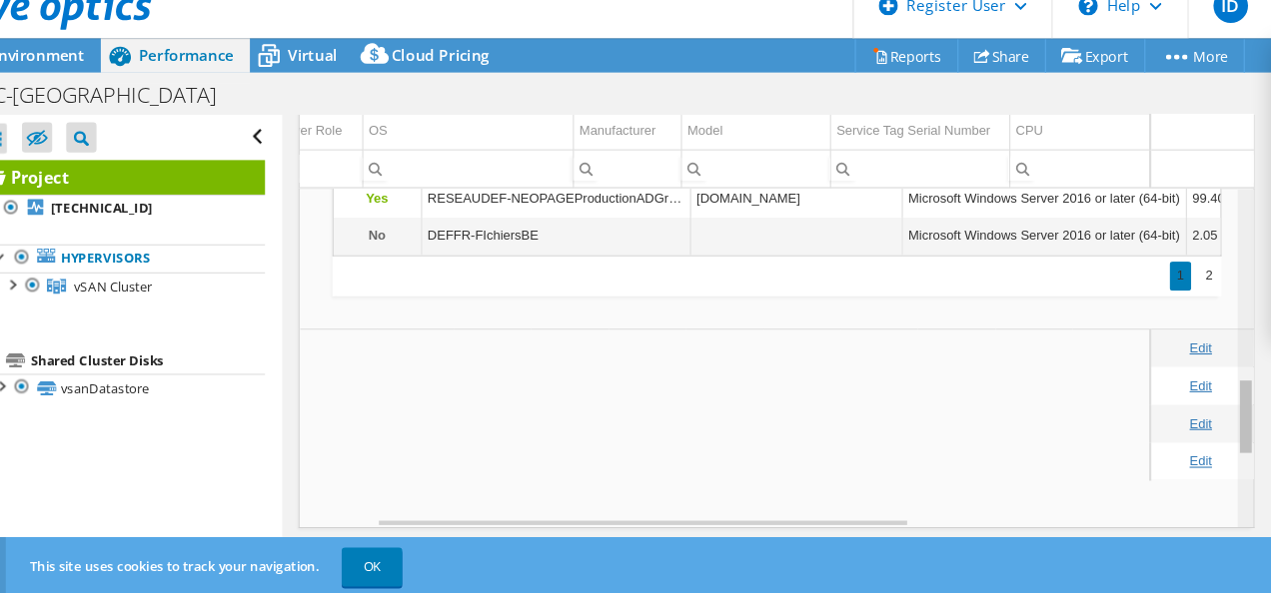
scroll to position [771, 125]
drag, startPoint x: 1235, startPoint y: 301, endPoint x: 1232, endPoint y: 424, distance: 122.9
click at [1232, 424] on body "ID Dell User Ikram Daghay Ikram.Daghay@dell.com Dell My Profile Log Out \n Help…" at bounding box center [635, 296] width 1271 height 593
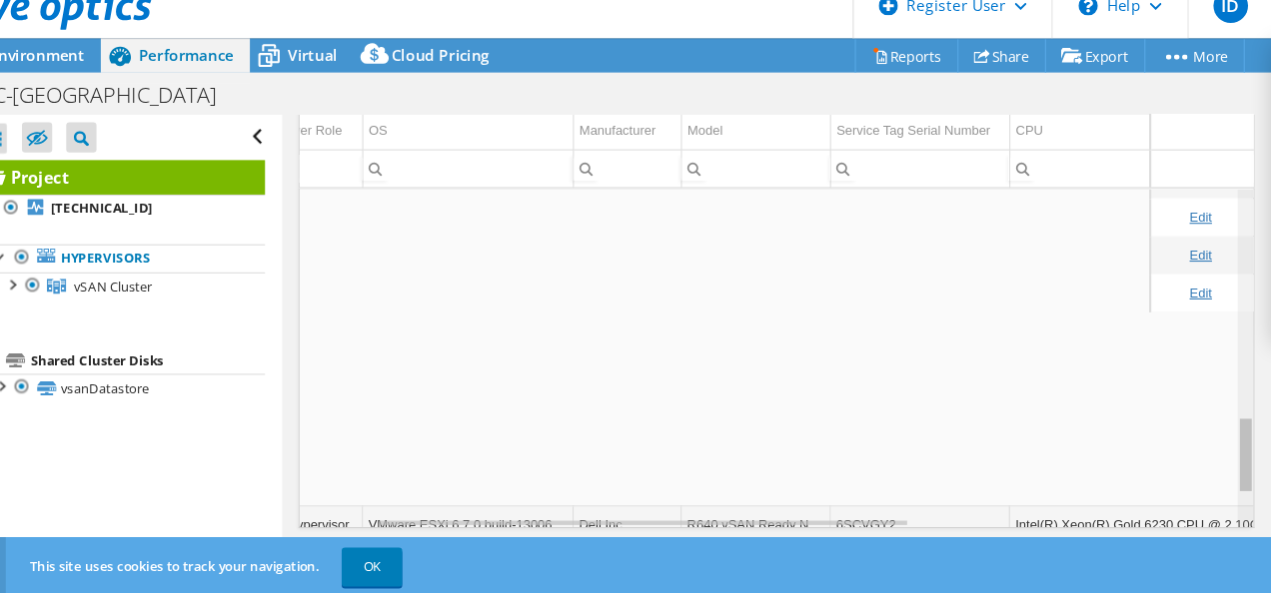
scroll to position [952, 125]
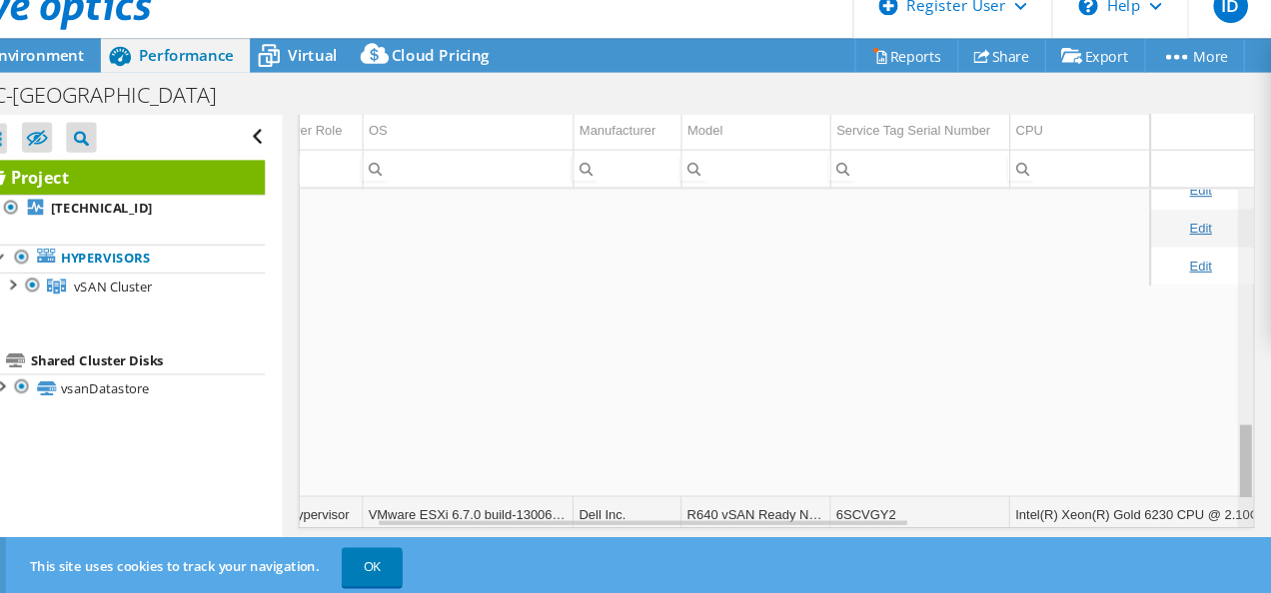
drag, startPoint x: 1232, startPoint y: 424, endPoint x: 1239, endPoint y: 475, distance: 52.4
click at [1239, 475] on body "ID Dell User Ikram Daghay Ikram.Daghay@dell.com Dell My Profile Log Out \n Help…" at bounding box center [635, 296] width 1271 height 593
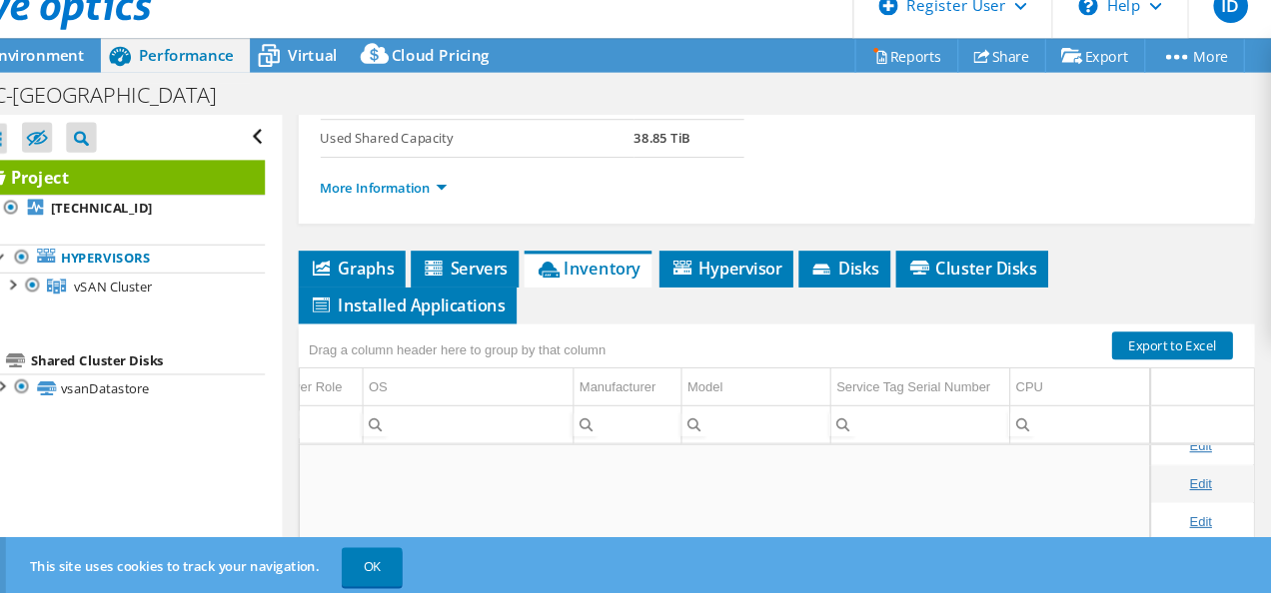
scroll to position [460, 0]
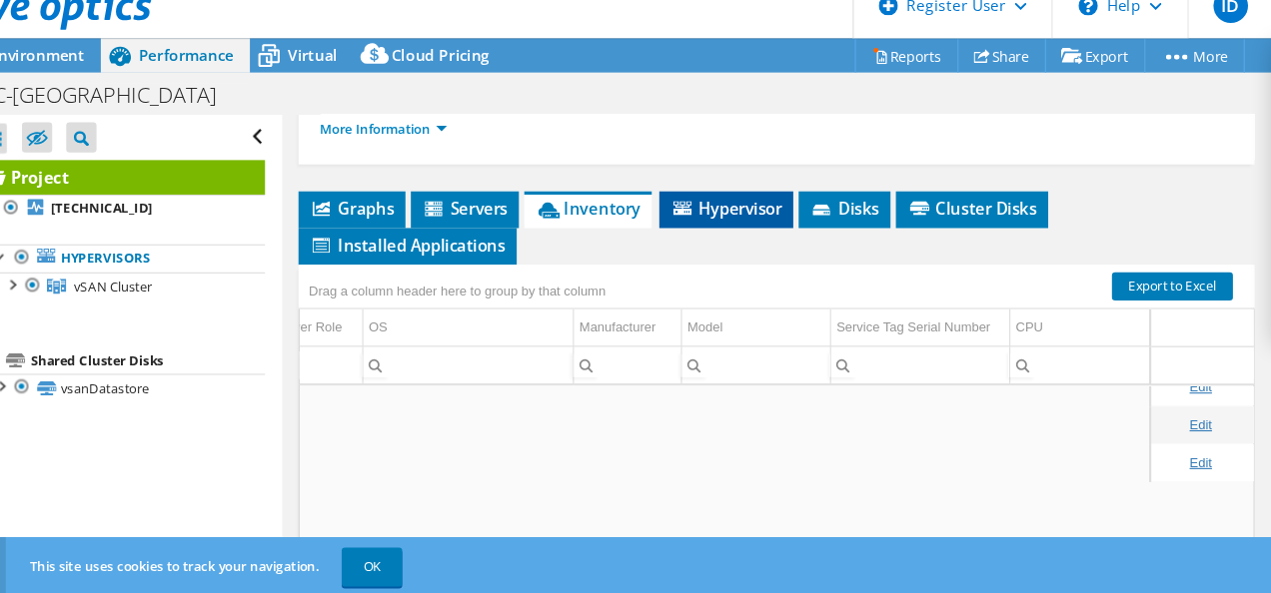
click at [786, 236] on li "Hypervisor" at bounding box center [766, 219] width 124 height 34
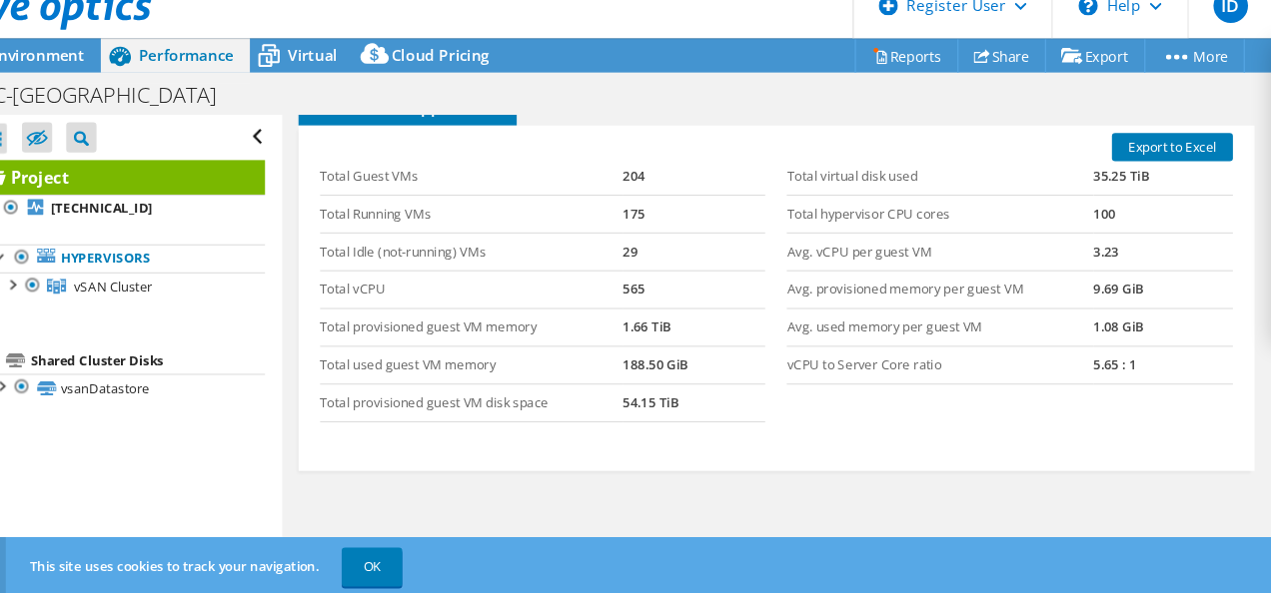
scroll to position [590, 0]
click at [891, 97] on span "Disks" at bounding box center [875, 87] width 65 height 20
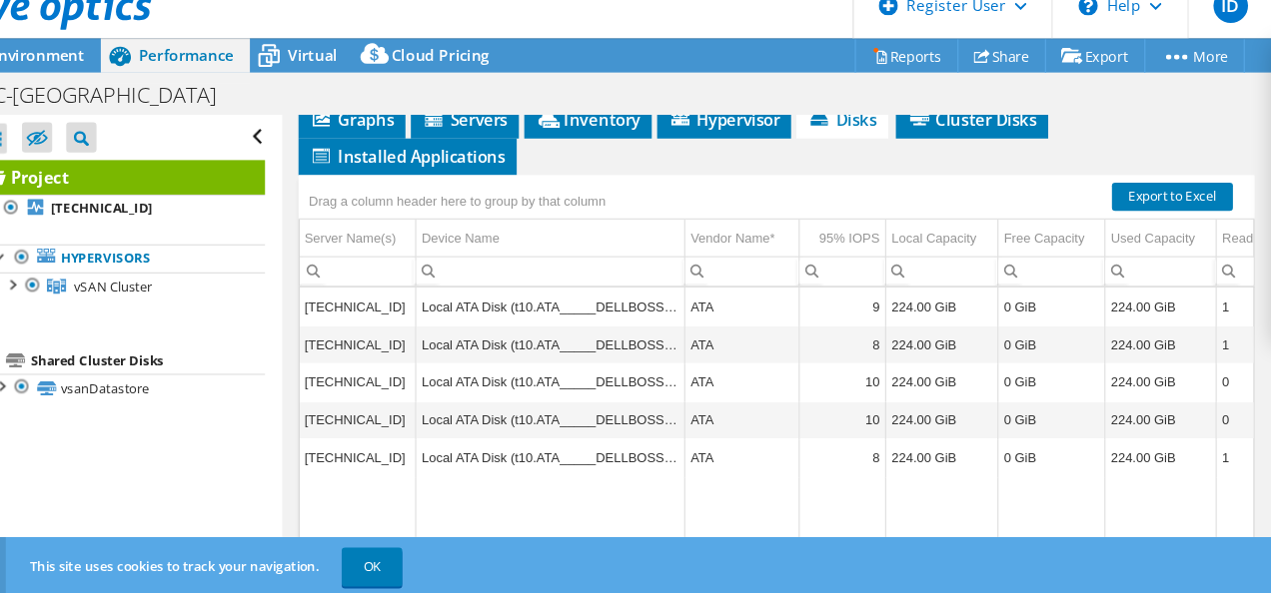
scroll to position [546, 0]
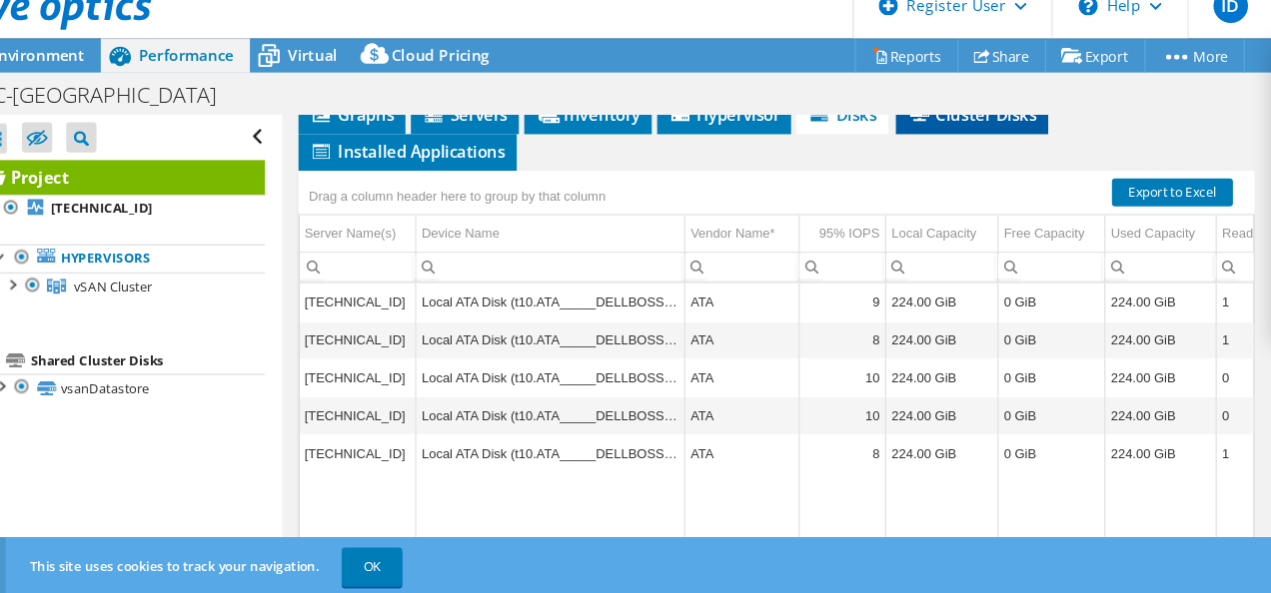
click at [999, 141] on span "Cluster Disks" at bounding box center [993, 131] width 121 height 20
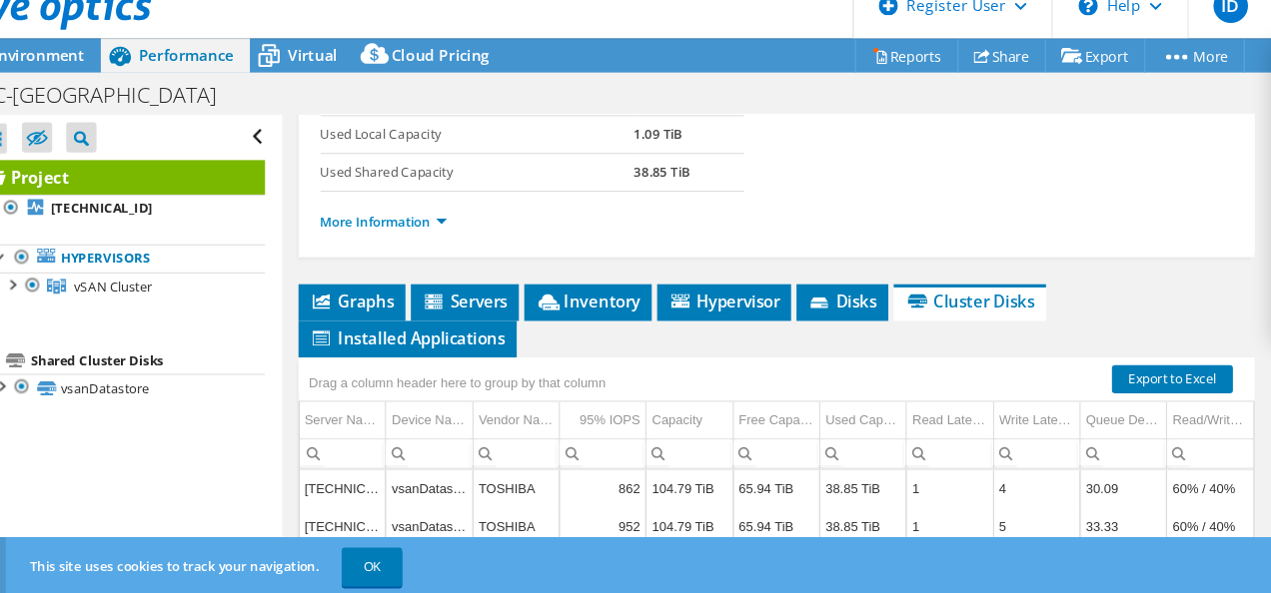
scroll to position [356, 0]
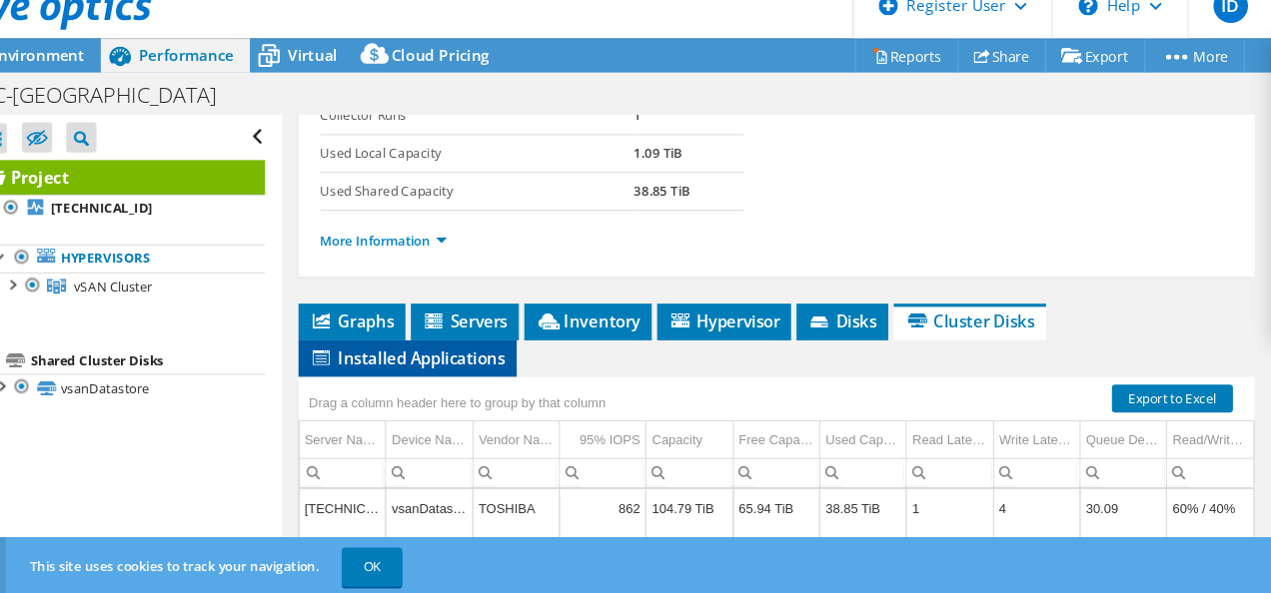
click at [464, 366] on span "Installed Applications" at bounding box center [472, 356] width 182 height 20
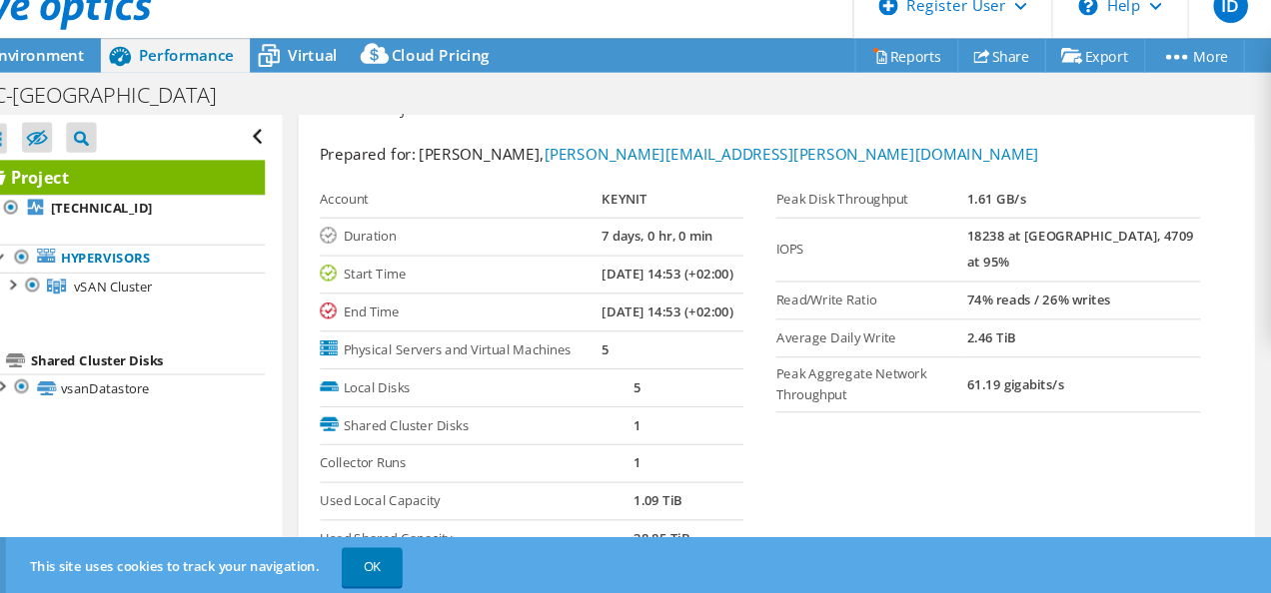
scroll to position [0, 0]
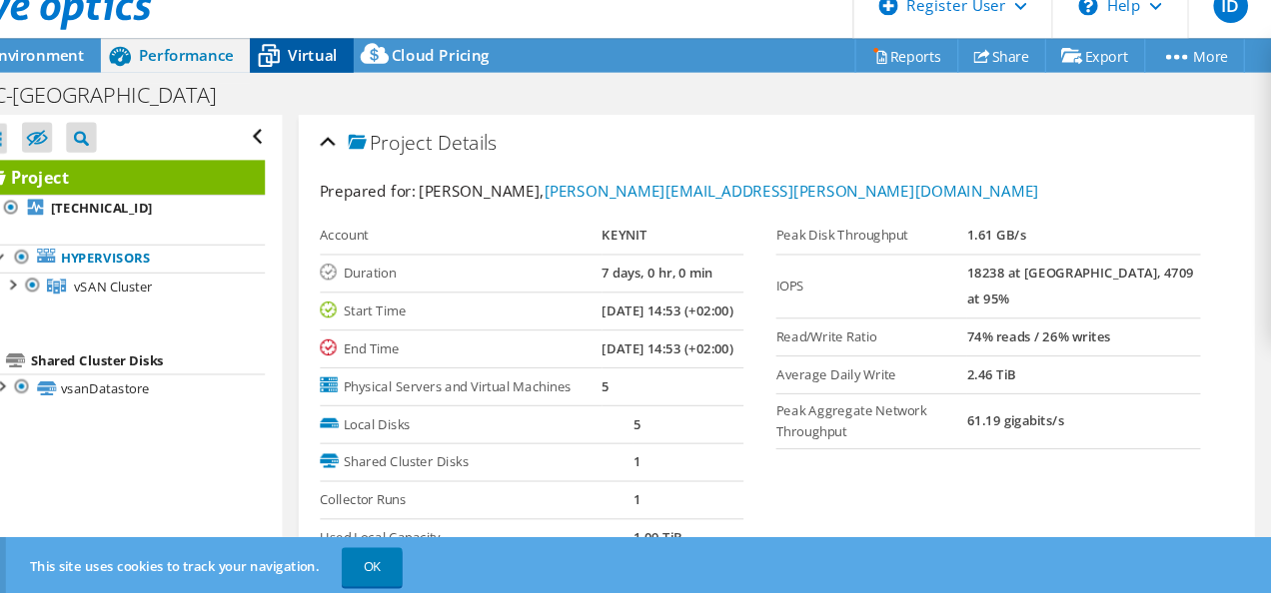
click at [378, 79] on span "Virtual" at bounding box center [384, 75] width 46 height 19
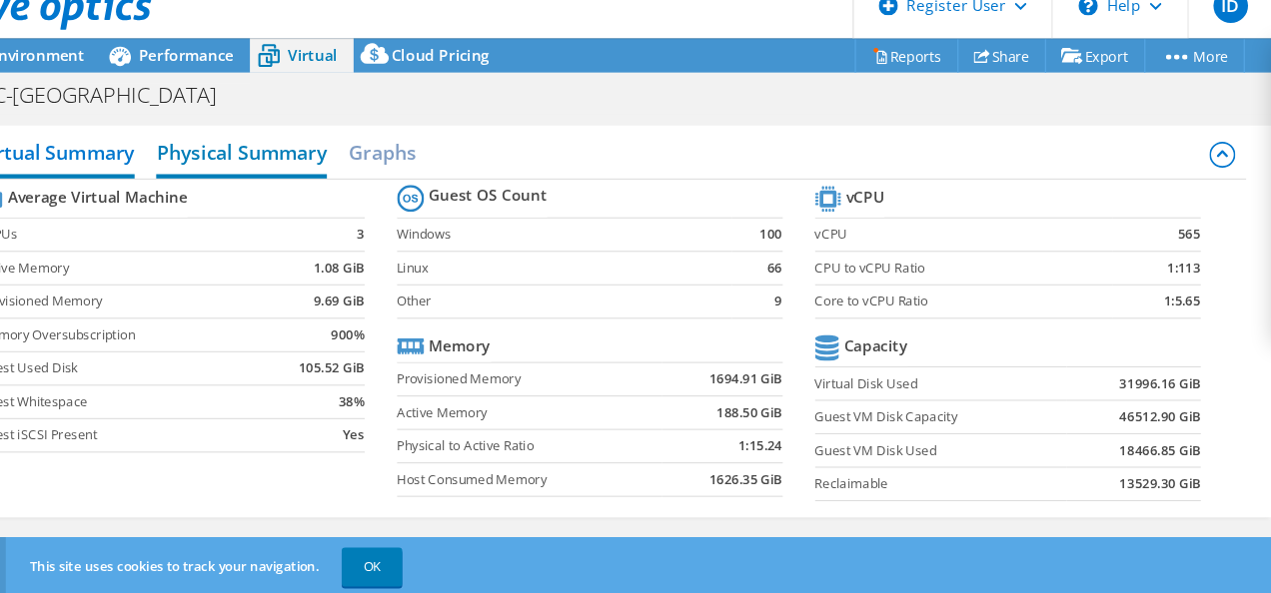
click at [314, 163] on h2 "Physical Summary" at bounding box center [318, 168] width 158 height 44
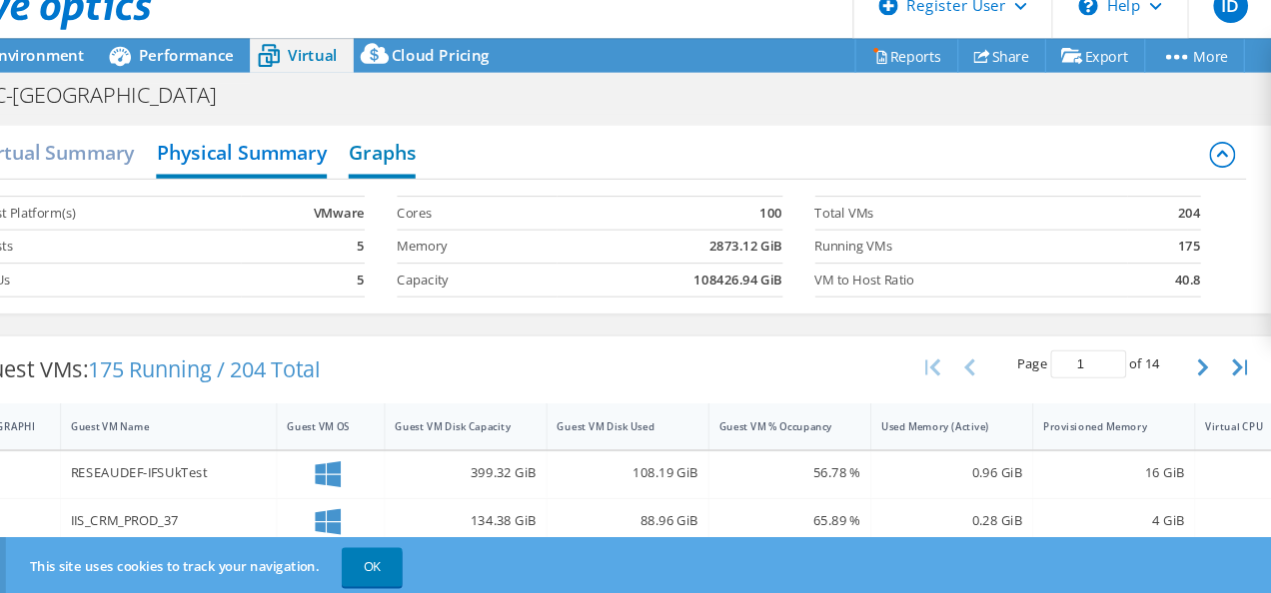
click at [452, 156] on h2 "Graphs" at bounding box center [448, 168] width 62 height 44
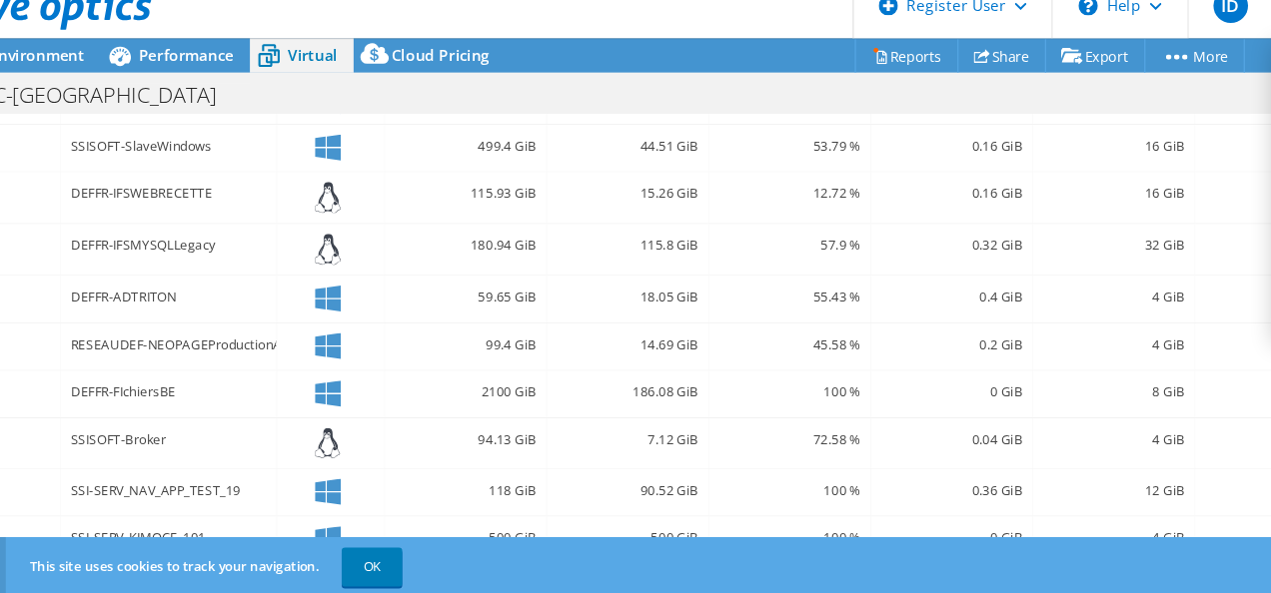
scroll to position [920, 0]
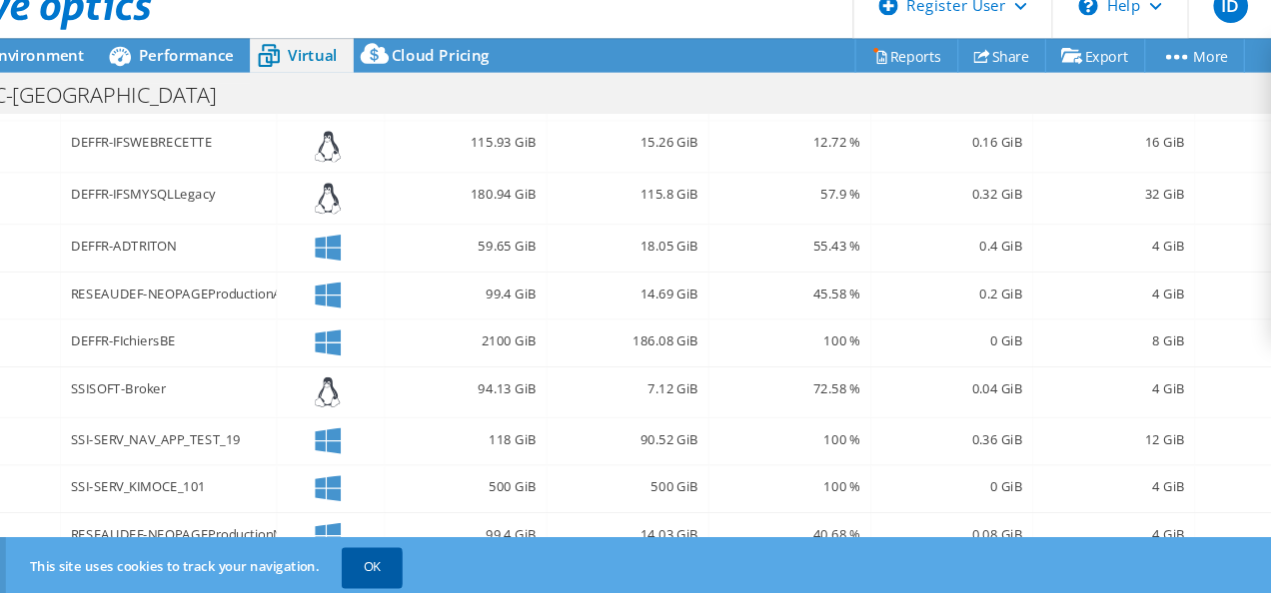
click at [440, 545] on link "OK" at bounding box center [439, 549] width 56 height 36
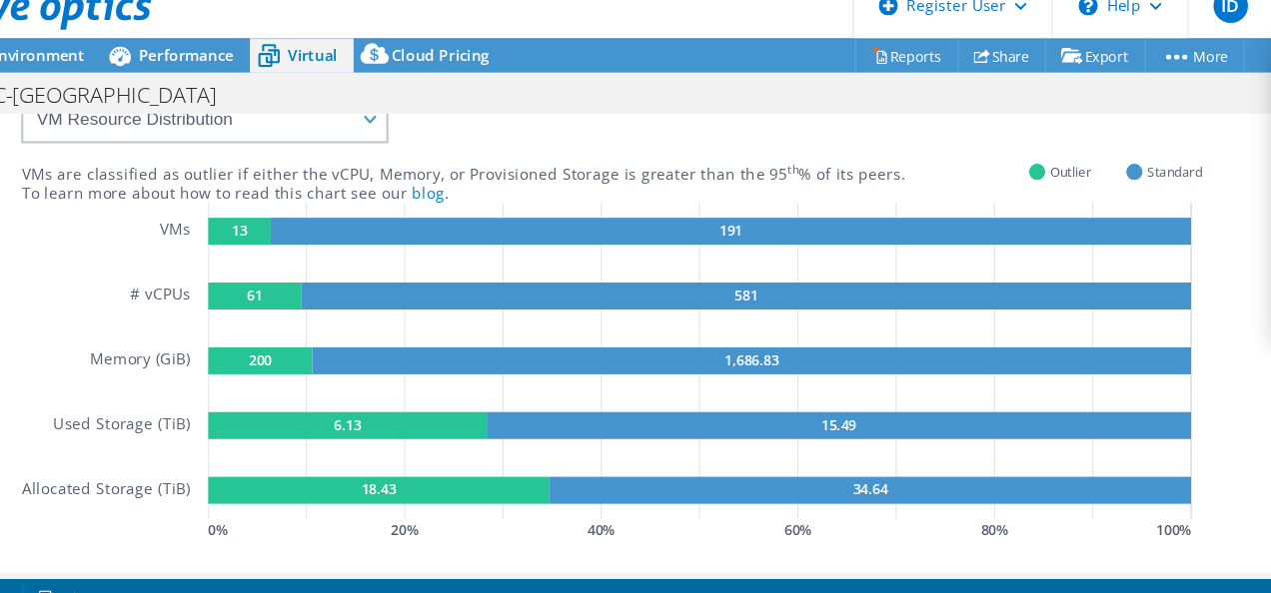
scroll to position [0, 0]
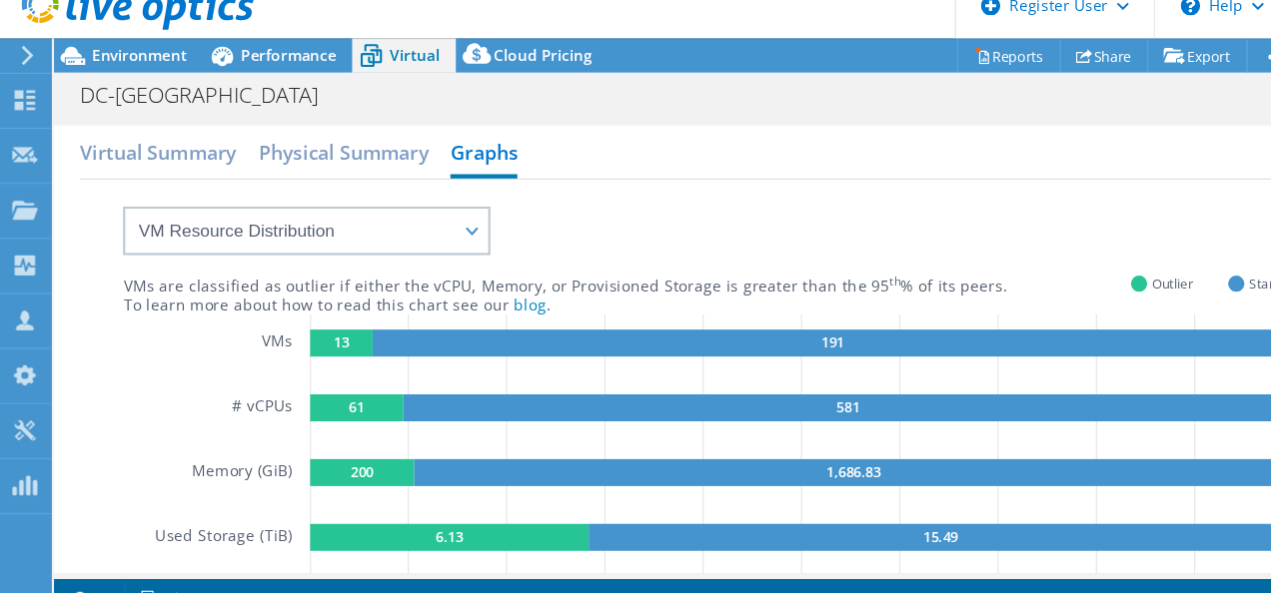
click at [28, 80] on icon at bounding box center [25, 76] width 15 height 18
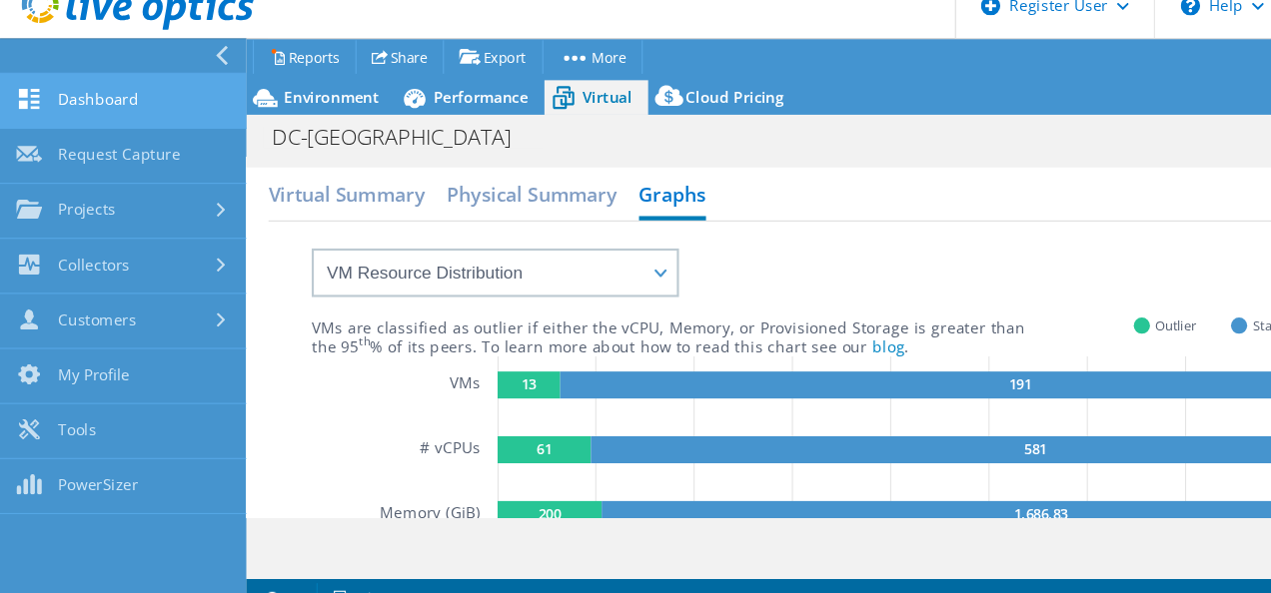
click at [107, 130] on link "Dashboard" at bounding box center [114, 118] width 228 height 51
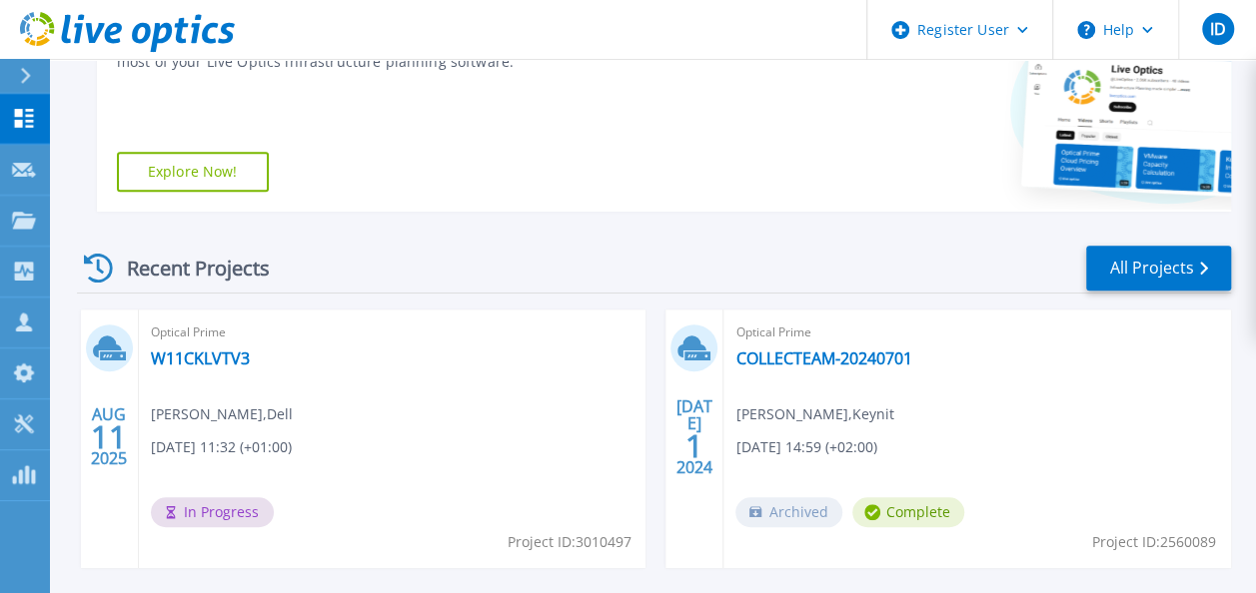
scroll to position [405, 0]
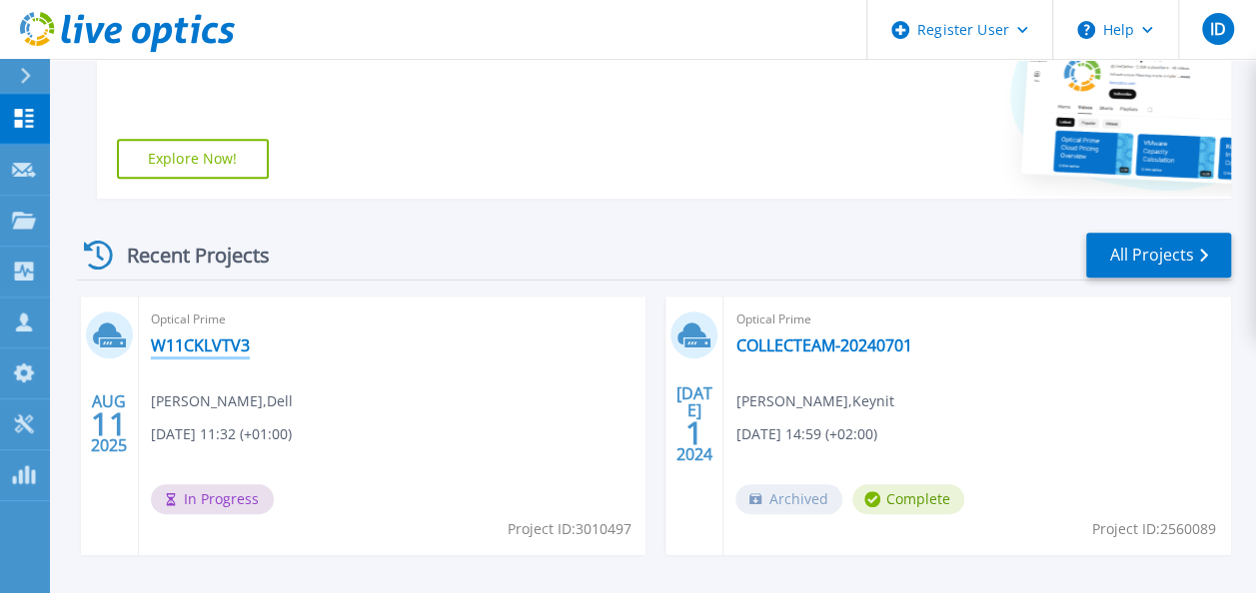
click at [189, 352] on link "W11CKLVTV3" at bounding box center [200, 346] width 99 height 20
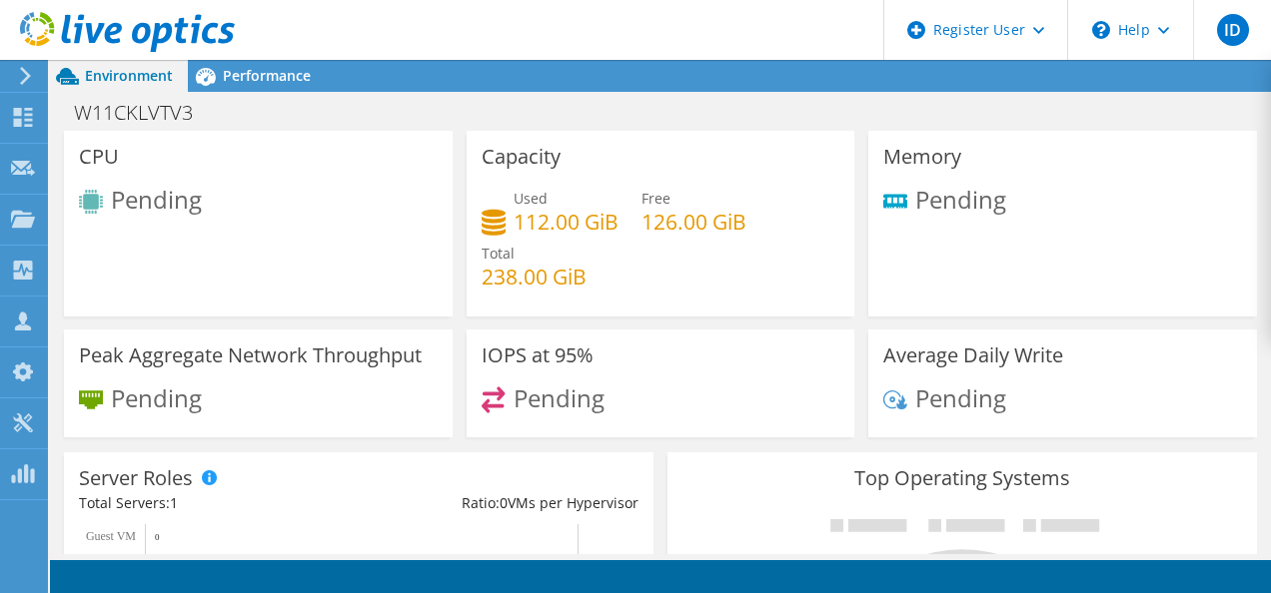
click at [25, 76] on icon at bounding box center [25, 76] width 15 height 18
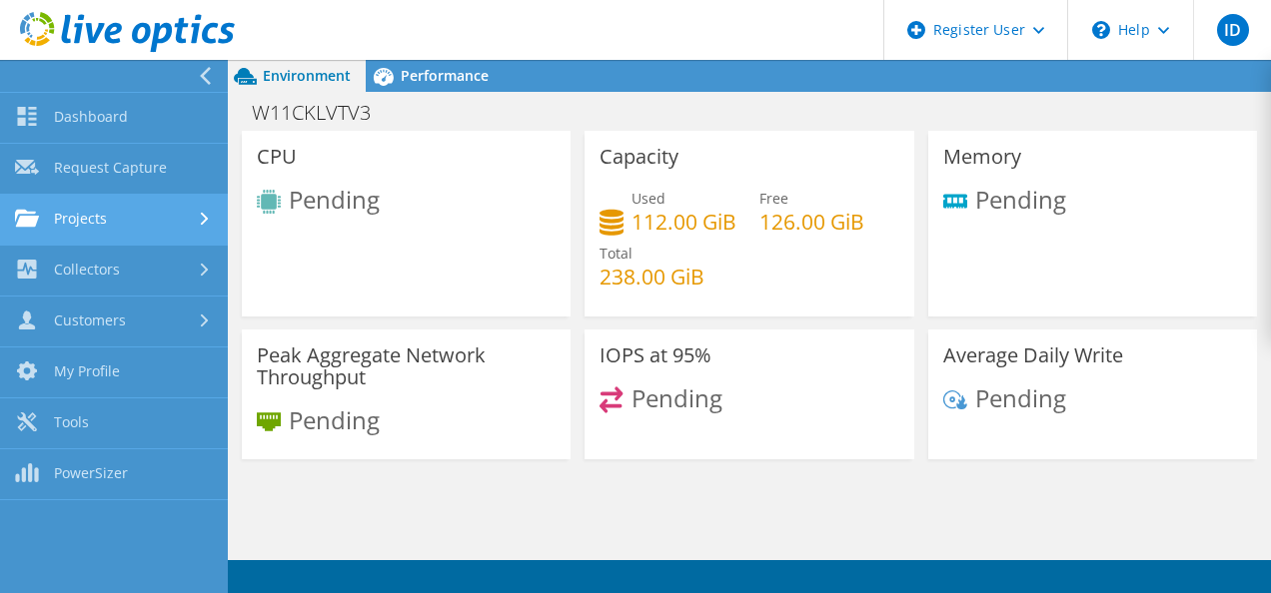
click at [146, 221] on link "Projects" at bounding box center [114, 220] width 228 height 51
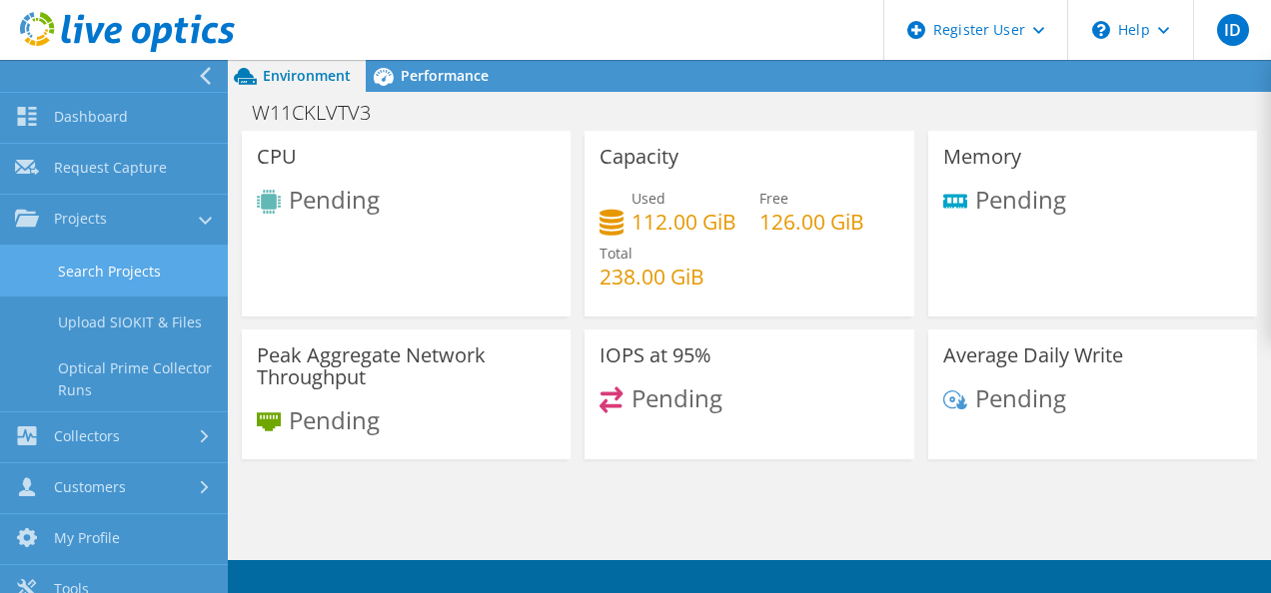
click at [136, 270] on link "Search Projects" at bounding box center [114, 271] width 228 height 51
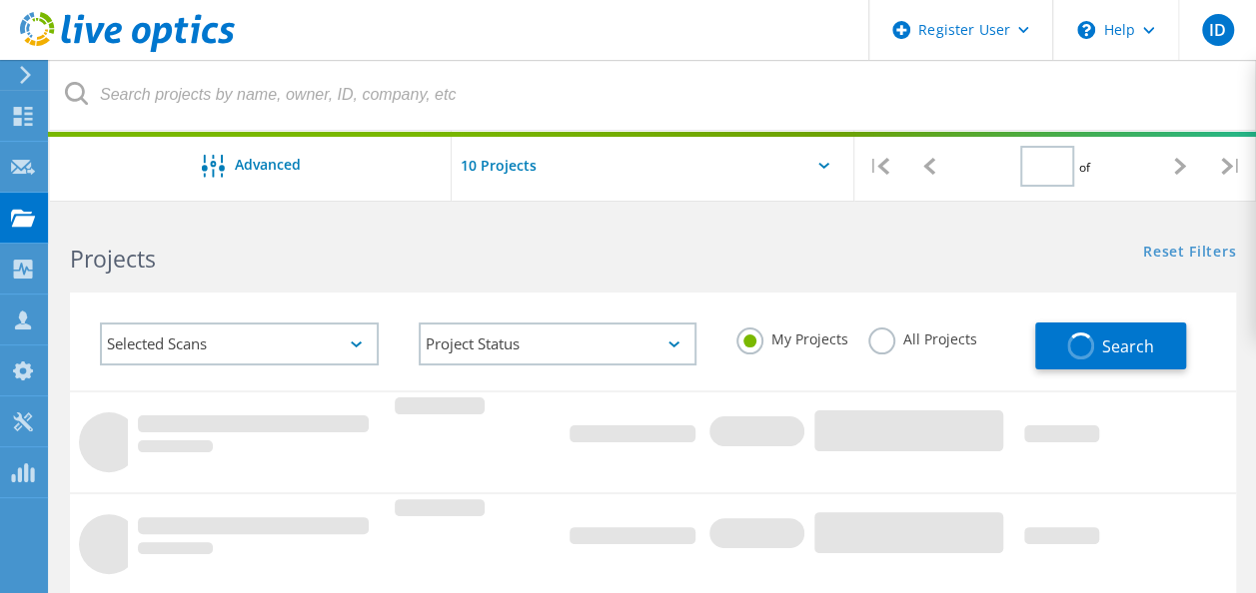
type input "1"
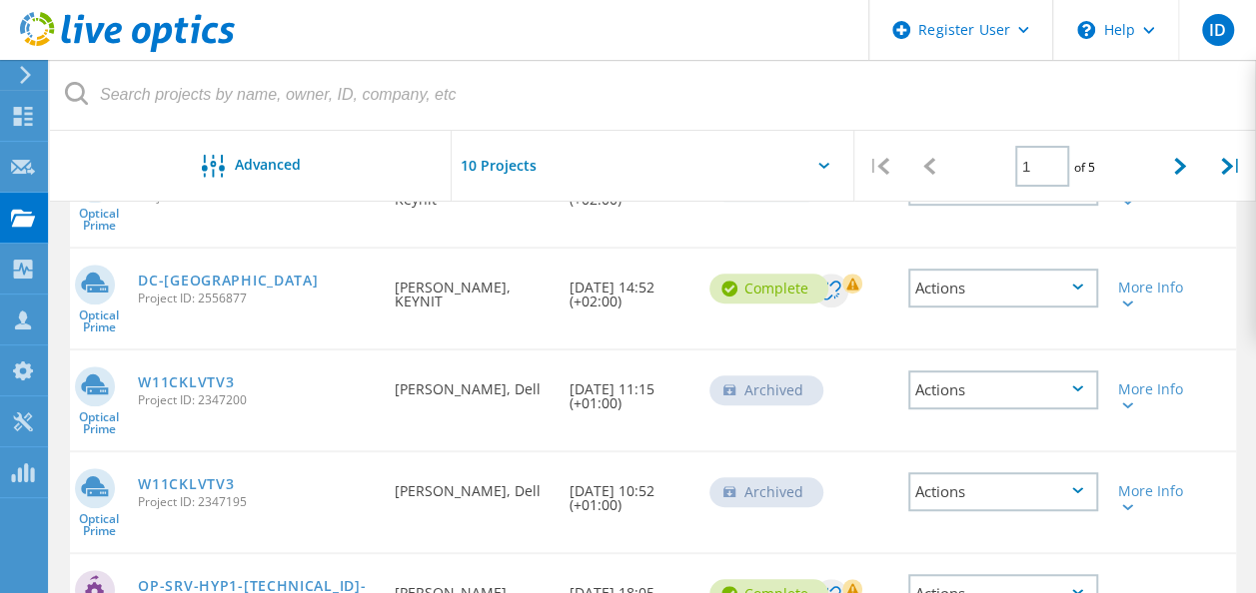
scroll to position [401, 0]
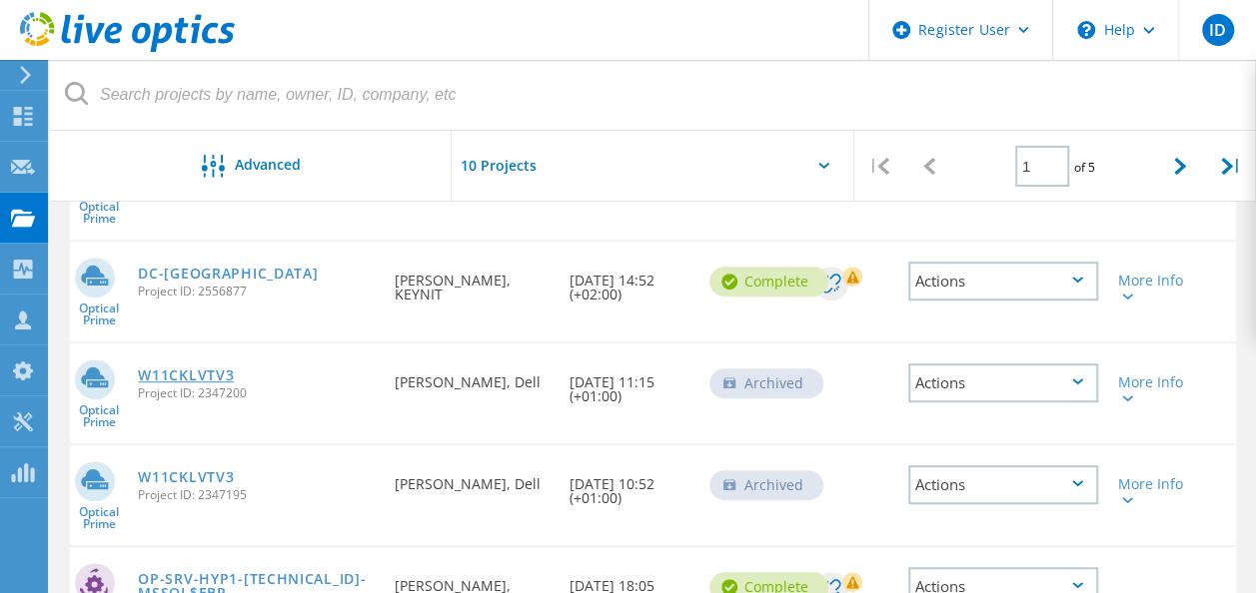
click at [170, 379] on link "W11CKLVTV3" at bounding box center [186, 376] width 96 height 14
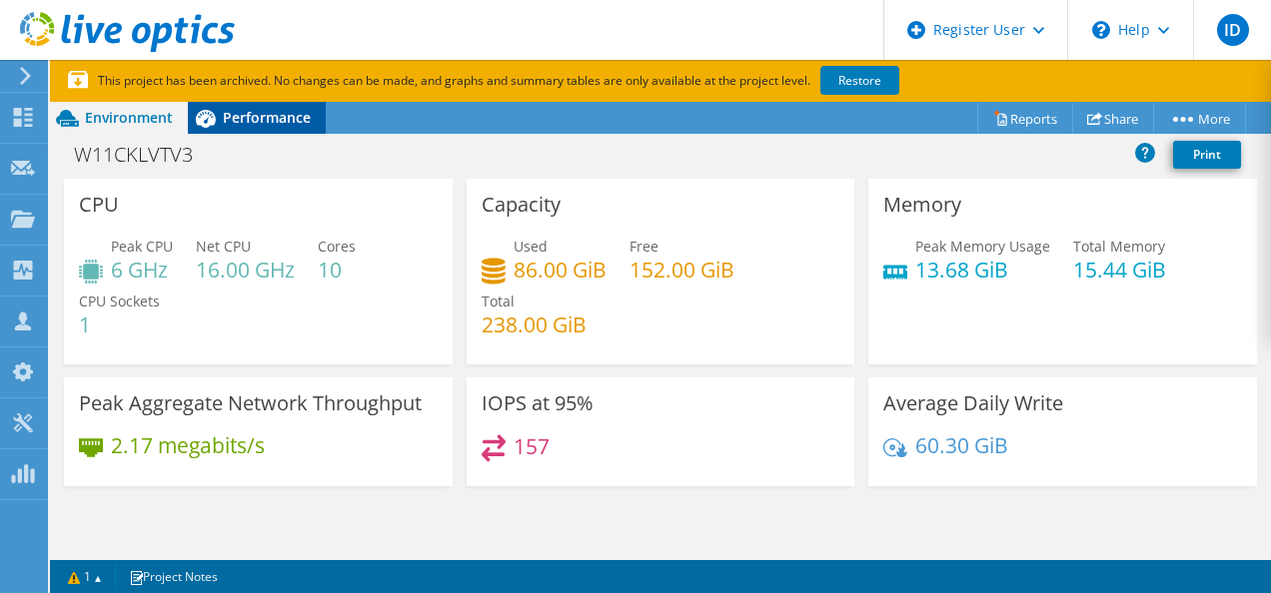
click at [259, 116] on span "Performance" at bounding box center [267, 117] width 88 height 19
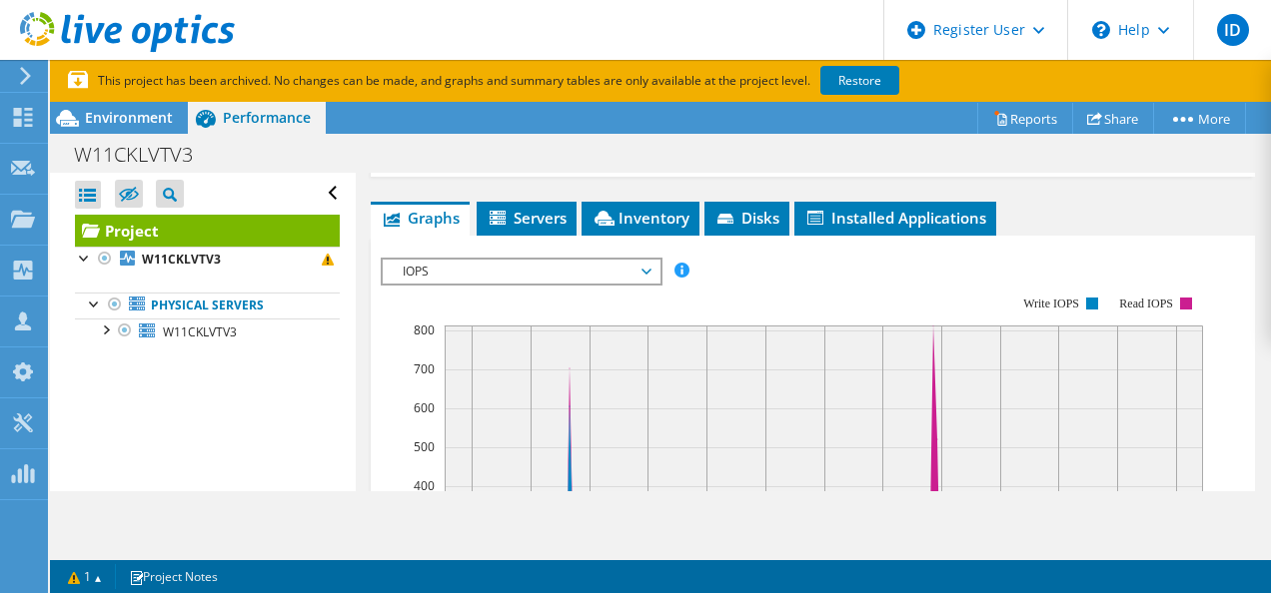
scroll to position [490, 0]
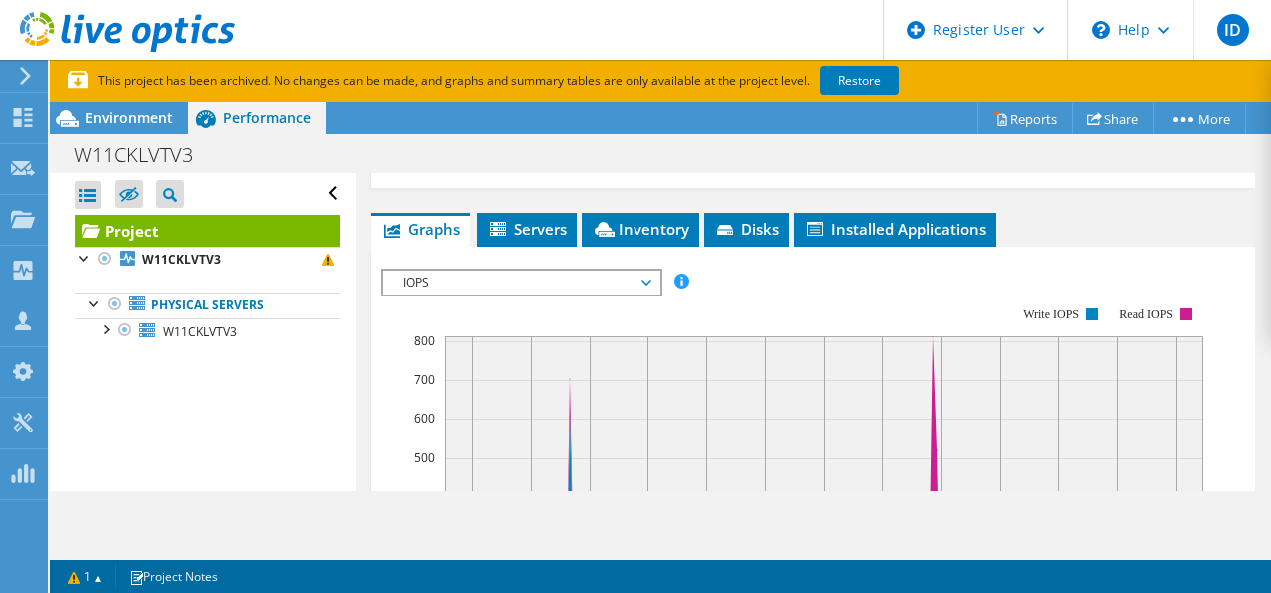
click at [533, 295] on span "IOPS" at bounding box center [521, 283] width 257 height 24
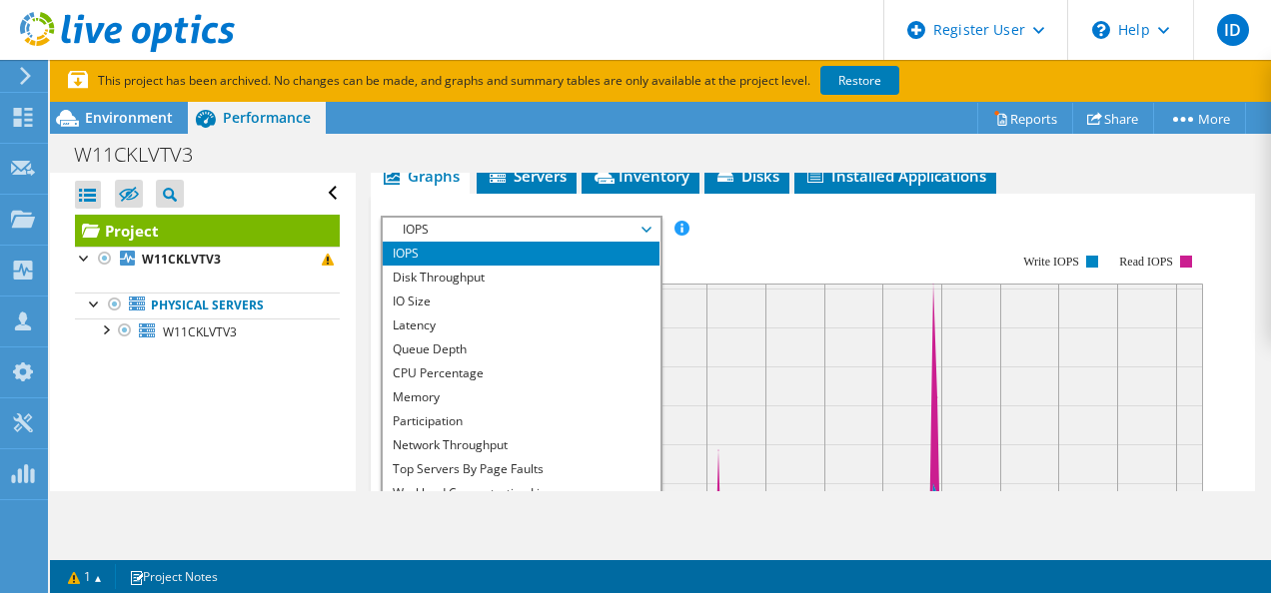
scroll to position [545, 0]
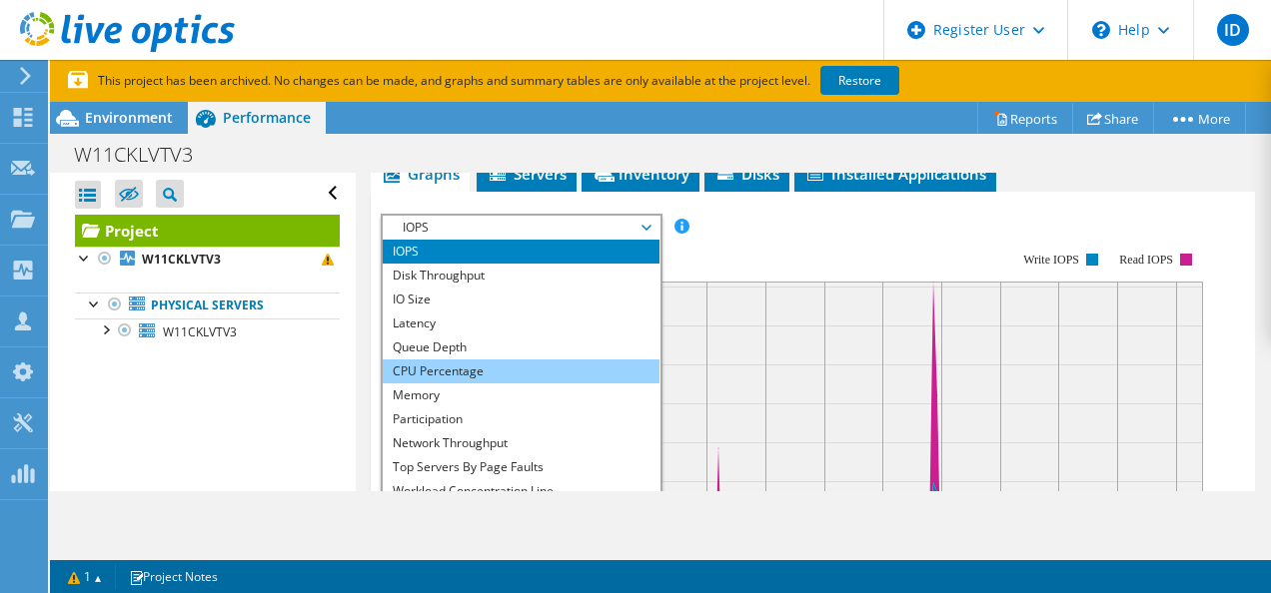
click at [468, 384] on li "CPU Percentage" at bounding box center [521, 372] width 277 height 24
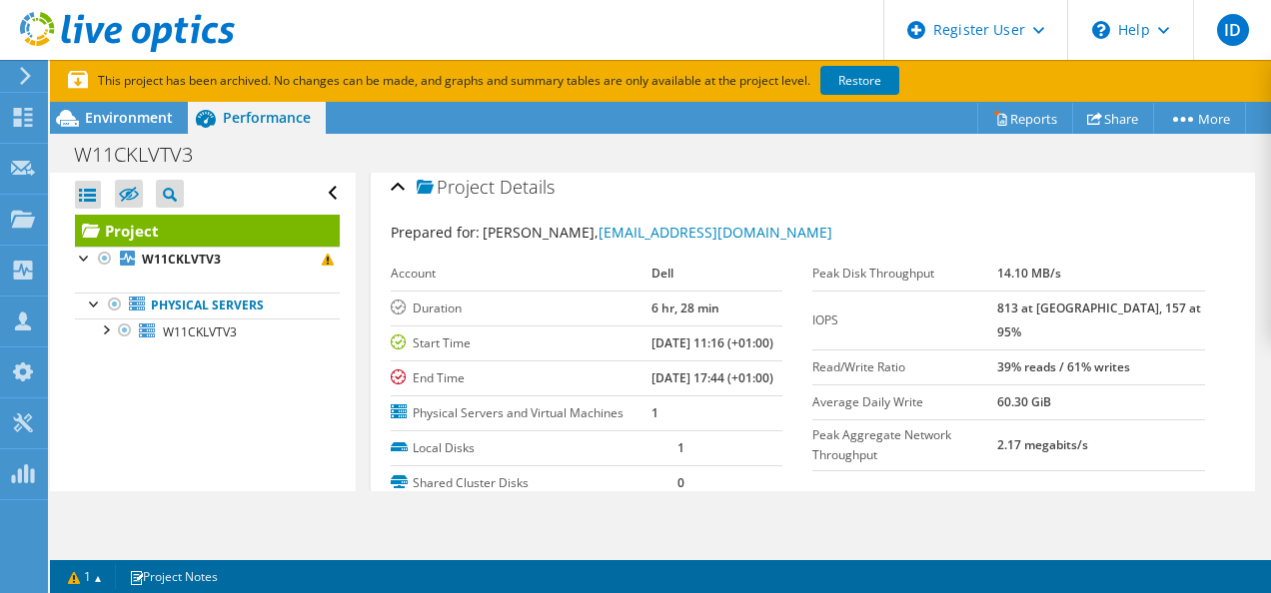
scroll to position [0, 0]
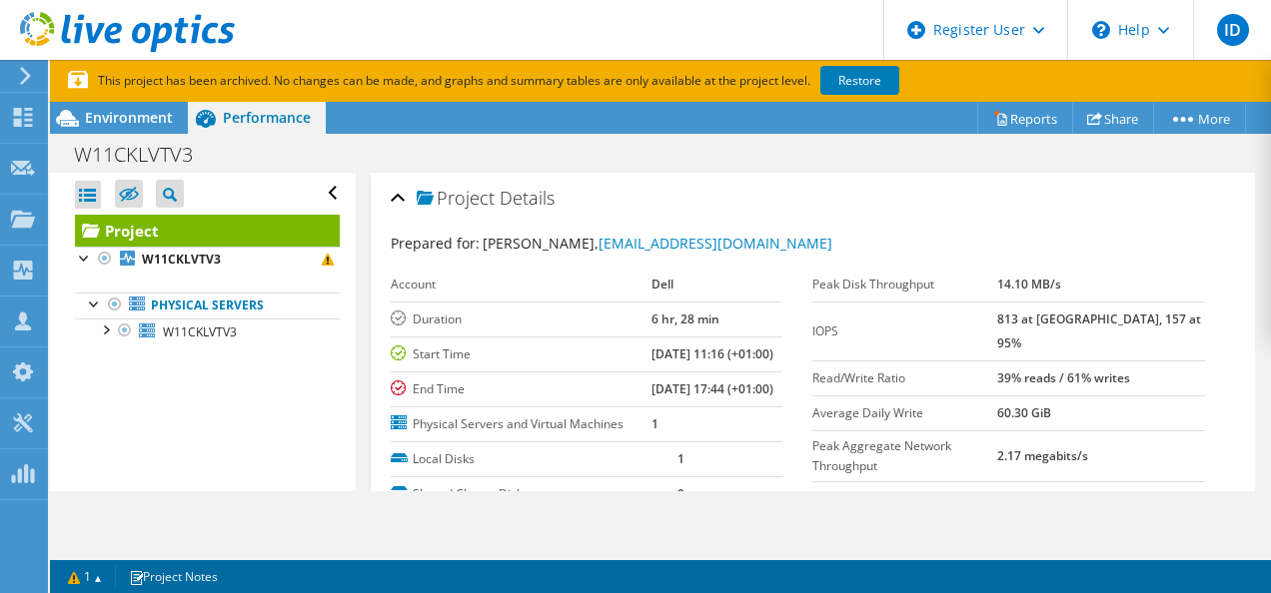
click at [28, 78] on use at bounding box center [25, 76] width 11 height 18
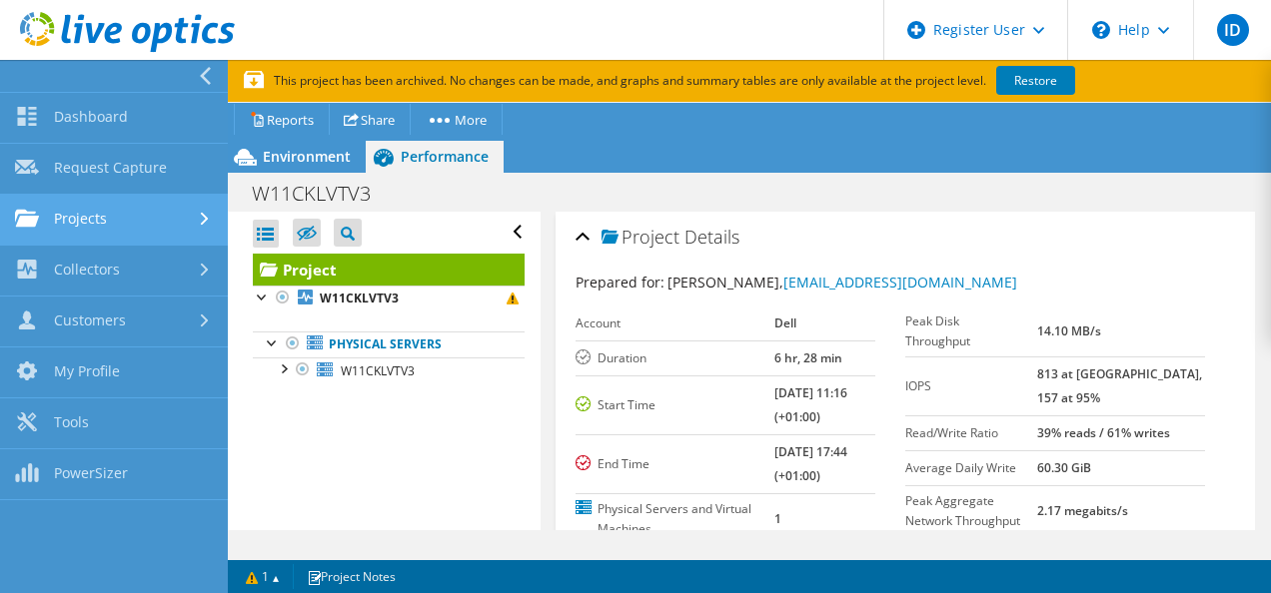
click at [198, 222] on div at bounding box center [207, 219] width 22 height 13
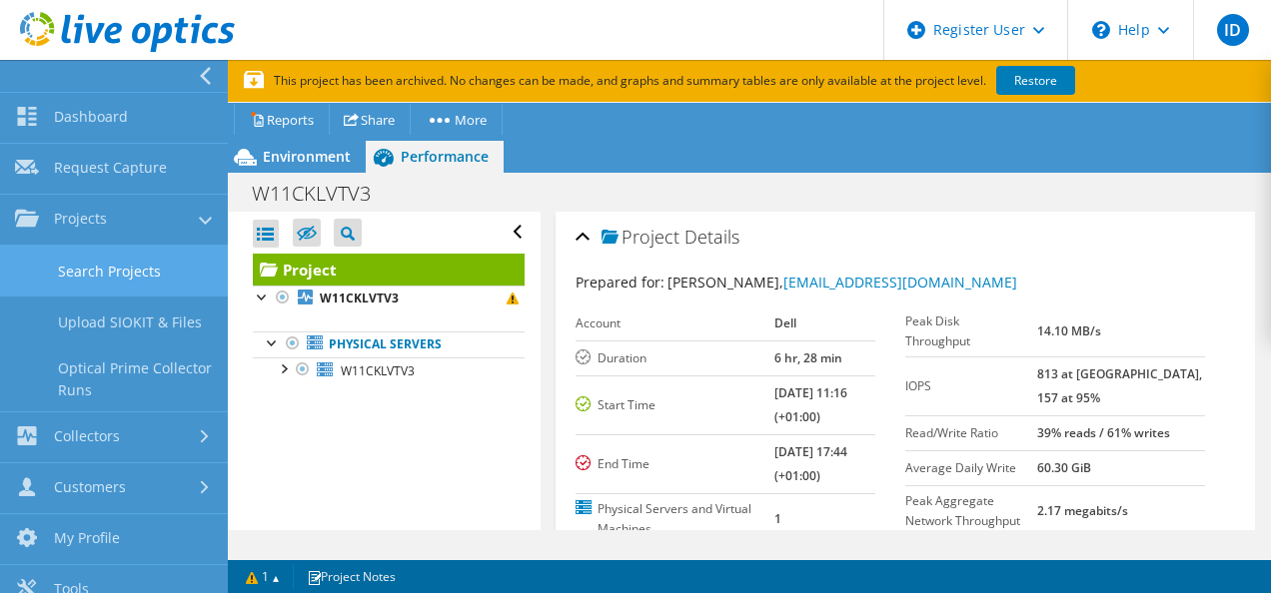
click at [123, 277] on link "Search Projects" at bounding box center [114, 271] width 228 height 51
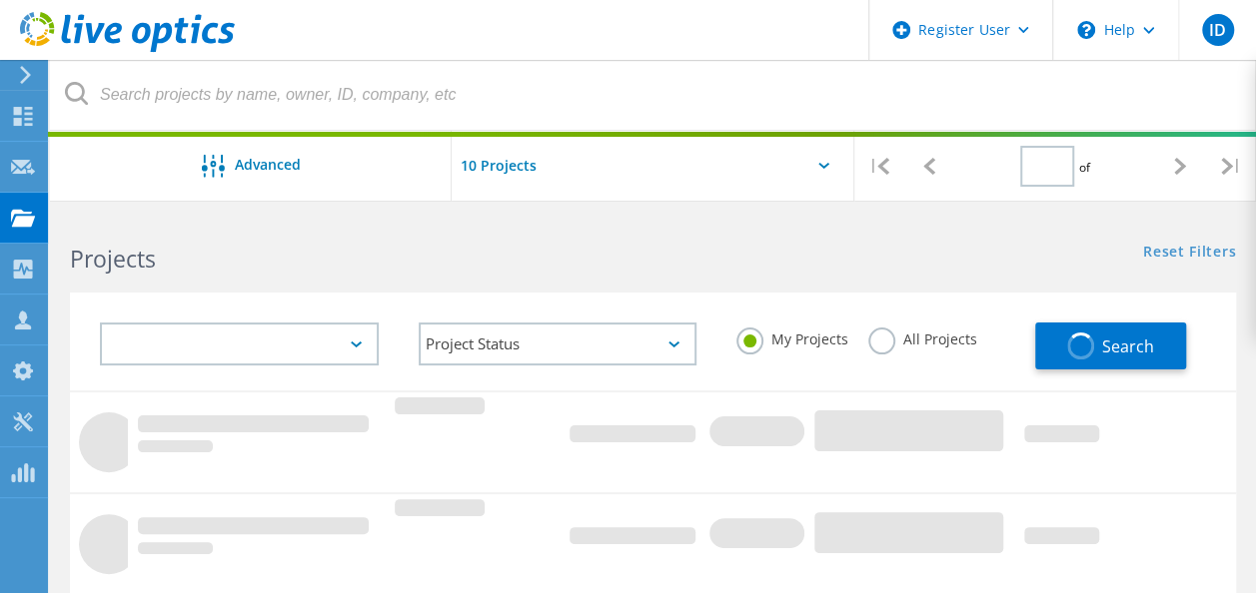
type input "1"
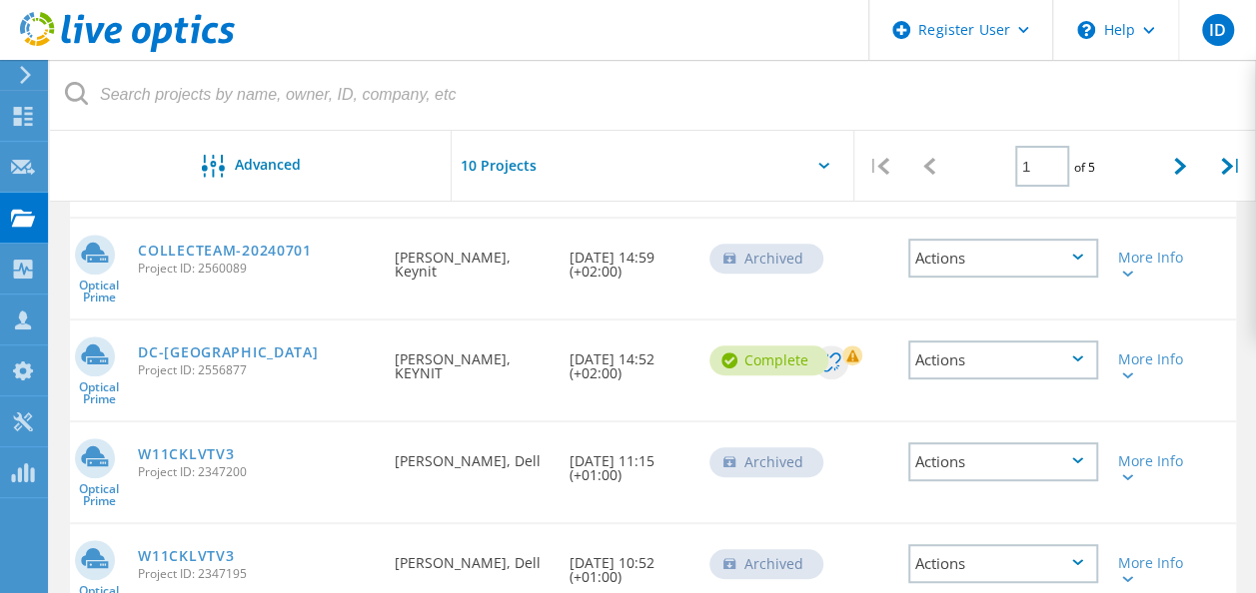
scroll to position [330, 0]
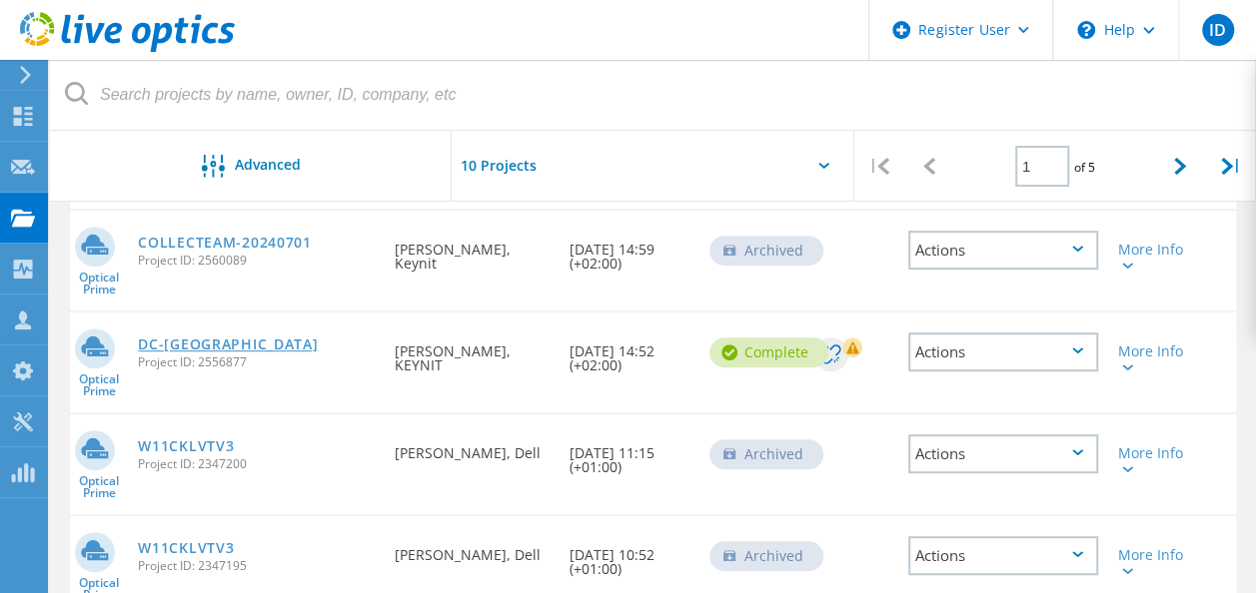
click at [179, 348] on link "DC-[GEOGRAPHIC_DATA]" at bounding box center [228, 345] width 180 height 14
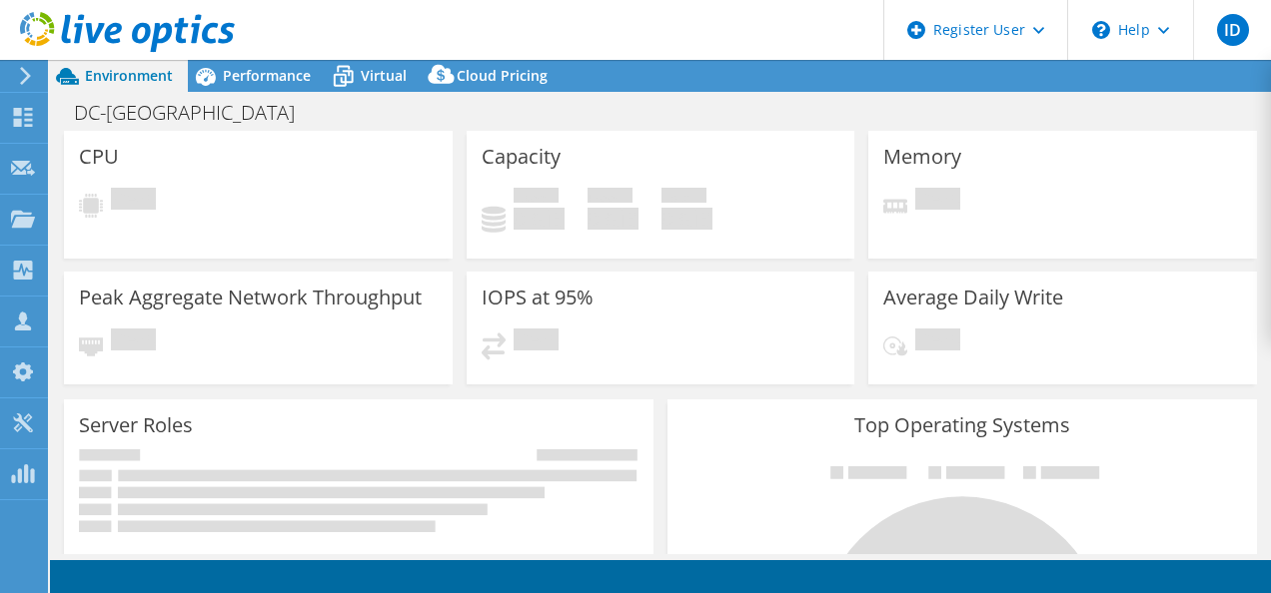
select select "EUFrankfurt"
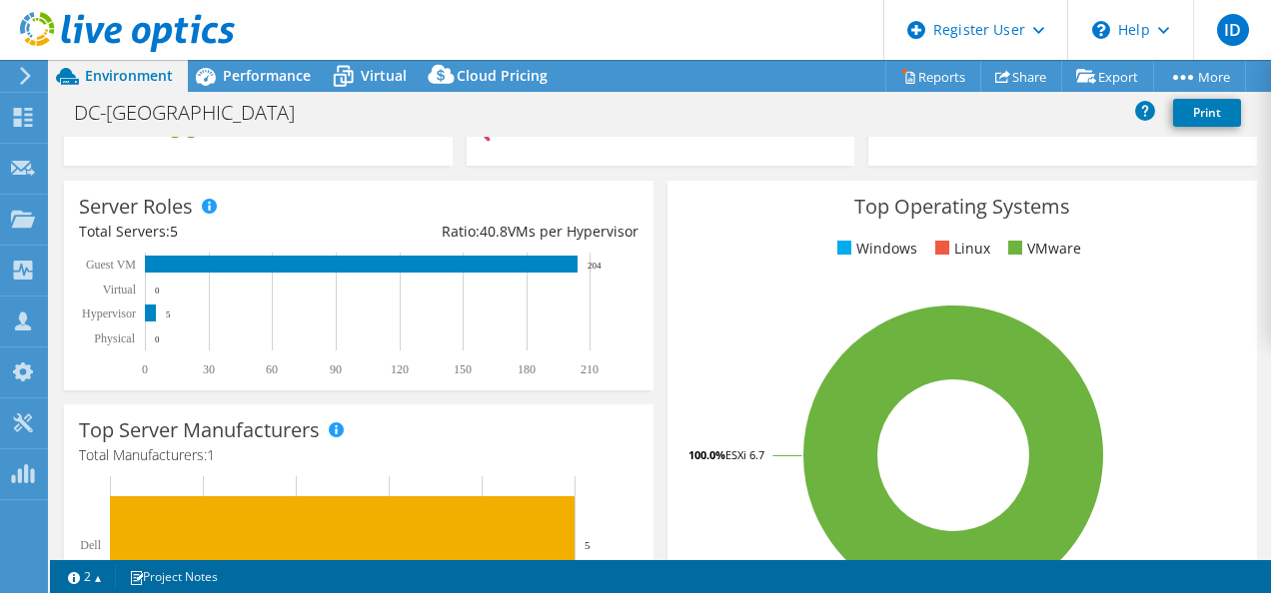
scroll to position [280, 0]
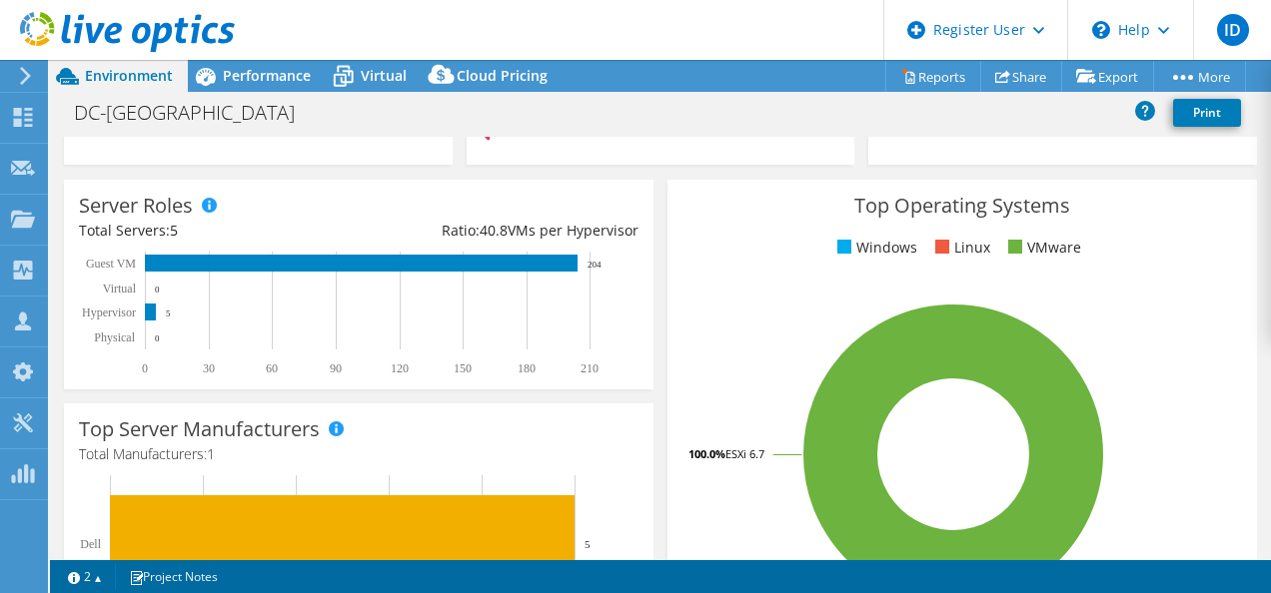
click at [146, 316] on rect at bounding box center [150, 312] width 11 height 17
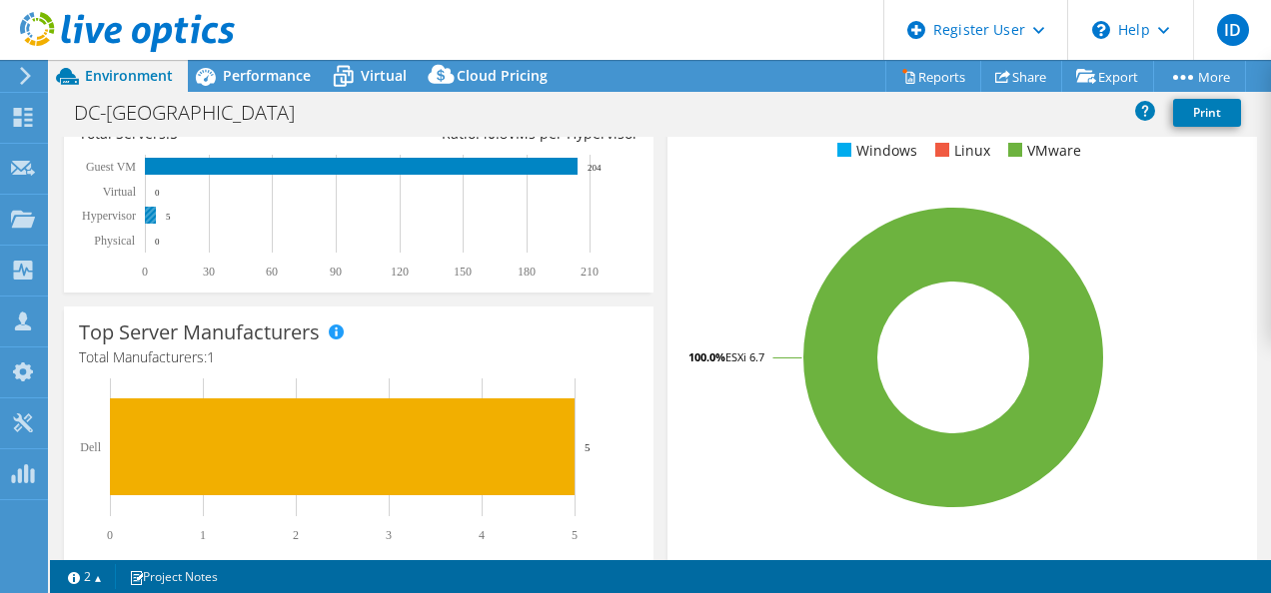
scroll to position [0, 0]
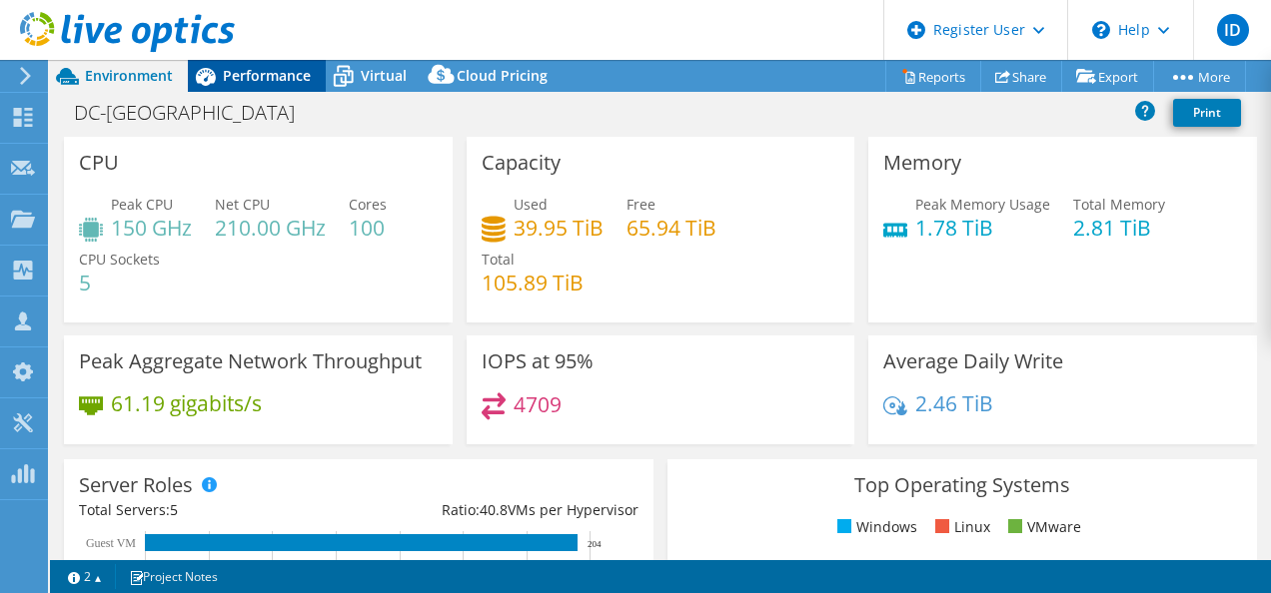
click at [257, 76] on span "Performance" at bounding box center [267, 75] width 88 height 19
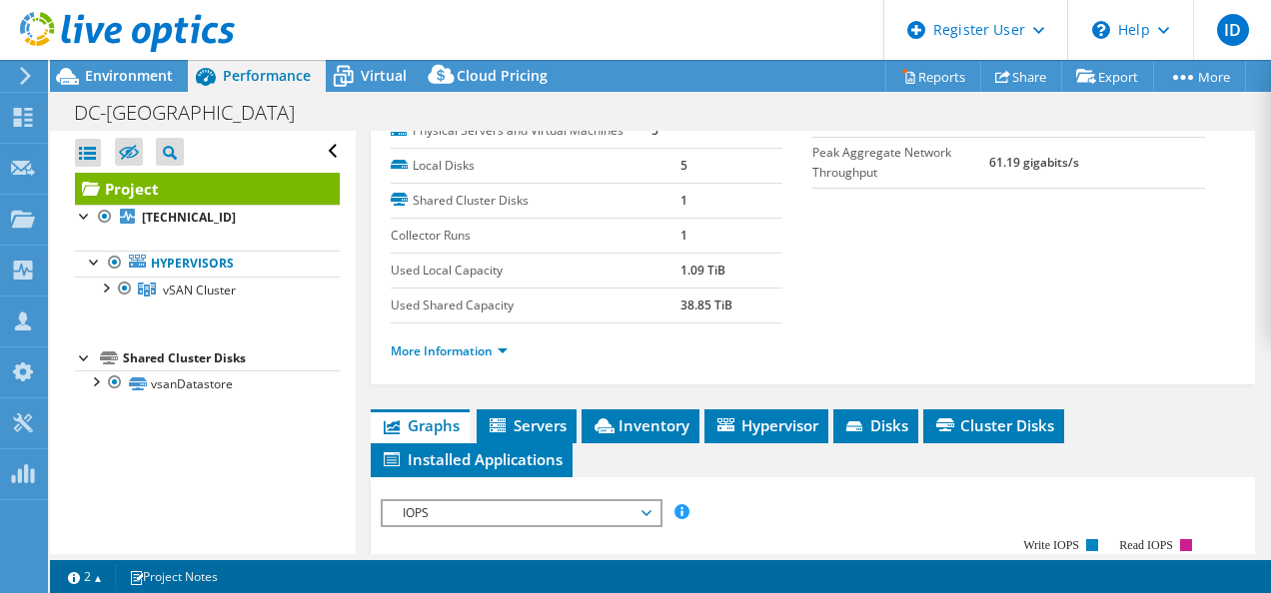
scroll to position [255, 0]
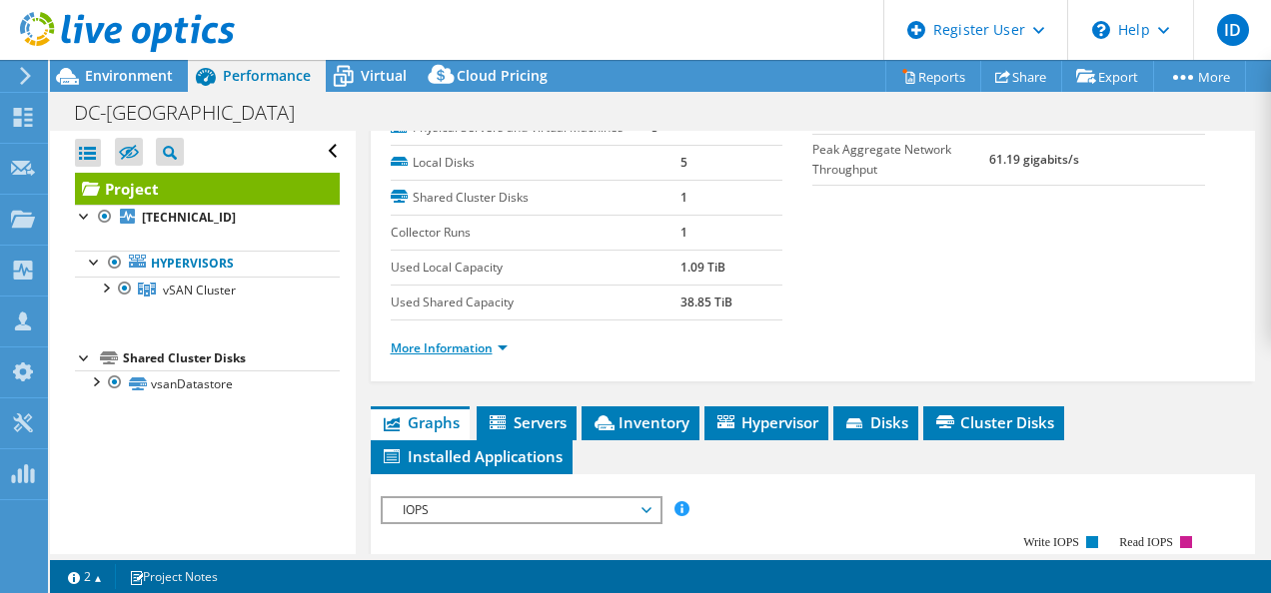
click at [463, 357] on link "More Information" at bounding box center [449, 348] width 117 height 17
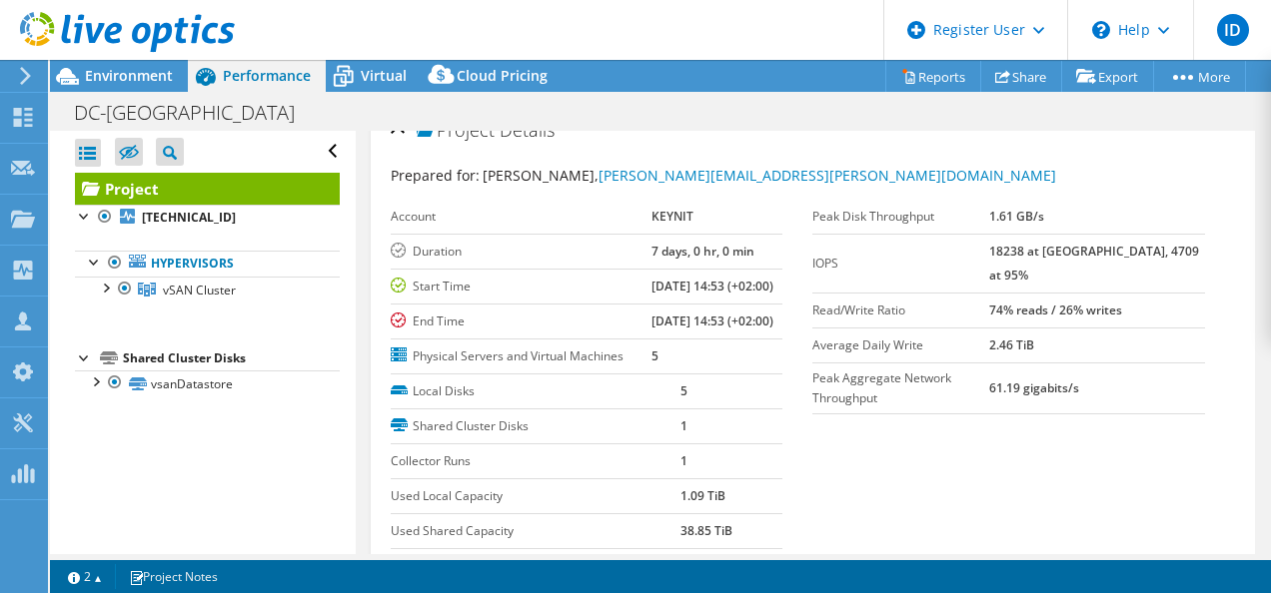
scroll to position [0, 0]
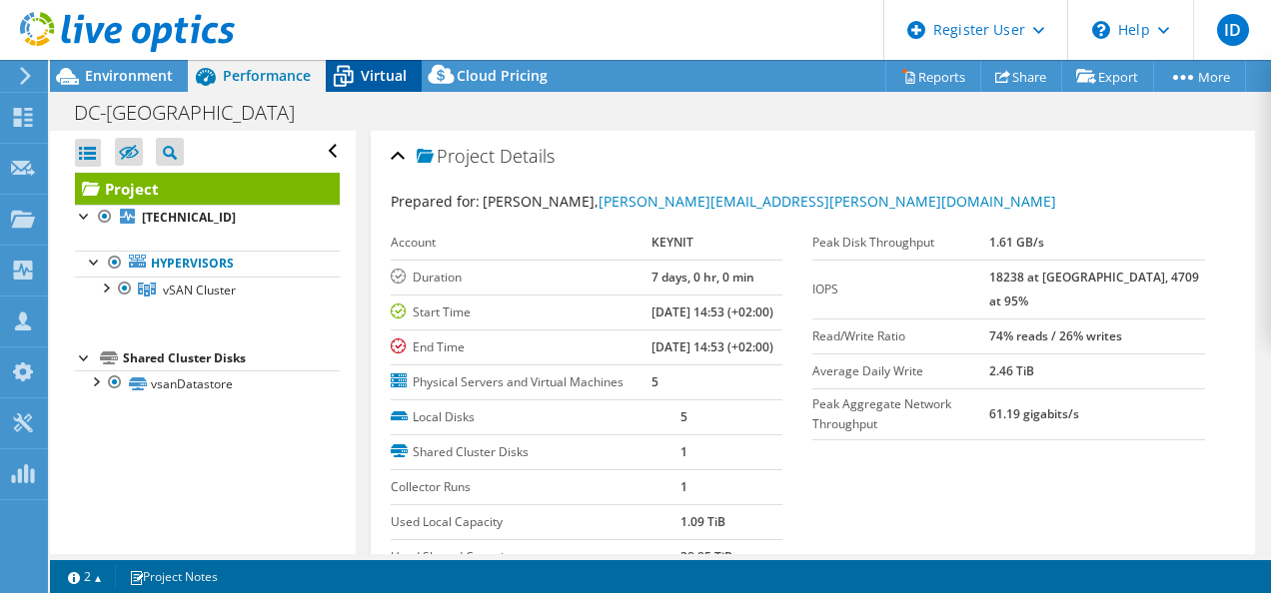
click at [363, 76] on span "Virtual" at bounding box center [384, 75] width 46 height 19
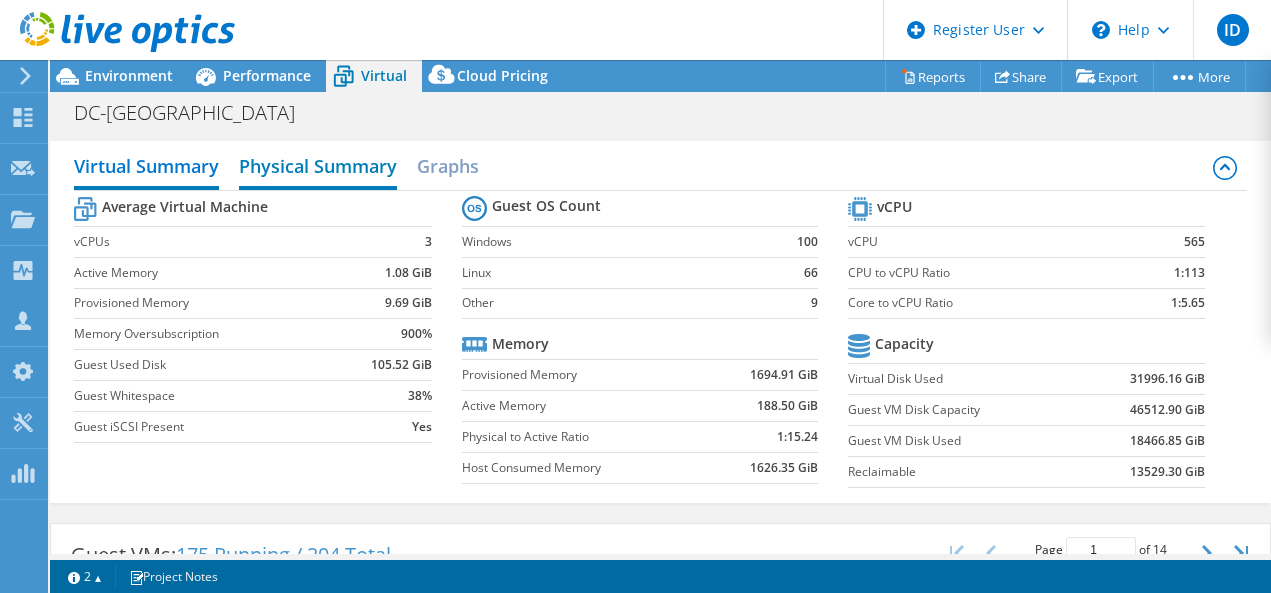
click at [351, 162] on h2 "Physical Summary" at bounding box center [318, 168] width 158 height 44
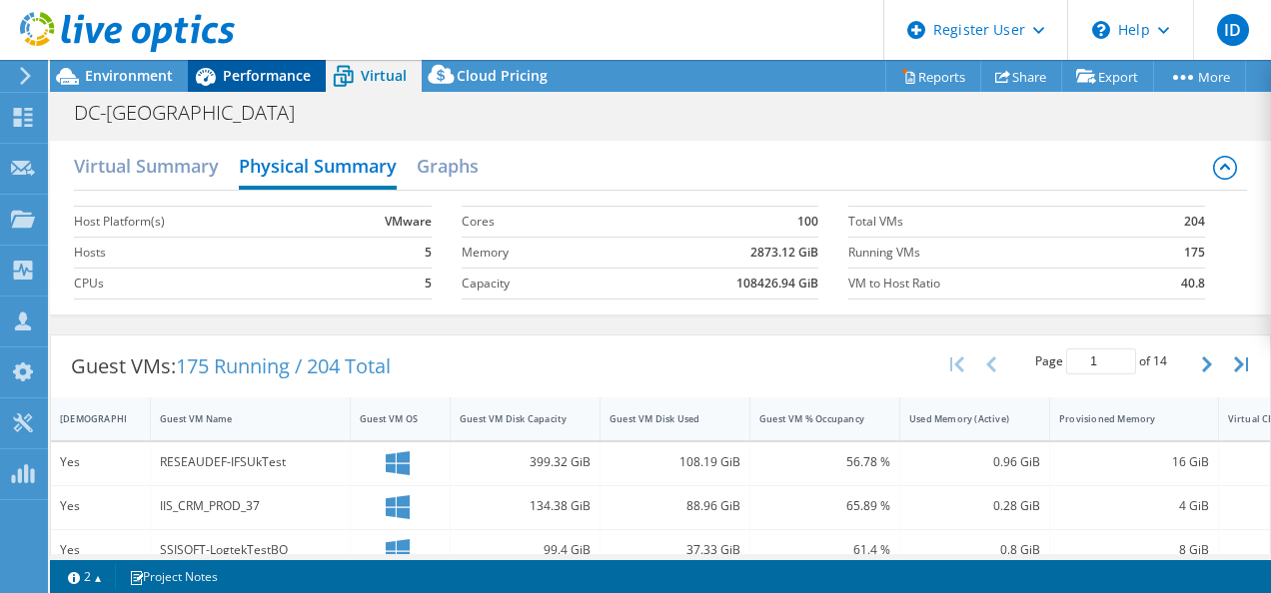
click at [257, 77] on span "Performance" at bounding box center [267, 75] width 88 height 19
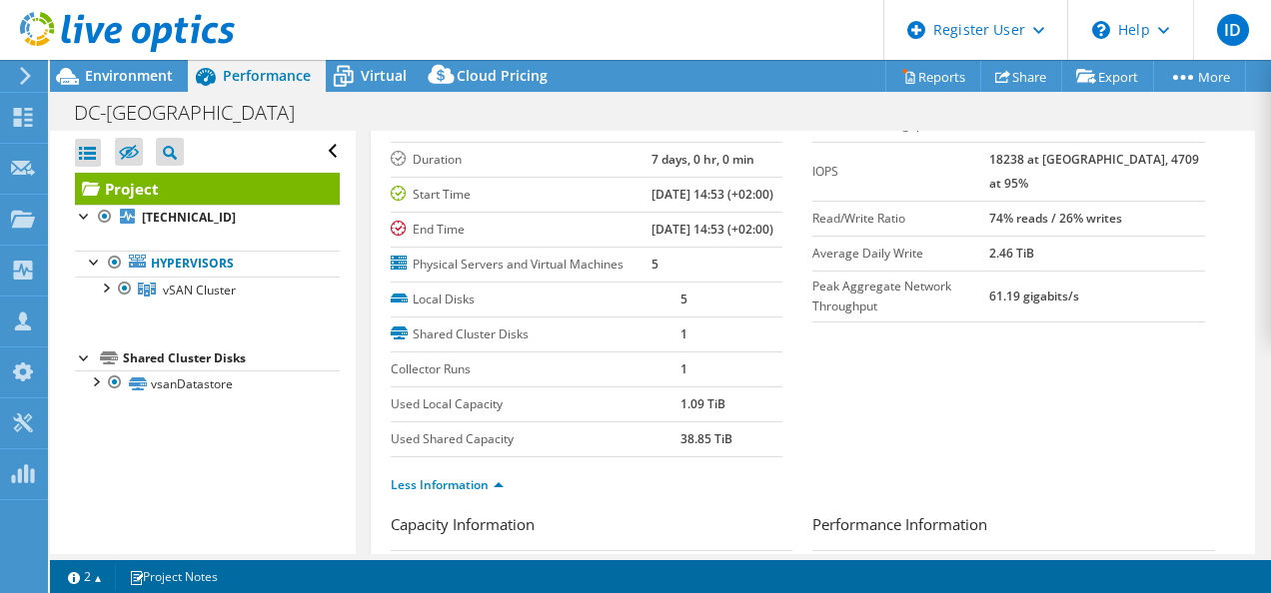
scroll to position [120, 0]
click at [481, 273] on label "Physical Servers and Virtual Machines" at bounding box center [521, 263] width 261 height 20
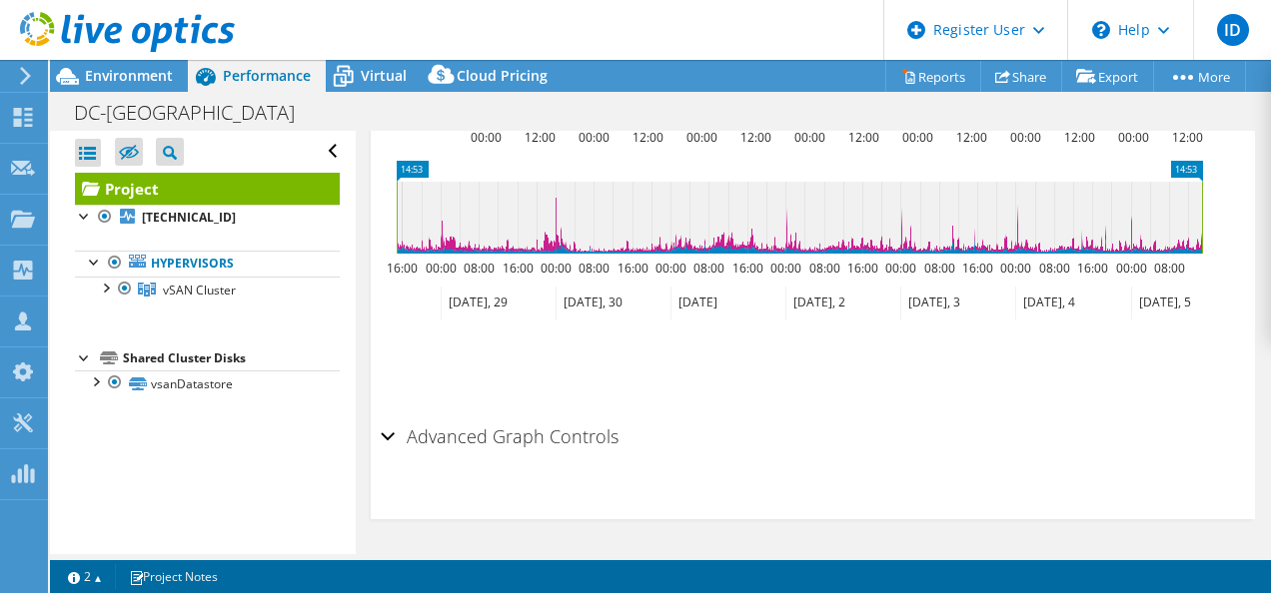
scroll to position [1629, 0]
click at [392, 438] on div "Advanced Graph Controls" at bounding box center [813, 438] width 865 height 43
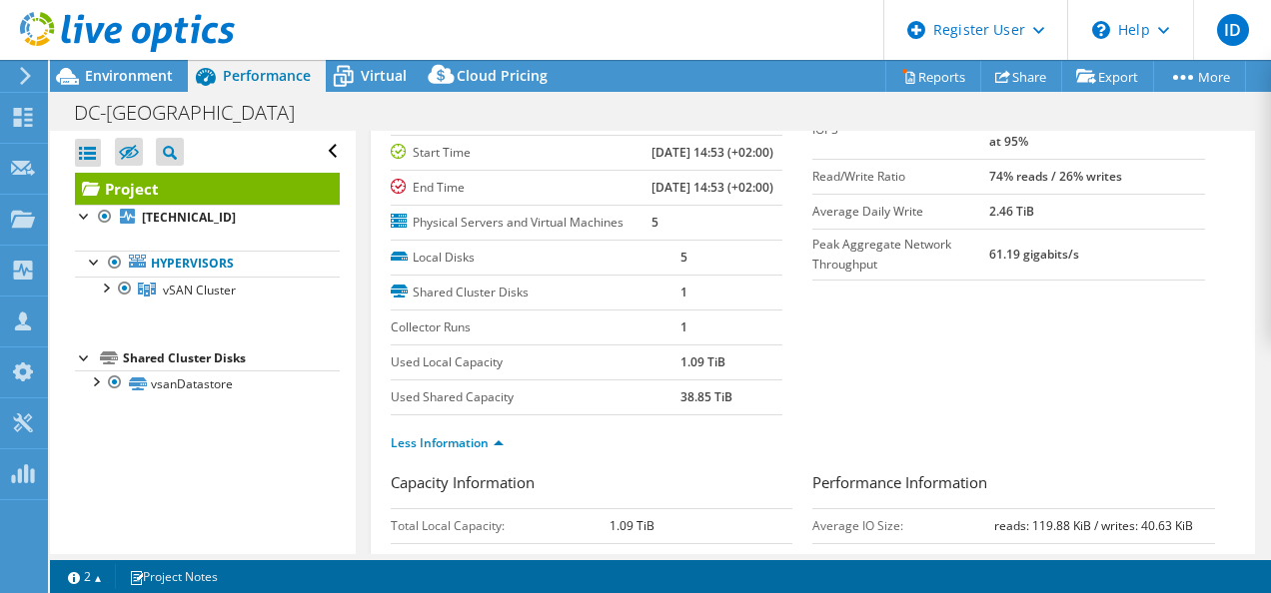
scroll to position [162, 0]
click at [192, 263] on link "Hypervisors" at bounding box center [207, 264] width 265 height 26
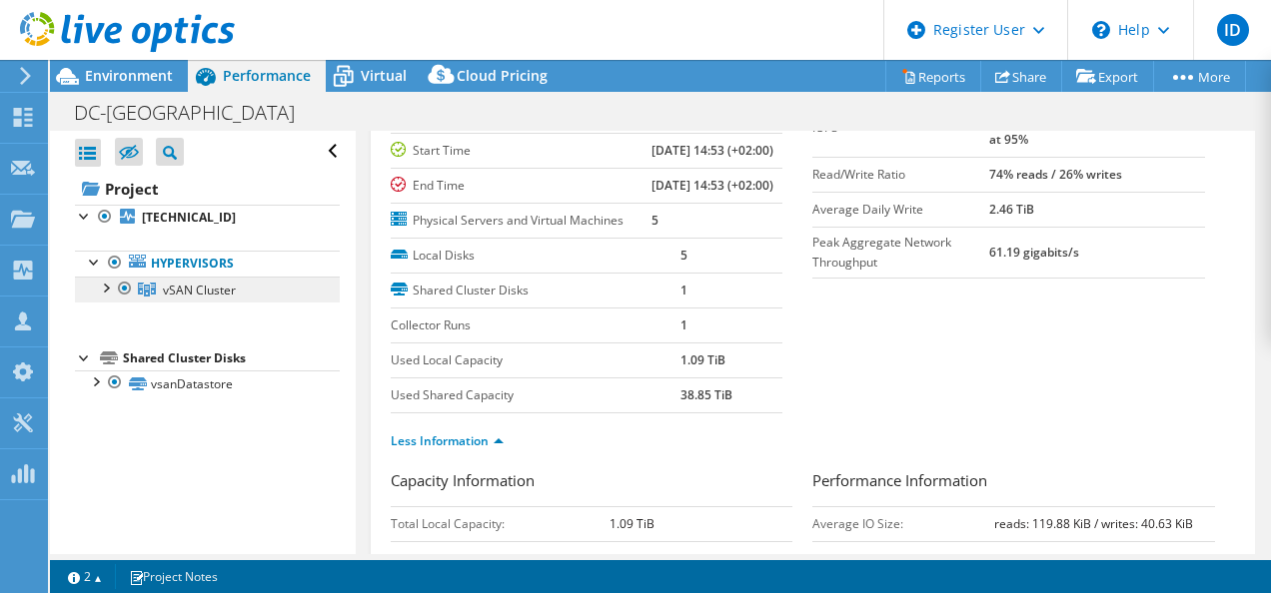
click at [203, 290] on span "vSAN Cluster" at bounding box center [199, 290] width 73 height 17
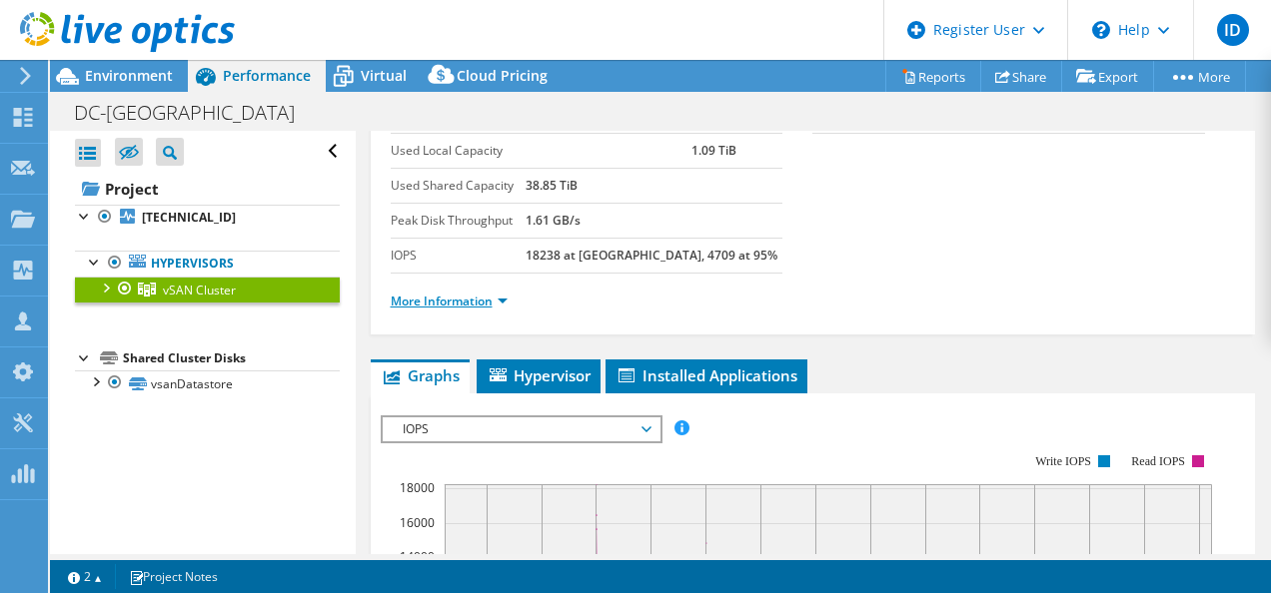
click at [462, 299] on link "More Information" at bounding box center [449, 301] width 117 height 17
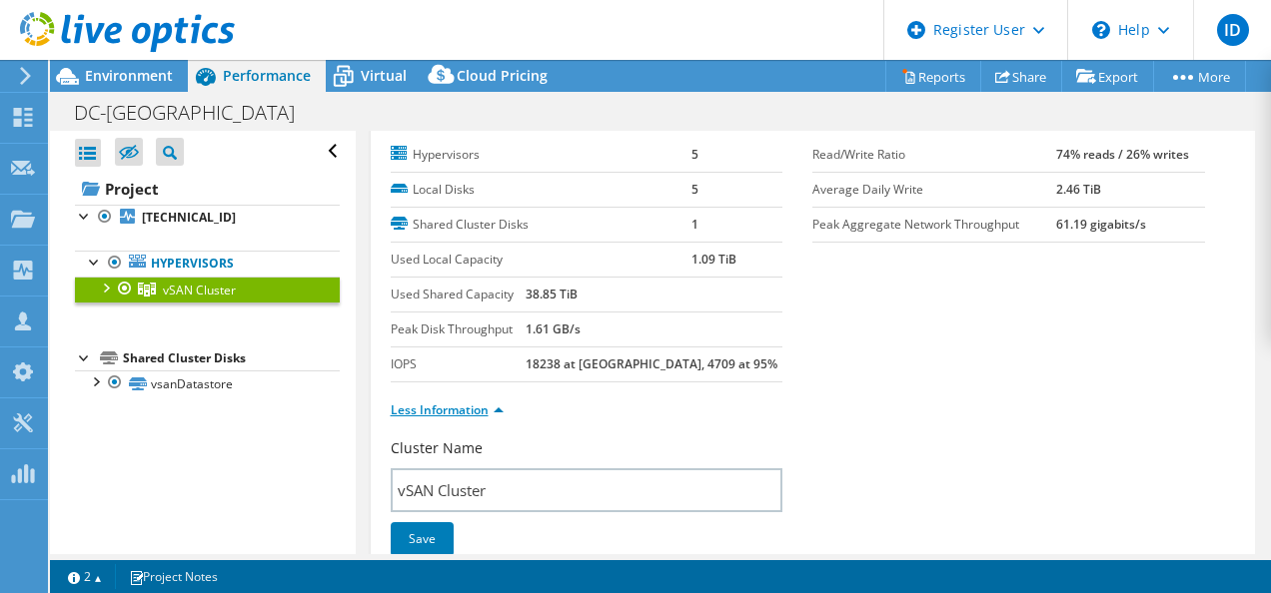
scroll to position [54, 0]
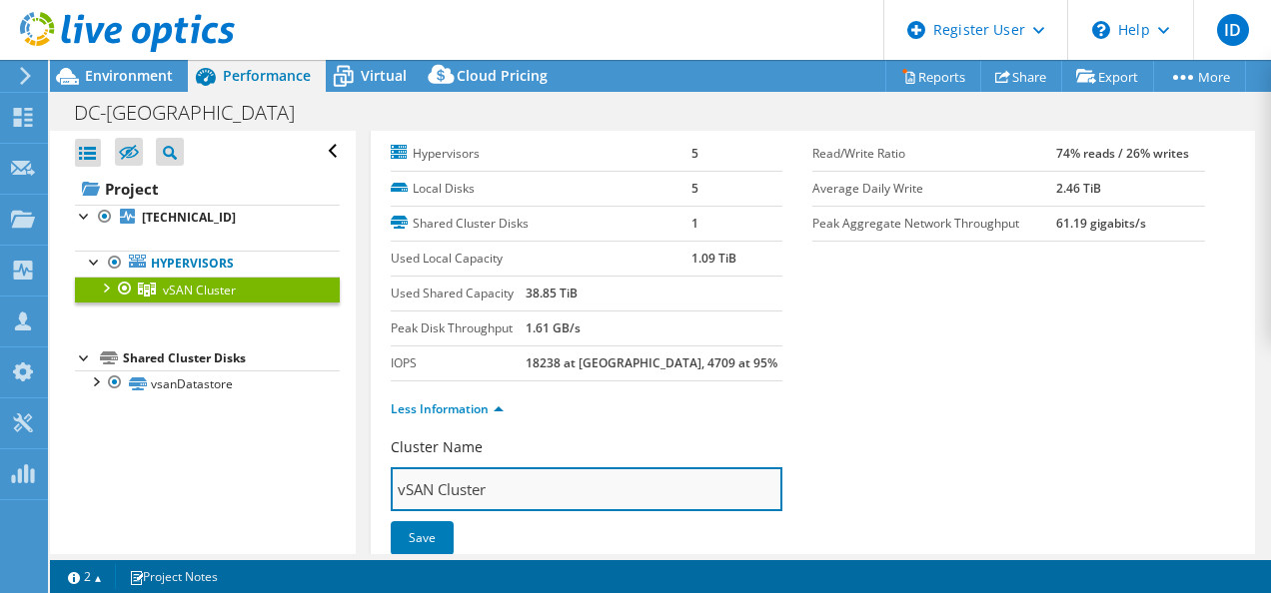
click at [526, 491] on input "vSAN Cluster" at bounding box center [587, 490] width 393 height 44
